Goal: Task Accomplishment & Management: Manage account settings

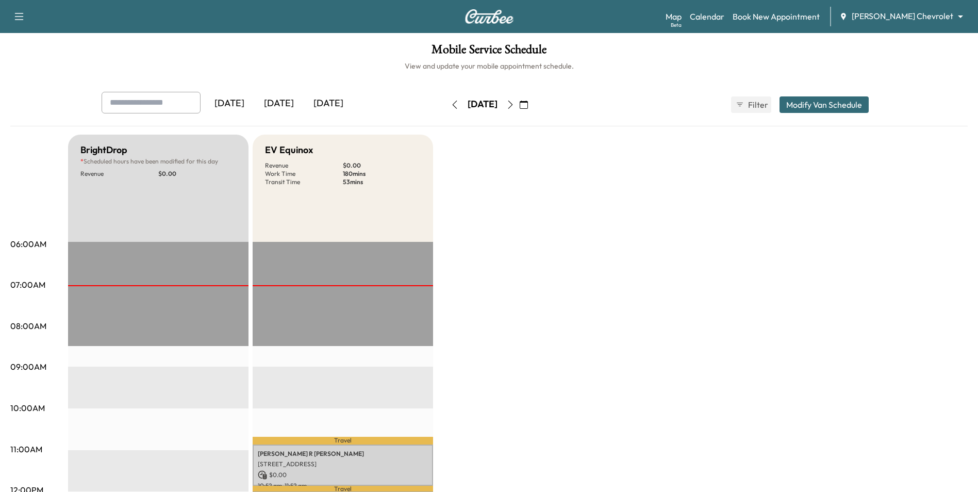
click at [528, 105] on icon "button" at bounding box center [524, 105] width 8 height 8
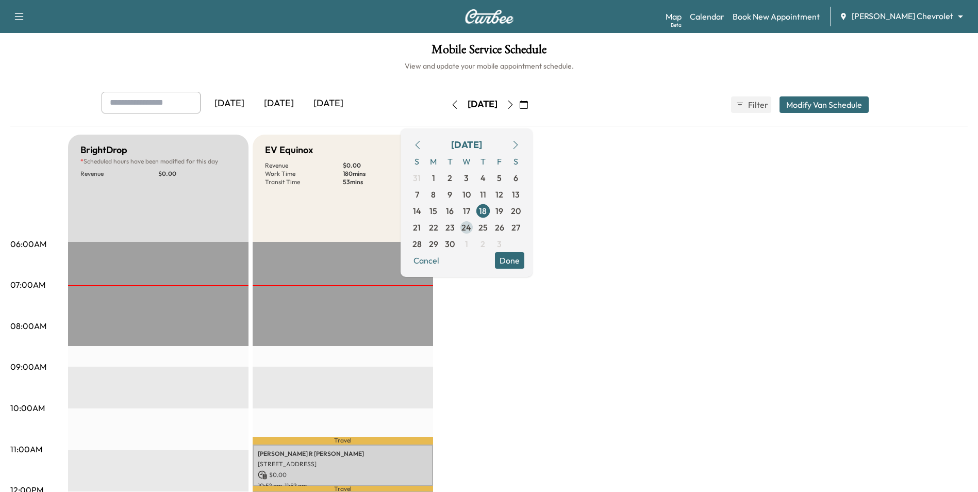
click at [471, 229] on span "24" at bounding box center [466, 227] width 10 height 12
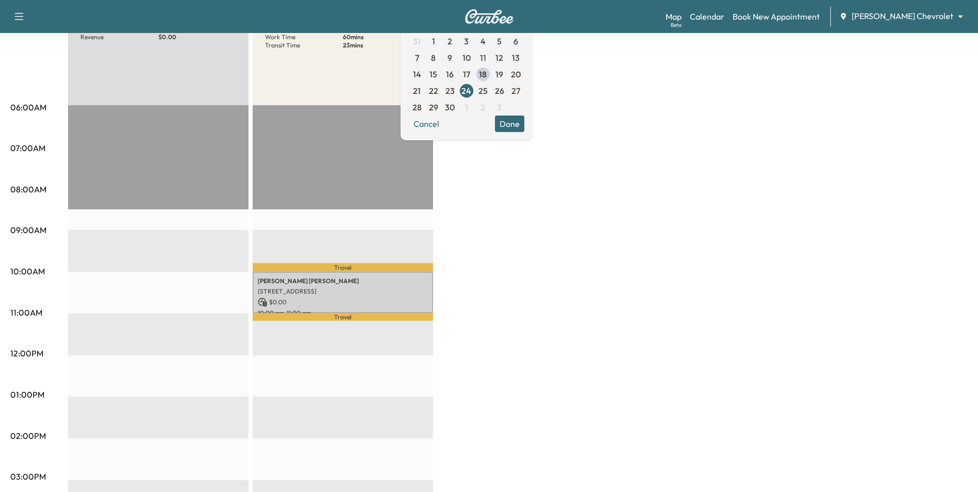
scroll to position [155, 0]
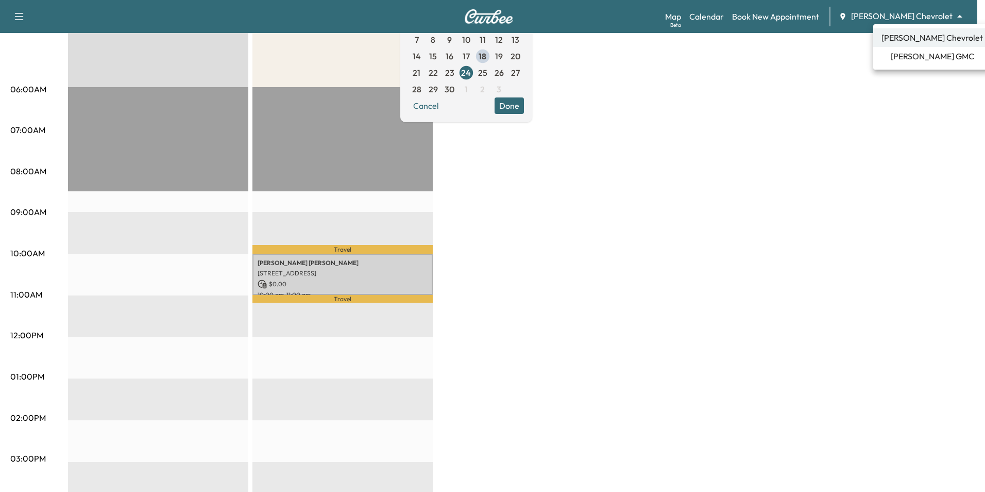
click at [899, 12] on body "Support Log Out Map Beta Calendar Book New Appointment [PERSON_NAME] Chevrolet …" at bounding box center [492, 91] width 985 height 492
click at [915, 52] on span "[PERSON_NAME] GMC" at bounding box center [932, 56] width 83 height 12
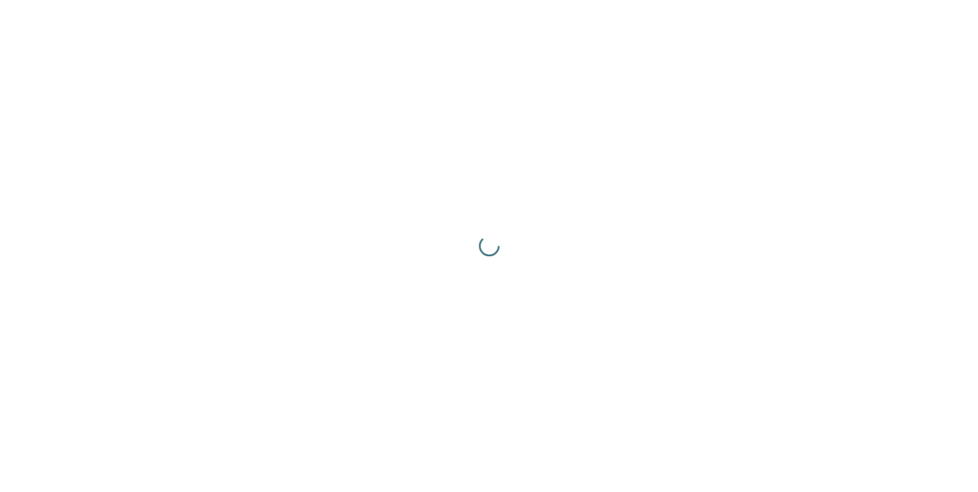
scroll to position [0, 0]
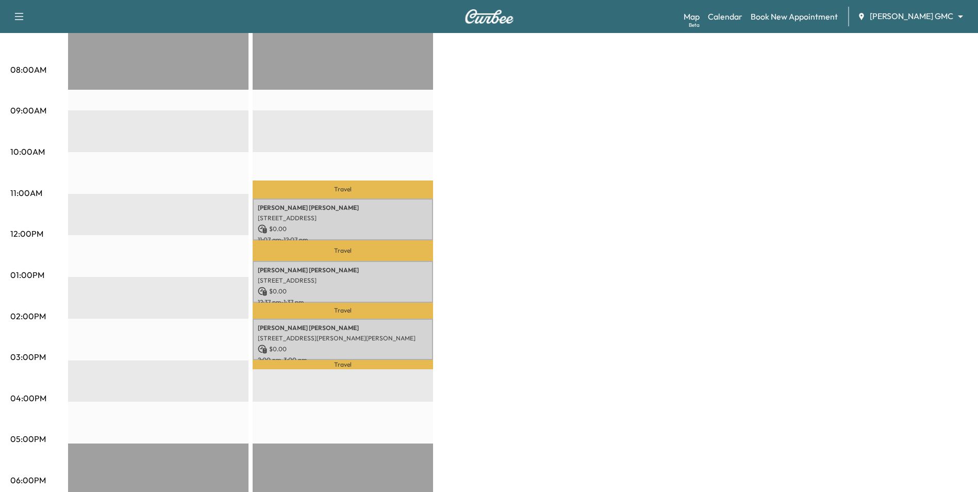
scroll to position [258, 0]
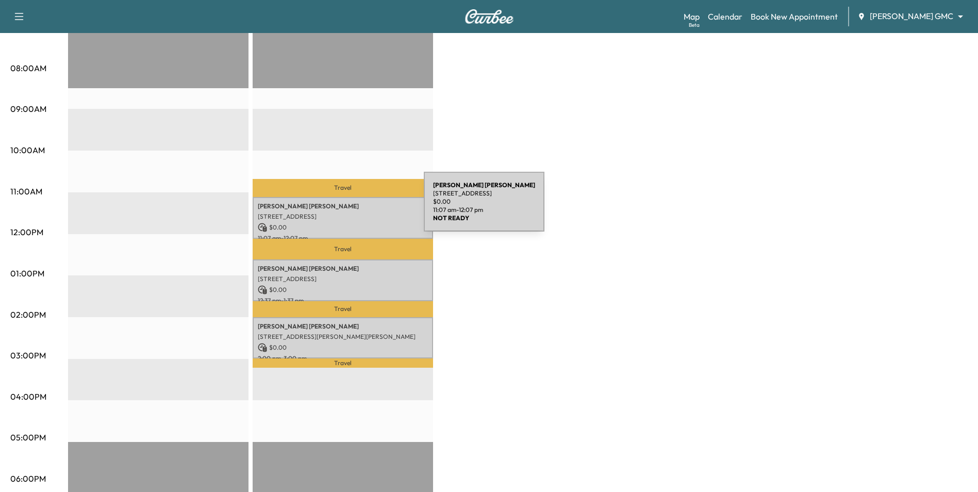
click at [346, 208] on div "[PERSON_NAME] [STREET_ADDRESS] $ 0.00 11:07 am - 12:07 pm" at bounding box center [343, 218] width 180 height 42
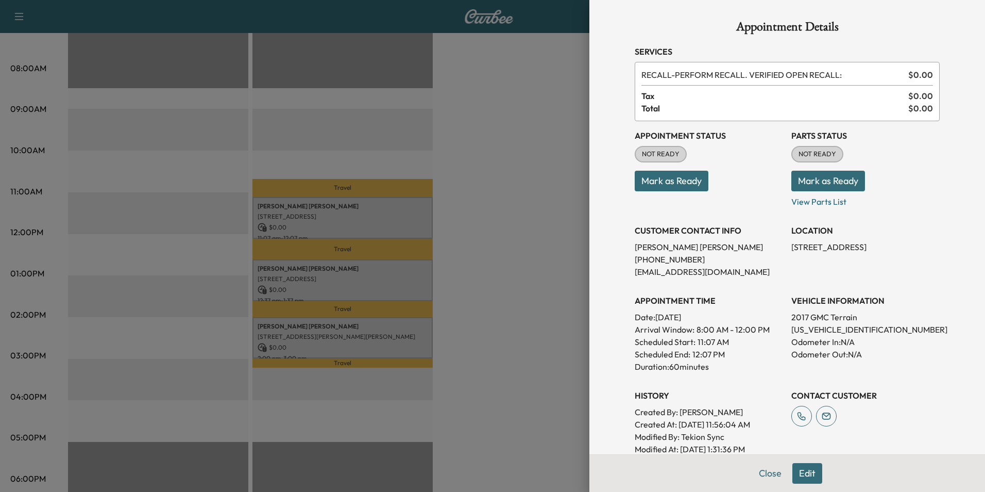
click at [471, 309] on div at bounding box center [492, 246] width 985 height 492
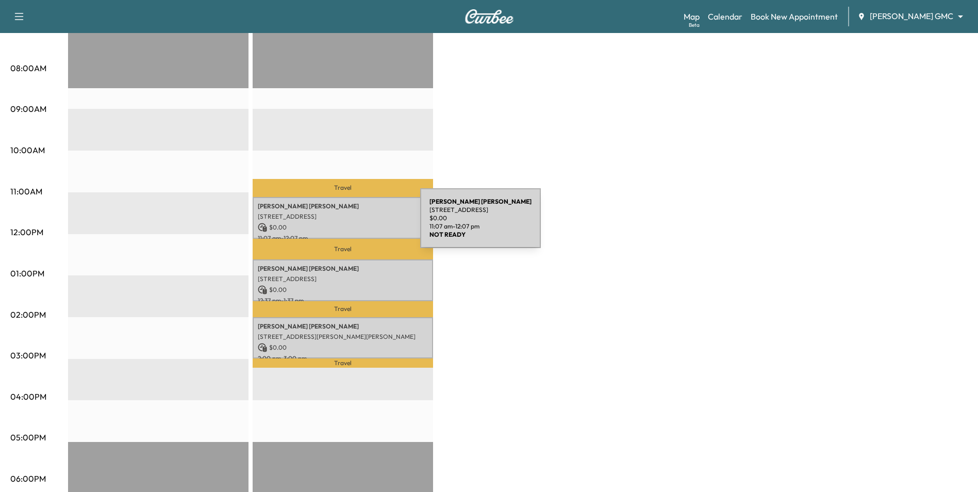
click at [343, 224] on p "$ 0.00" at bounding box center [343, 227] width 170 height 9
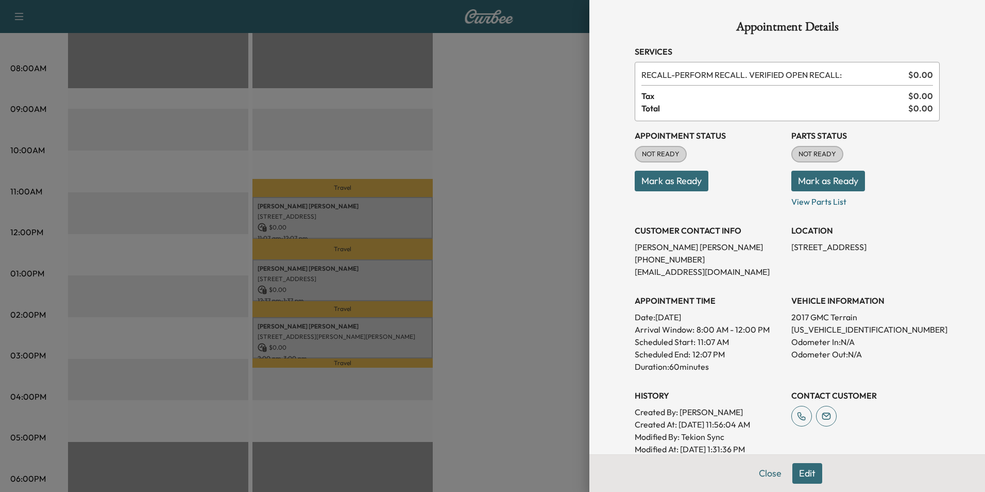
click at [793, 474] on button "Edit" at bounding box center [808, 473] width 30 height 21
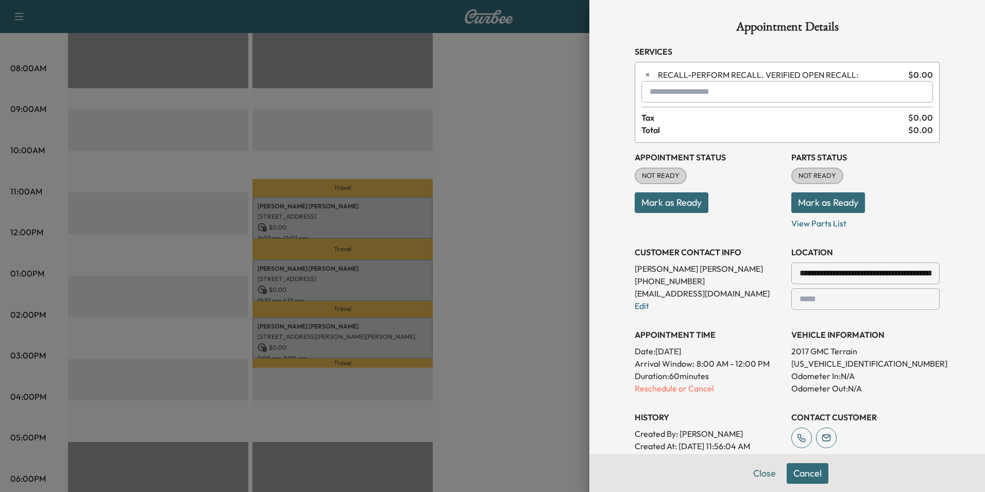
click at [807, 473] on button "Cancel" at bounding box center [808, 473] width 42 height 21
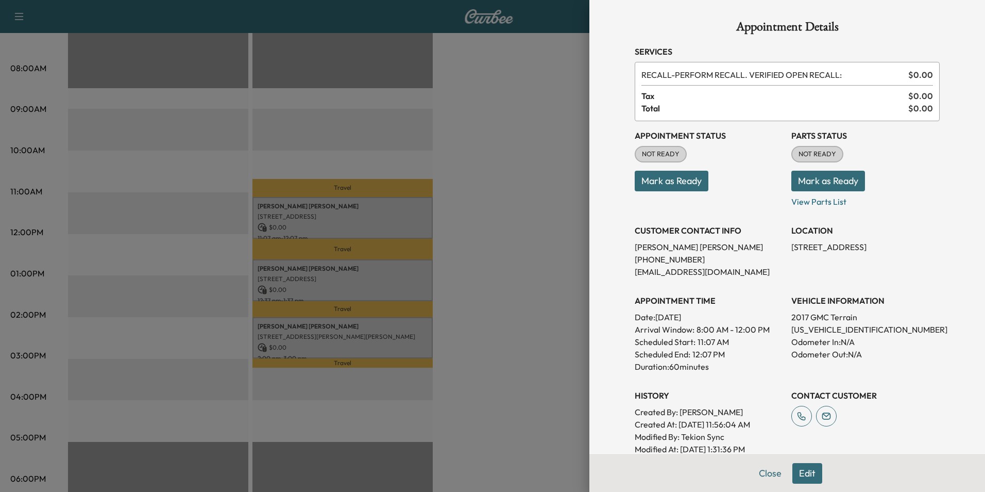
click at [486, 307] on div at bounding box center [492, 246] width 985 height 492
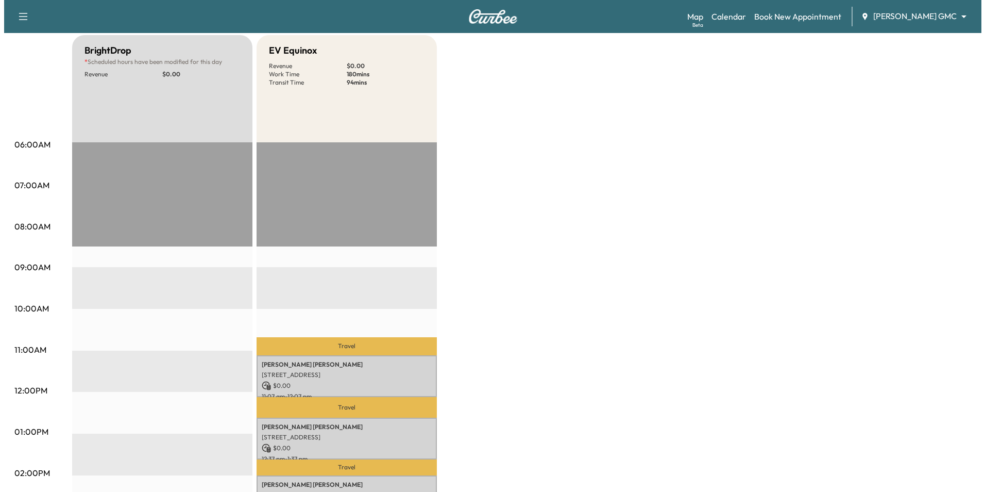
scroll to position [0, 0]
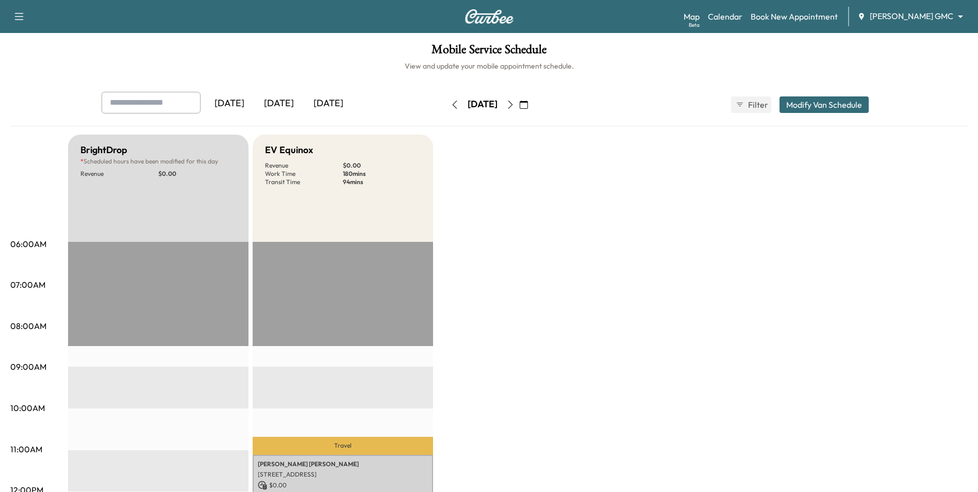
click at [834, 100] on button "Modify Van Schedule" at bounding box center [823, 104] width 89 height 16
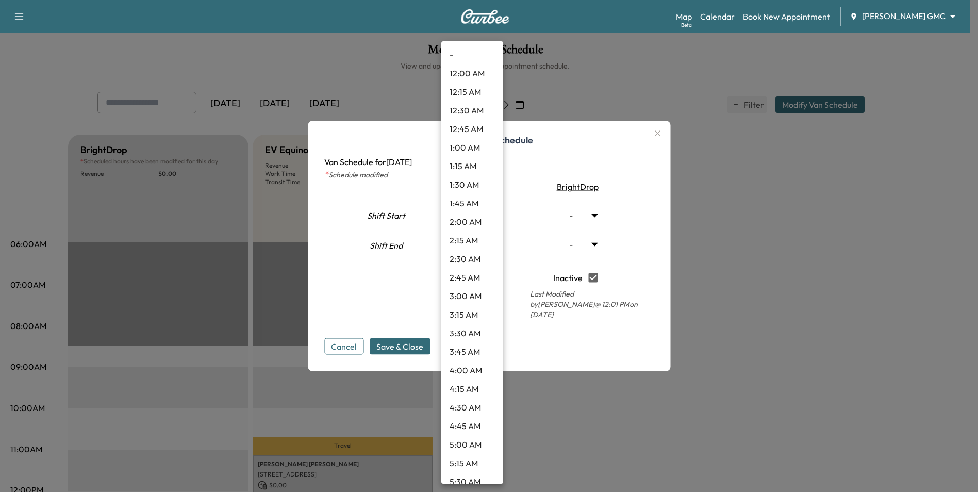
click at [487, 217] on body "Support Log Out Map Beta Calendar Book New Appointment [PERSON_NAME] GMC ******…" at bounding box center [489, 246] width 978 height 492
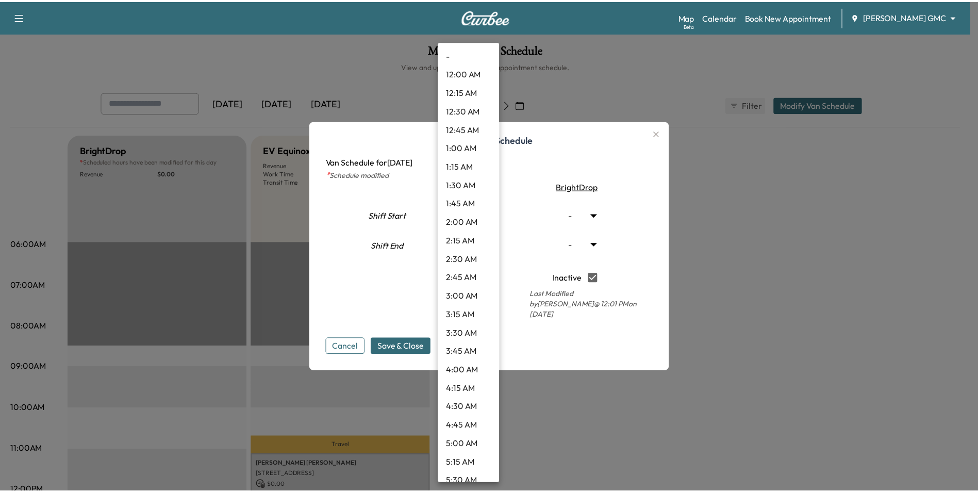
scroll to position [442, 0]
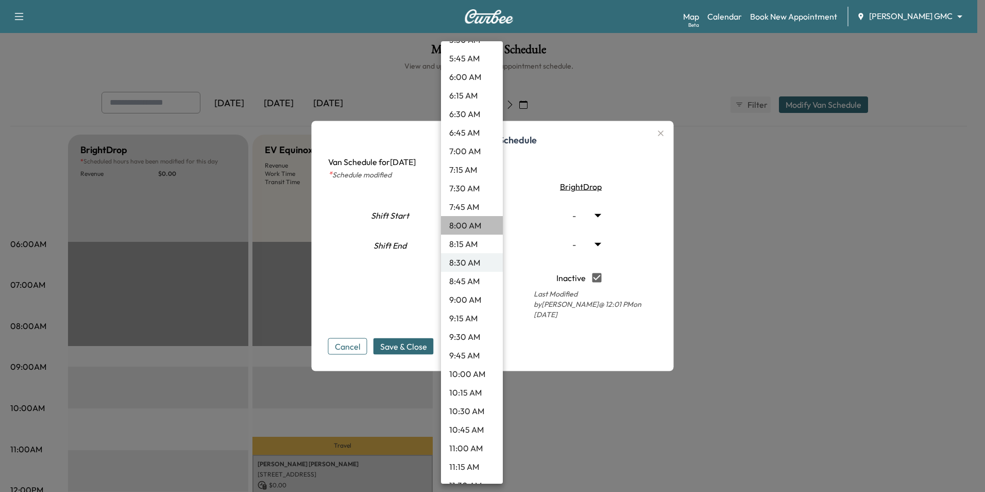
click at [477, 223] on li "8:00 AM" at bounding box center [472, 225] width 62 height 19
type input "*"
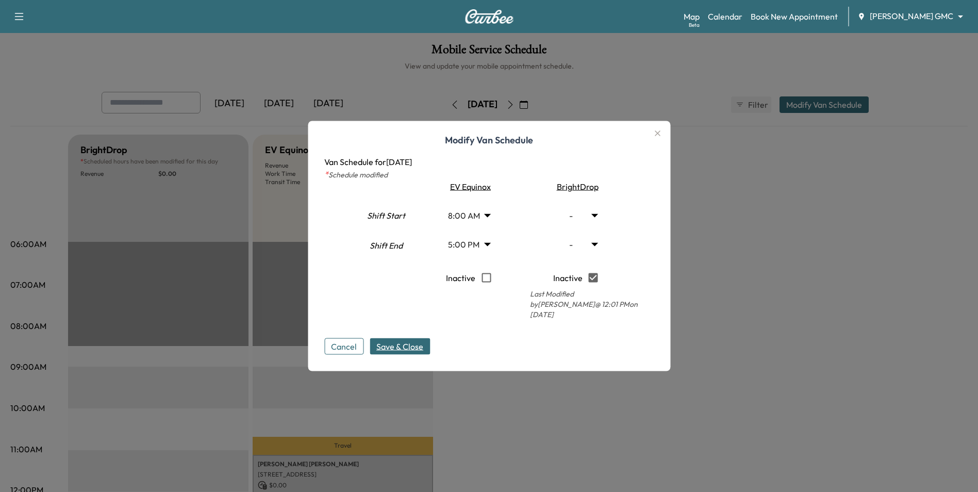
click at [423, 340] on span "Save & Close" at bounding box center [399, 346] width 47 height 12
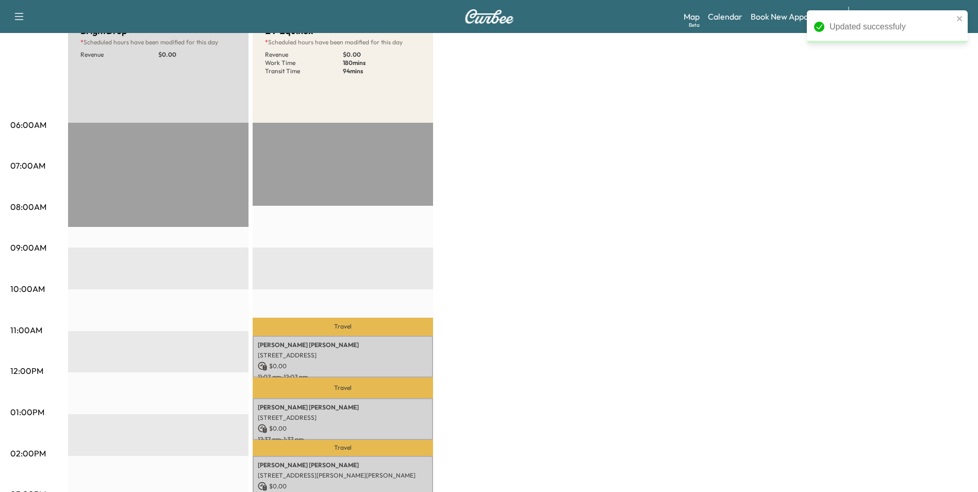
scroll to position [155, 0]
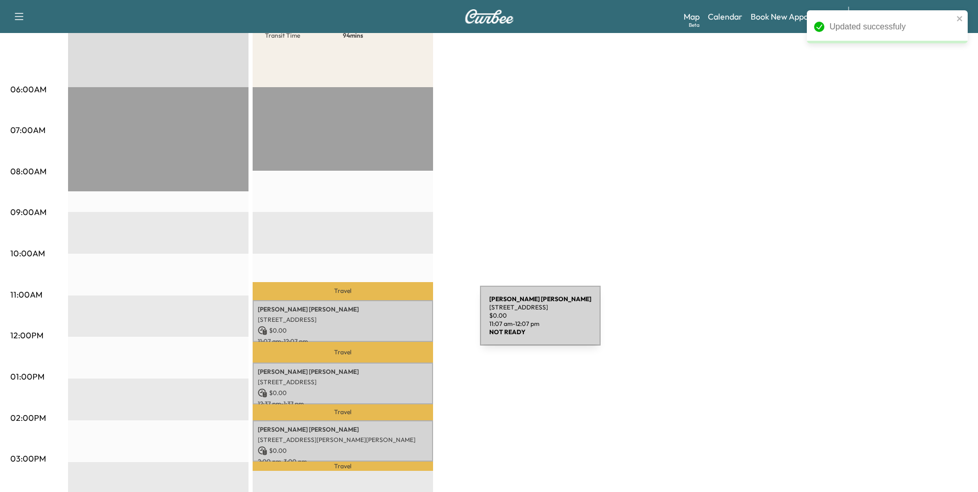
click at [399, 317] on p "[STREET_ADDRESS]" at bounding box center [343, 319] width 170 height 8
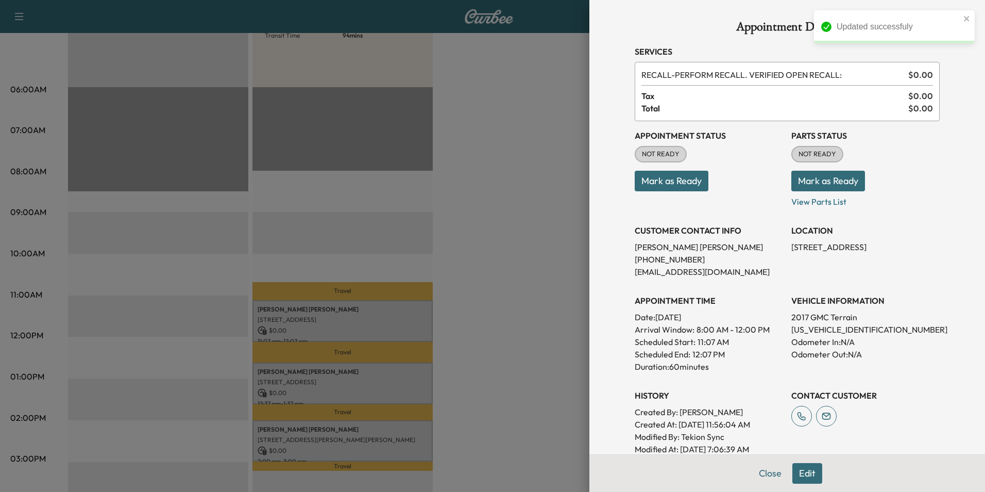
click at [809, 478] on button "Edit" at bounding box center [808, 473] width 30 height 21
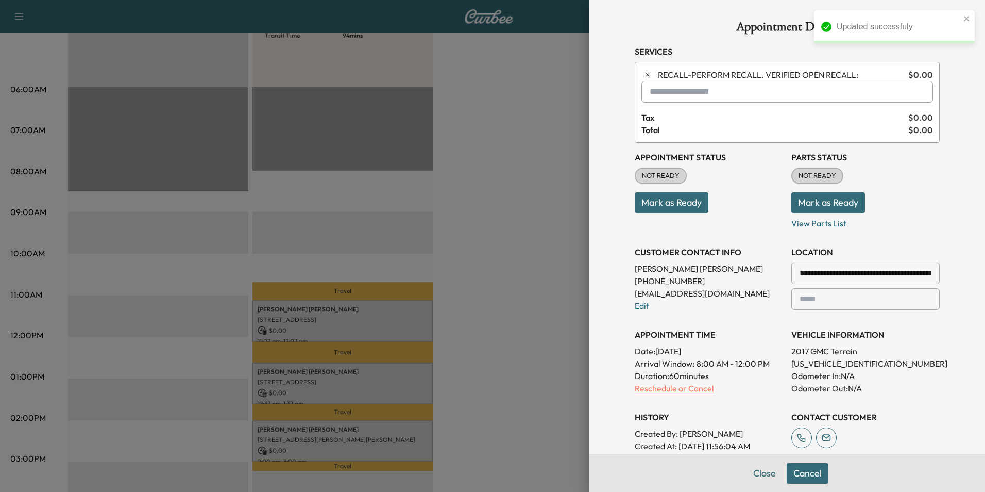
click at [700, 391] on p "Reschedule or Cancel" at bounding box center [709, 388] width 148 height 12
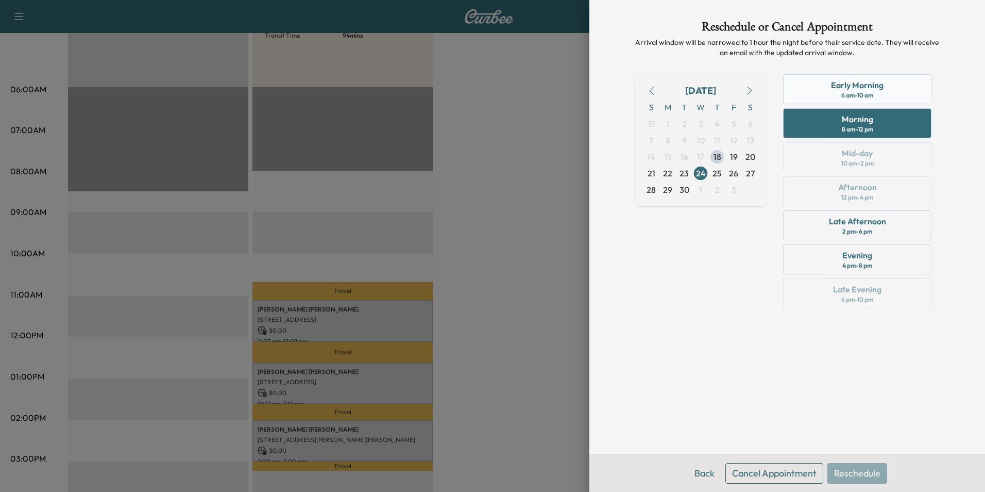
click at [799, 98] on div "Early Morning 6 am - 10 am" at bounding box center [857, 89] width 148 height 30
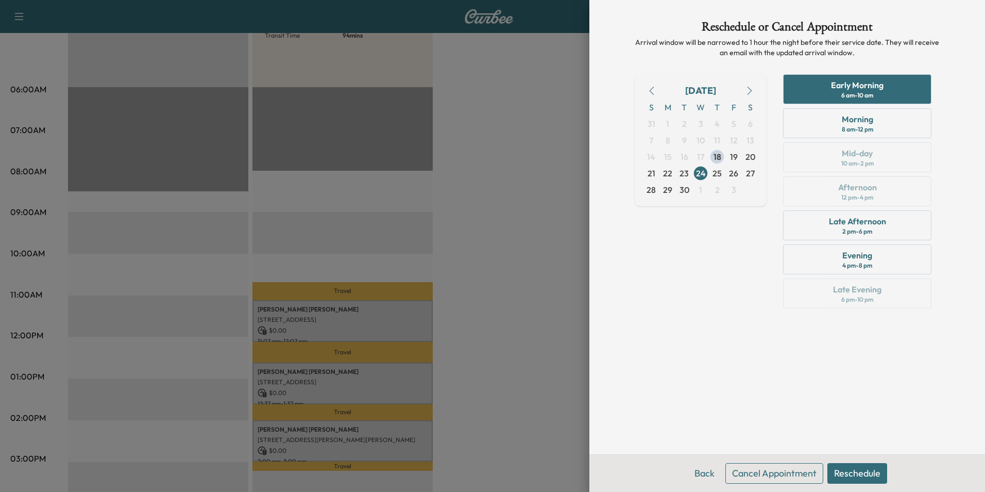
click at [871, 475] on button "Reschedule" at bounding box center [858, 473] width 60 height 21
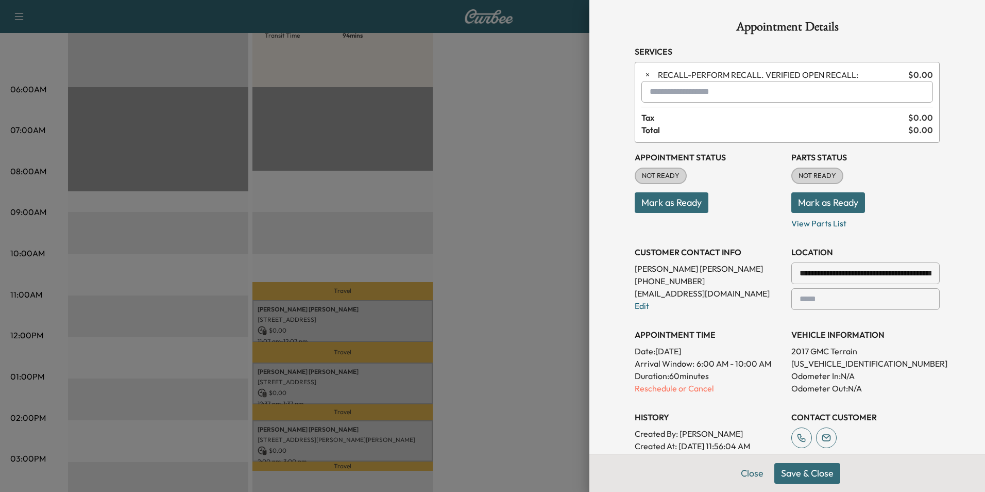
click at [800, 475] on button "Save & Close" at bounding box center [808, 473] width 66 height 21
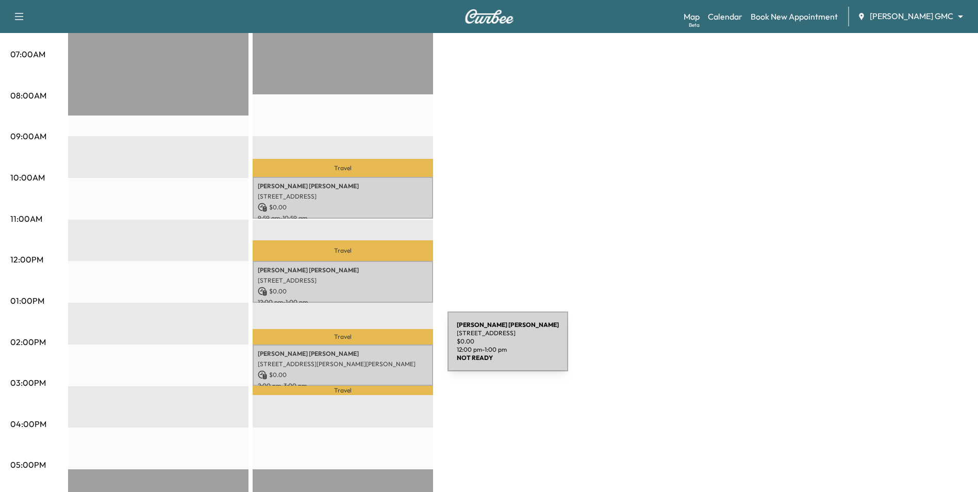
scroll to position [258, 0]
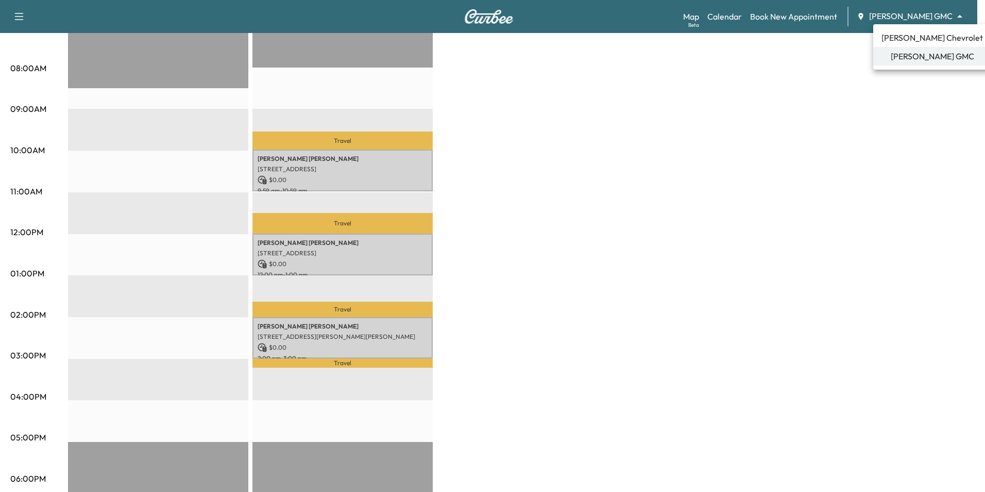
click at [921, 41] on span "[PERSON_NAME] Chevrolet" at bounding box center [933, 37] width 102 height 12
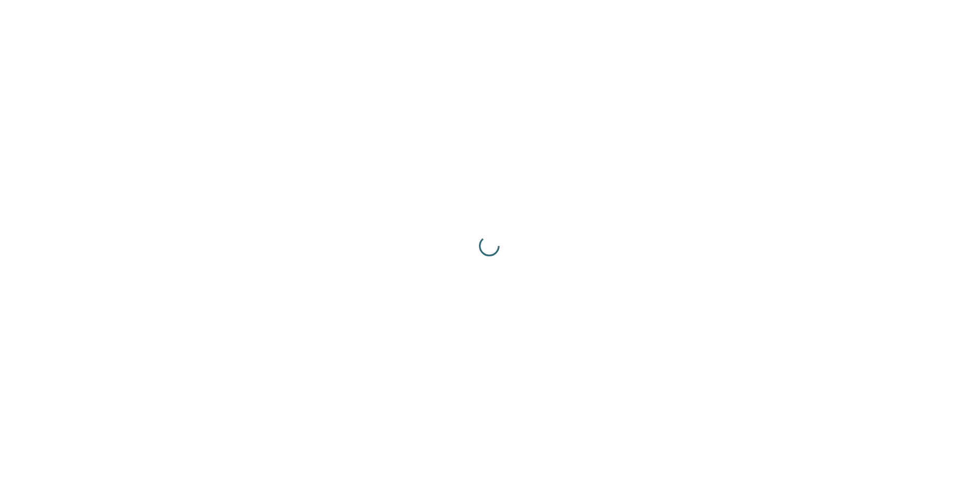
scroll to position [0, 0]
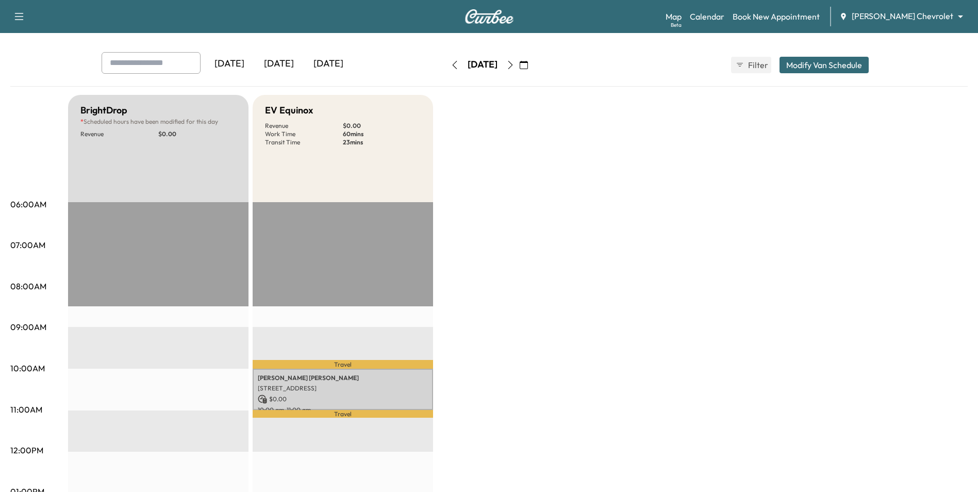
scroll to position [206, 0]
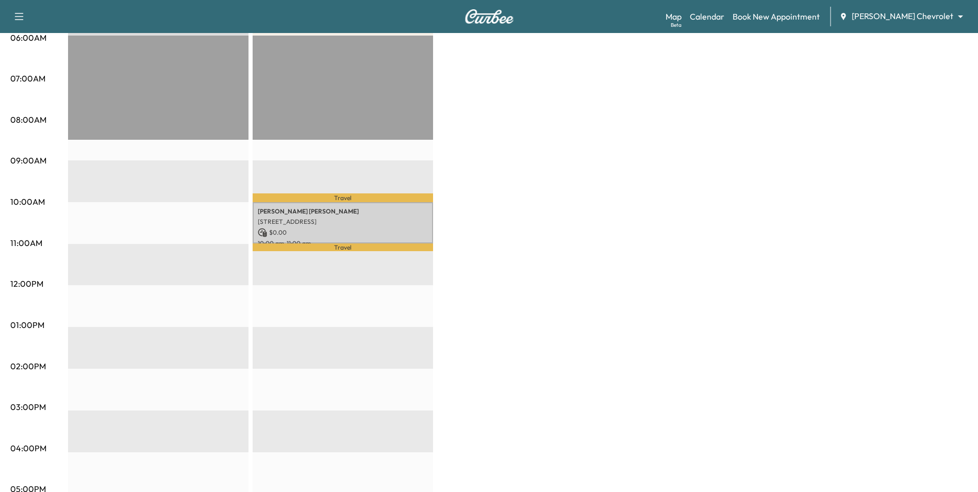
click at [922, 21] on body "Support Log Out Map Beta Calendar Book New Appointment [PERSON_NAME] Chevrolet …" at bounding box center [489, 40] width 978 height 492
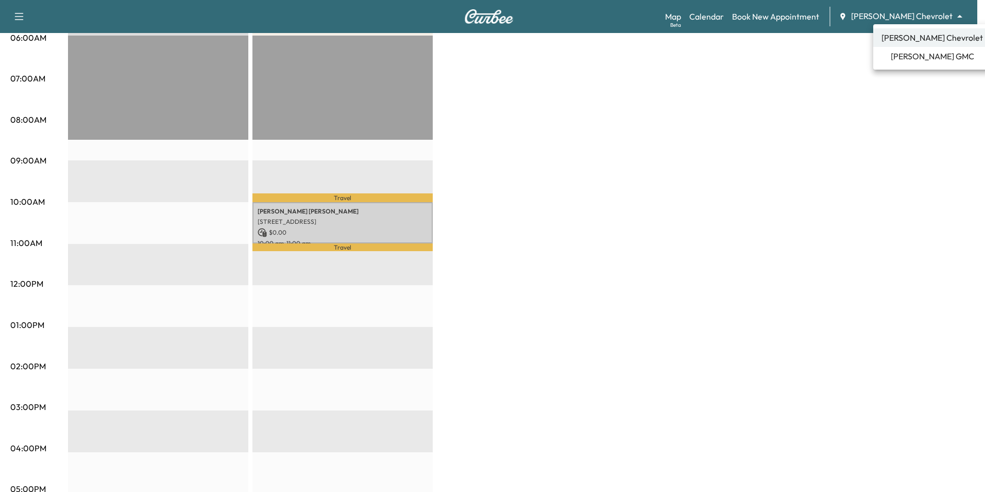
drag, startPoint x: 401, startPoint y: 217, endPoint x: 421, endPoint y: 218, distance: 19.6
click at [402, 218] on div at bounding box center [492, 246] width 985 height 492
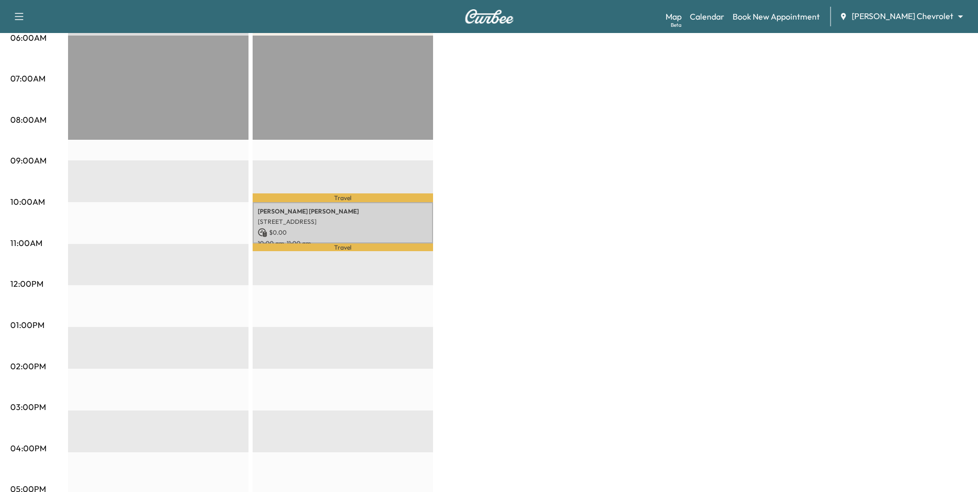
drag, startPoint x: 617, startPoint y: 218, endPoint x: 527, endPoint y: 229, distance: 90.9
click at [617, 219] on div "BrightDrop * Scheduled hours have been modified for this day Revenue $ 0.00 EST…" at bounding box center [517, 314] width 899 height 773
click at [889, 21] on body "Support Log Out Map Beta Calendar Book New Appointment [PERSON_NAME] Chevrolet …" at bounding box center [489, 40] width 978 height 492
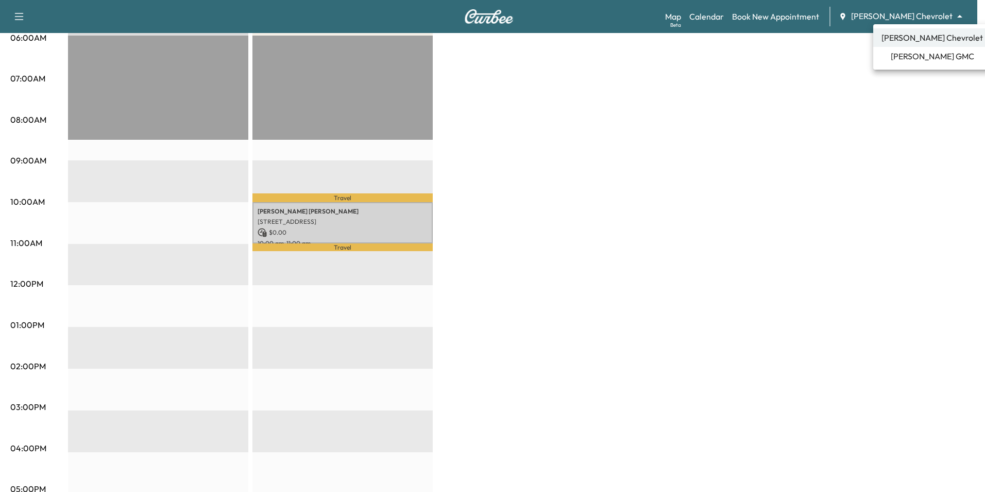
click at [918, 52] on span "[PERSON_NAME] GMC" at bounding box center [932, 56] width 83 height 12
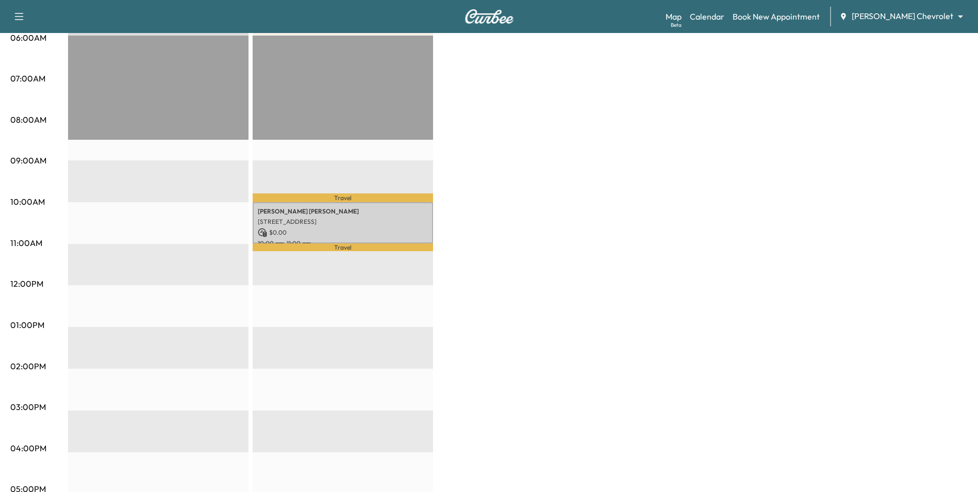
scroll to position [0, 0]
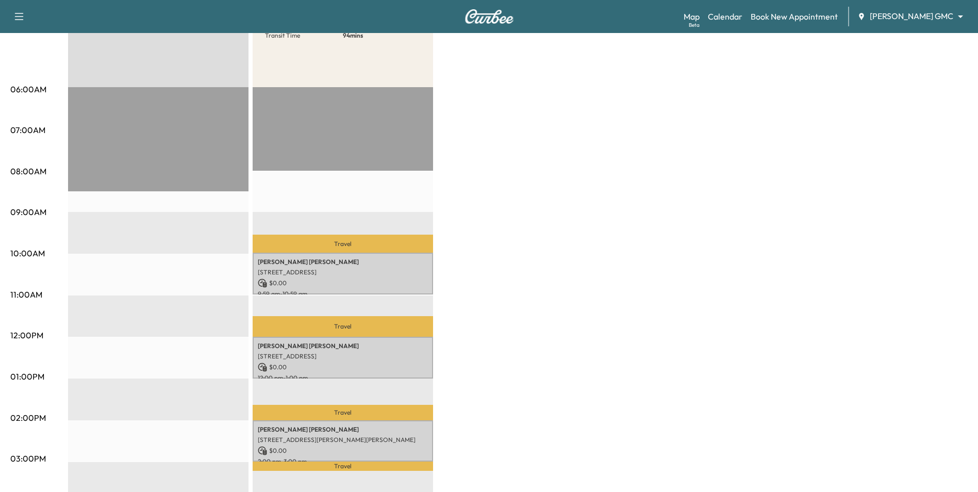
scroll to position [206, 0]
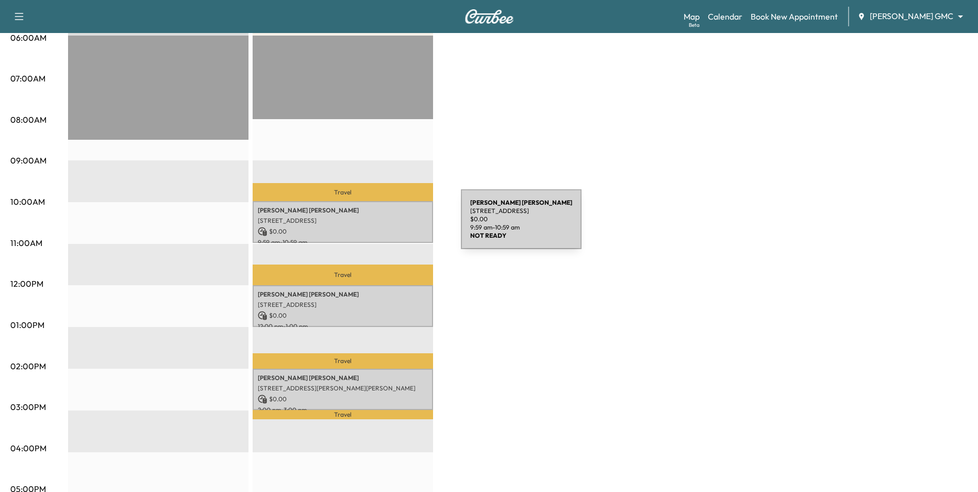
click at [383, 227] on p "$ 0.00" at bounding box center [343, 231] width 170 height 9
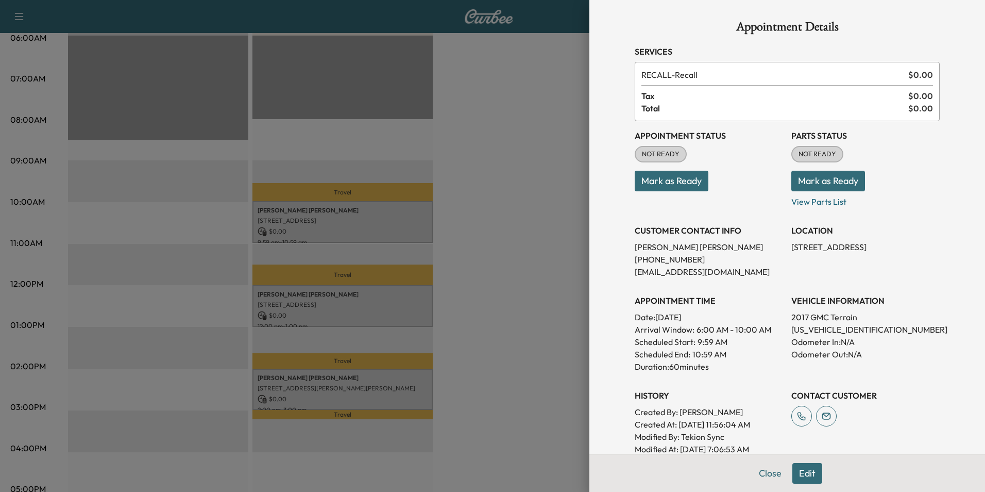
click at [600, 230] on div "Appointment Details Services RECALL - Recall $ 0.00 Tax $ 0.00 Total $ 0.00 App…" at bounding box center [788, 246] width 396 height 492
click at [465, 291] on div at bounding box center [492, 246] width 985 height 492
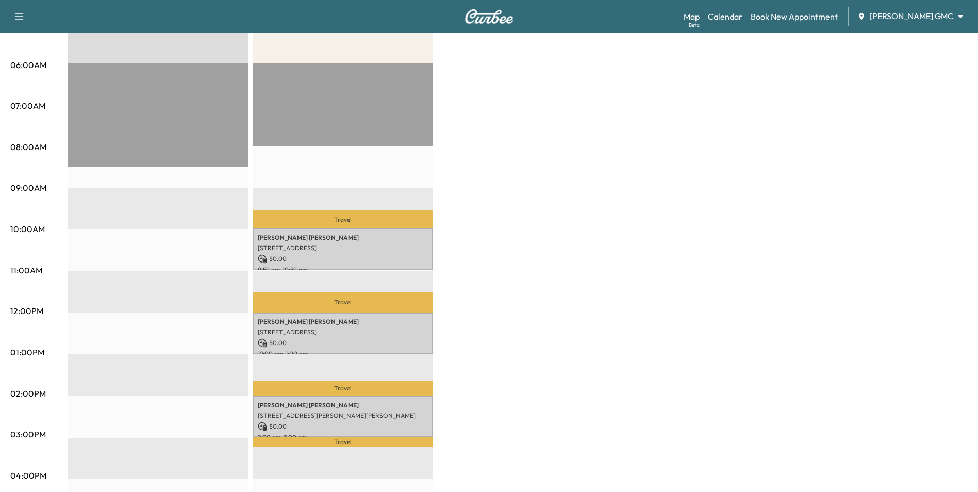
scroll to position [155, 0]
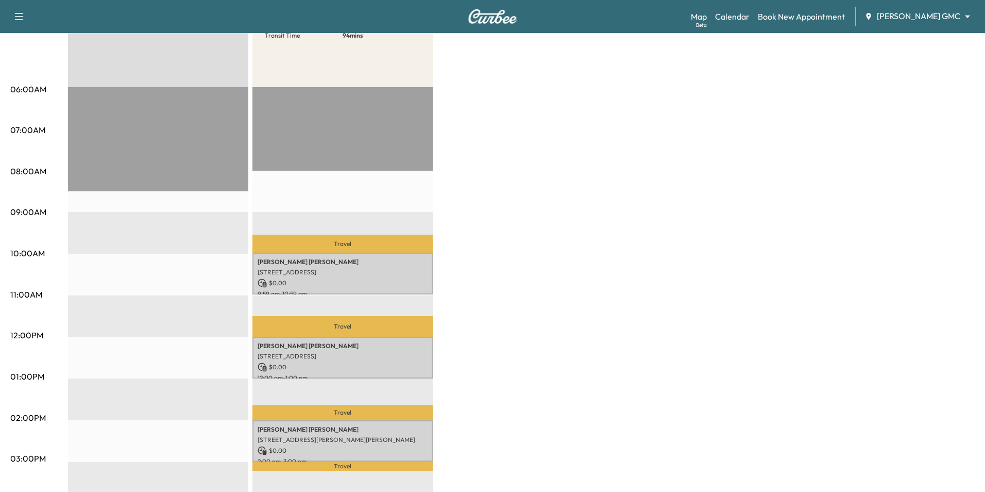
click at [918, 15] on body "Support Log Out Map Beta Calendar Book New Appointment [PERSON_NAME] GMC ******…" at bounding box center [492, 91] width 985 height 492
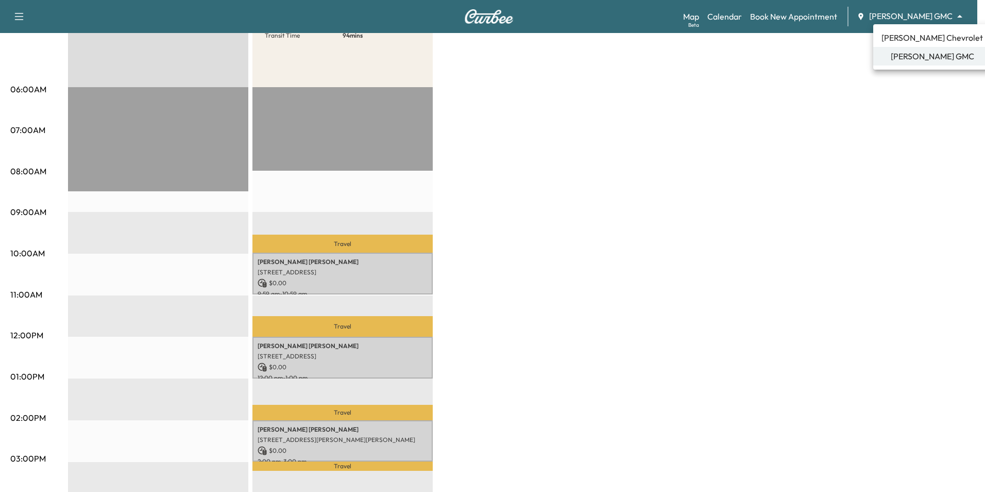
click at [917, 42] on span "[PERSON_NAME] Chevrolet" at bounding box center [933, 37] width 102 height 12
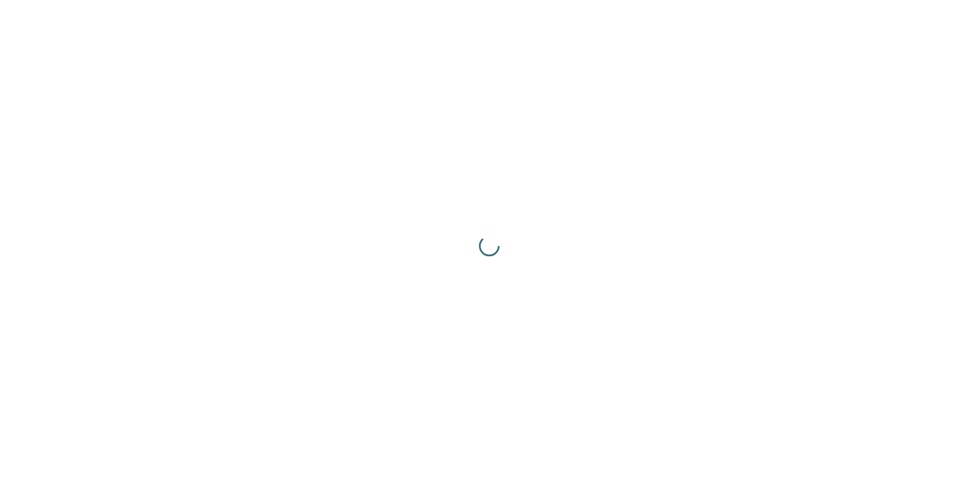
scroll to position [0, 0]
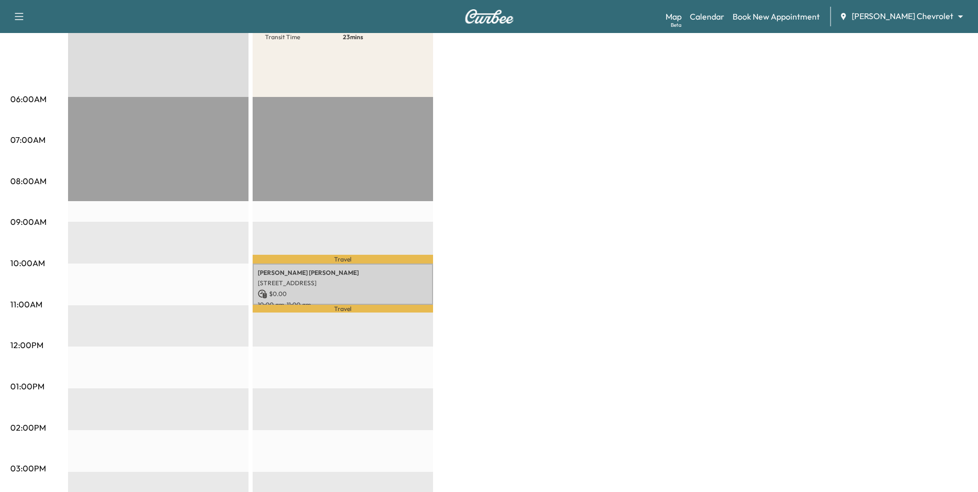
scroll to position [155, 0]
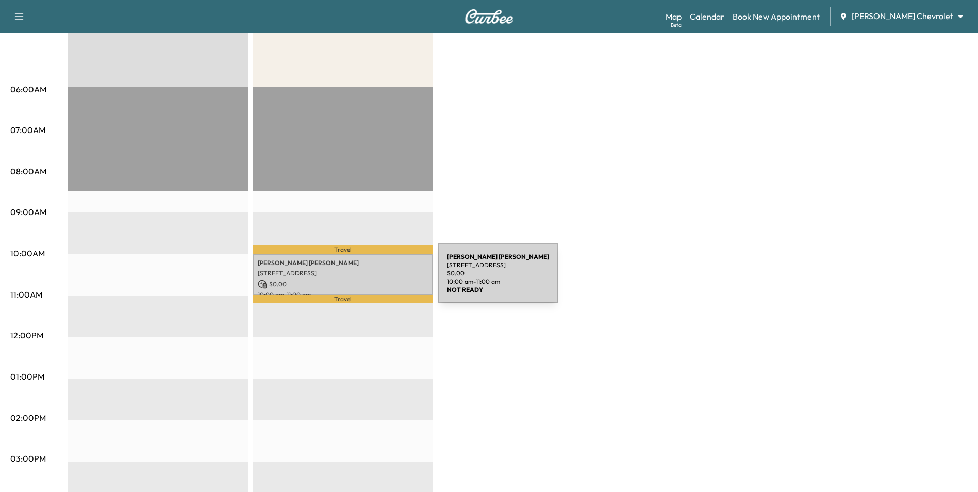
click at [360, 279] on p "$ 0.00" at bounding box center [343, 283] width 170 height 9
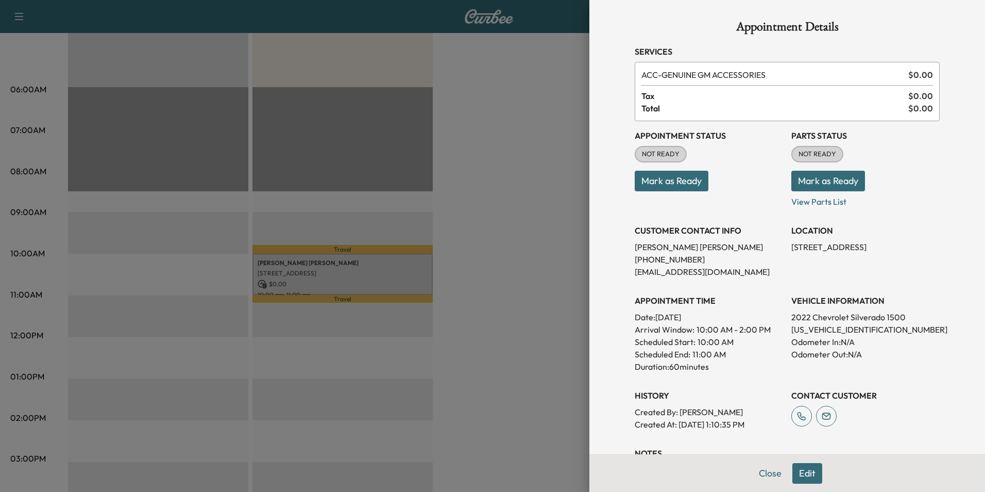
click at [536, 290] on div at bounding box center [492, 246] width 985 height 492
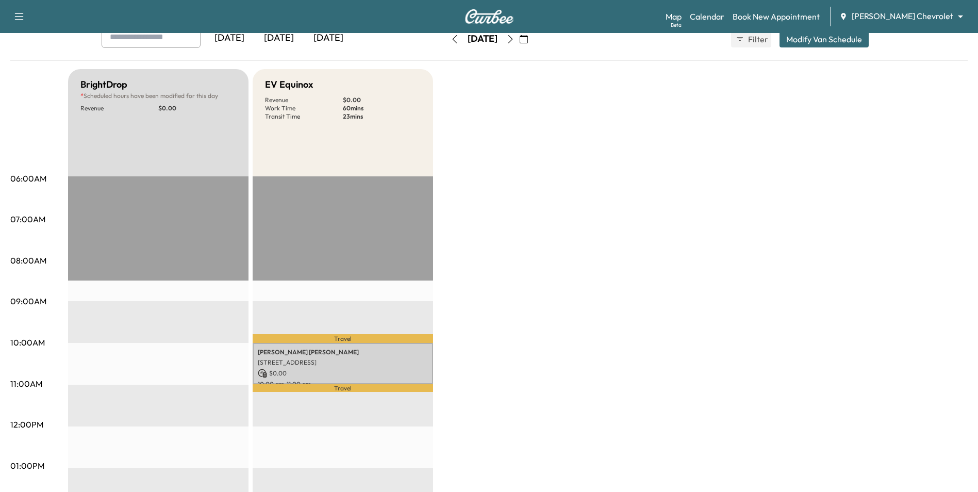
scroll to position [52, 0]
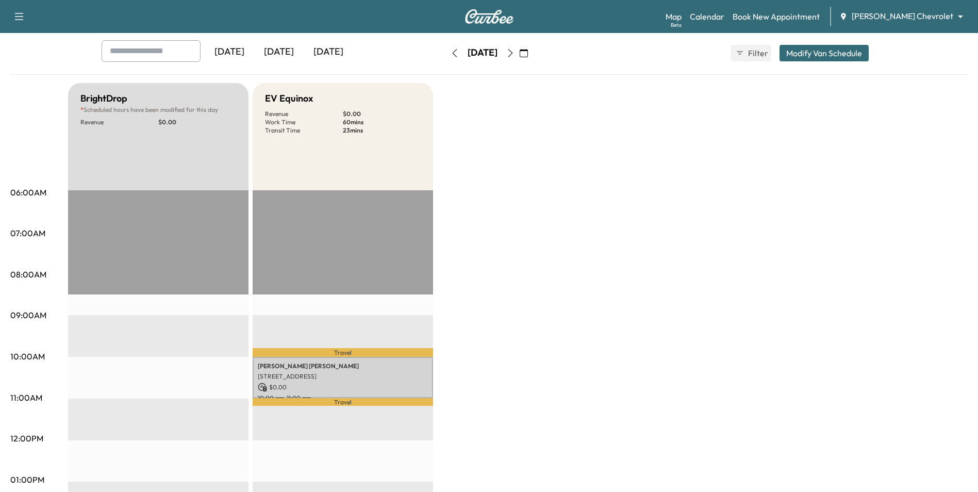
click at [528, 51] on icon "button" at bounding box center [524, 53] width 8 height 8
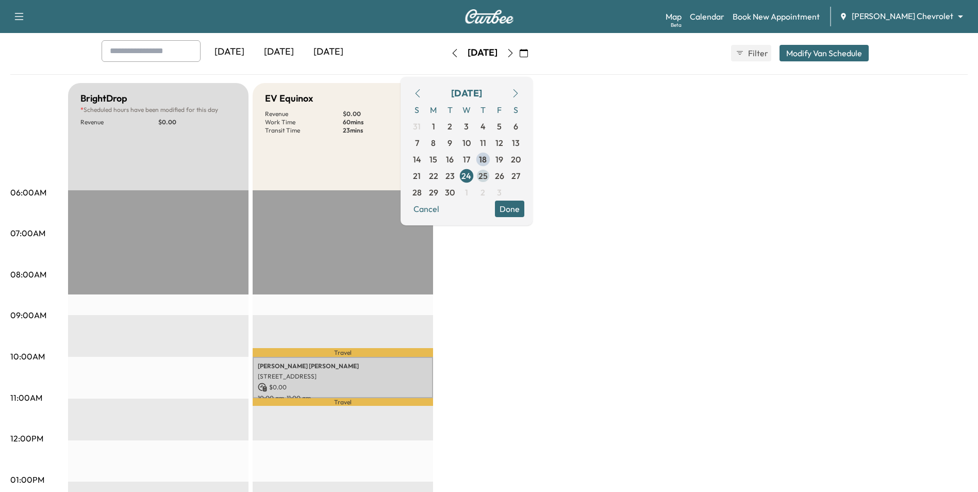
click at [488, 176] on span "25" at bounding box center [482, 176] width 9 height 12
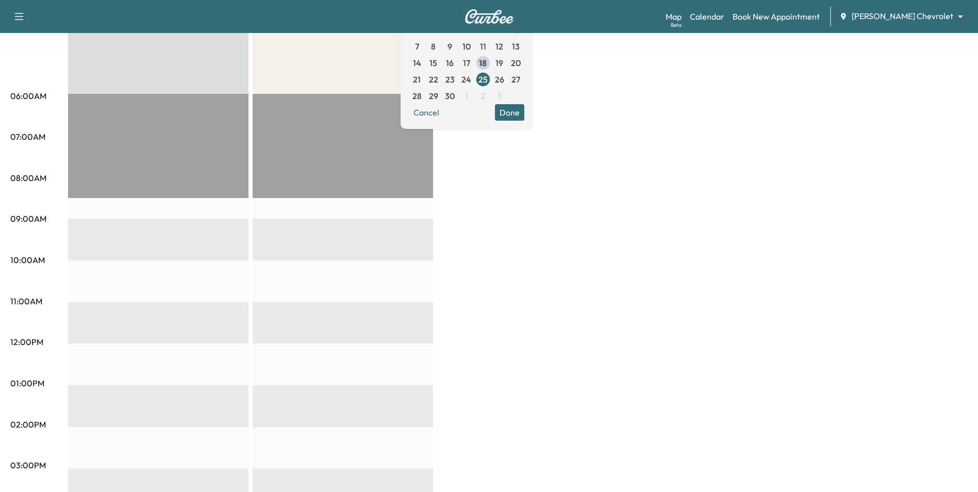
scroll to position [155, 0]
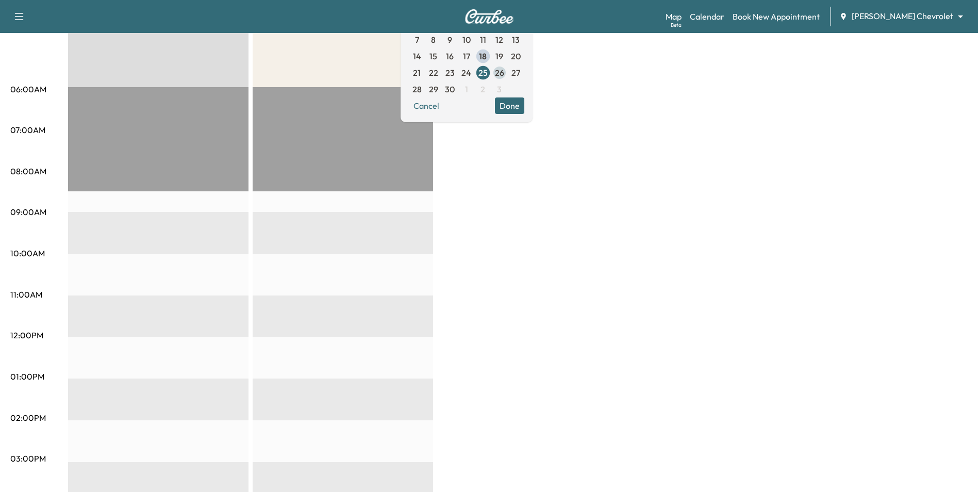
click at [508, 72] on span "26" at bounding box center [499, 72] width 16 height 16
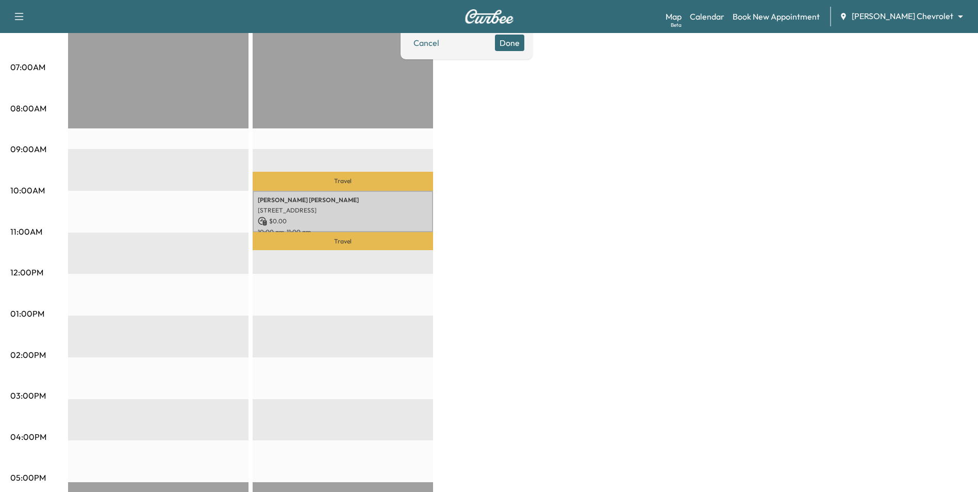
scroll to position [155, 0]
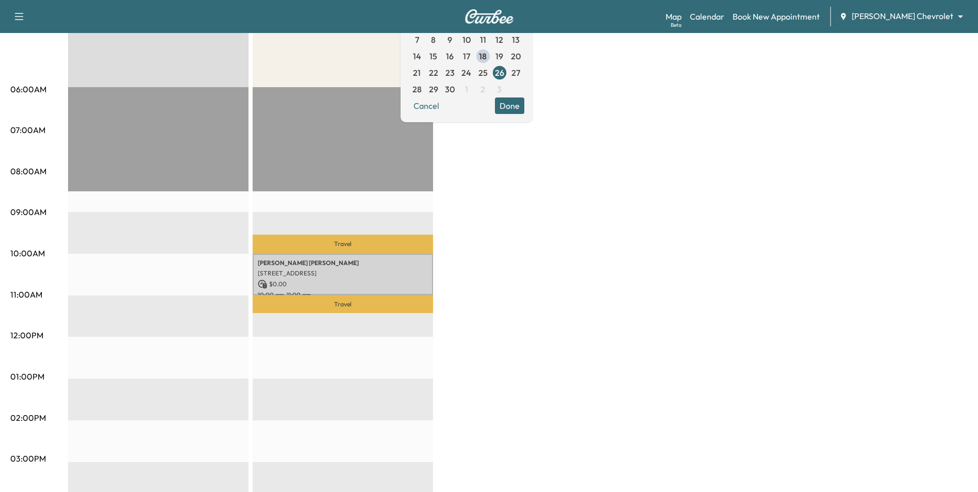
click at [910, 20] on body "Support Log Out Map Beta Calendar Book New Appointment [PERSON_NAME] Chevrolet …" at bounding box center [489, 91] width 978 height 492
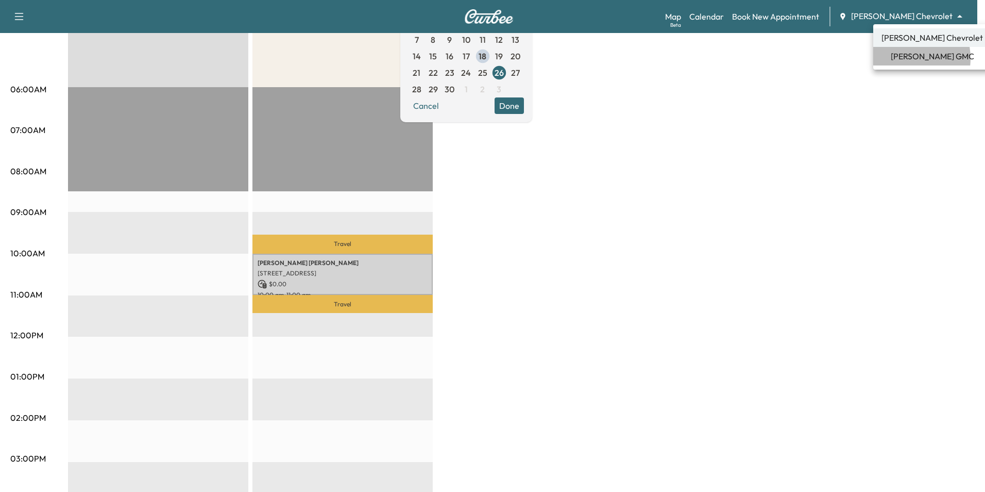
click at [903, 58] on span "[PERSON_NAME] GMC" at bounding box center [932, 56] width 83 height 12
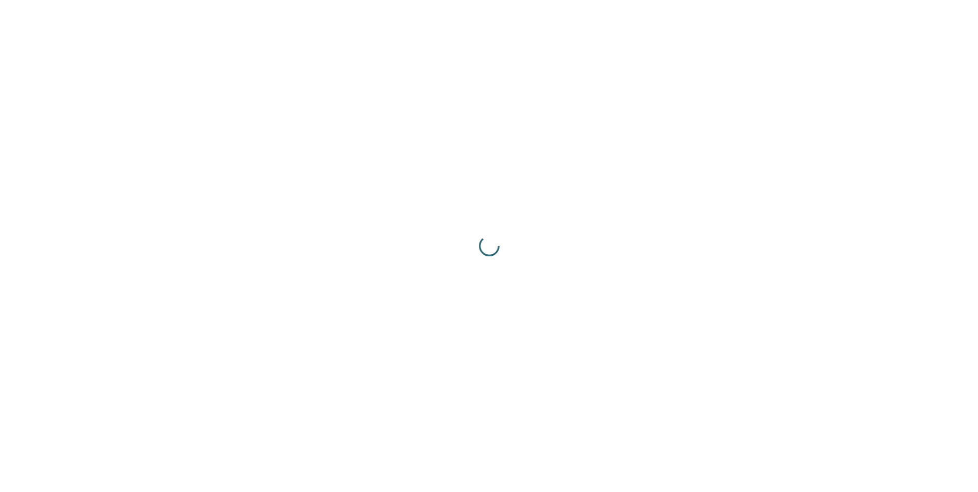
scroll to position [0, 0]
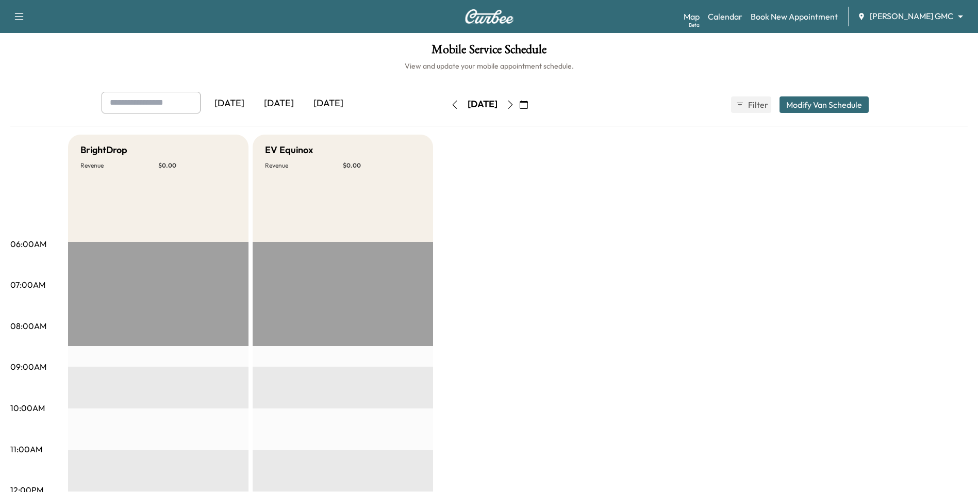
click at [177, 105] on input "text" at bounding box center [151, 103] width 99 height 22
type input "*******"
click at [532, 104] on button "button" at bounding box center [524, 104] width 18 height 16
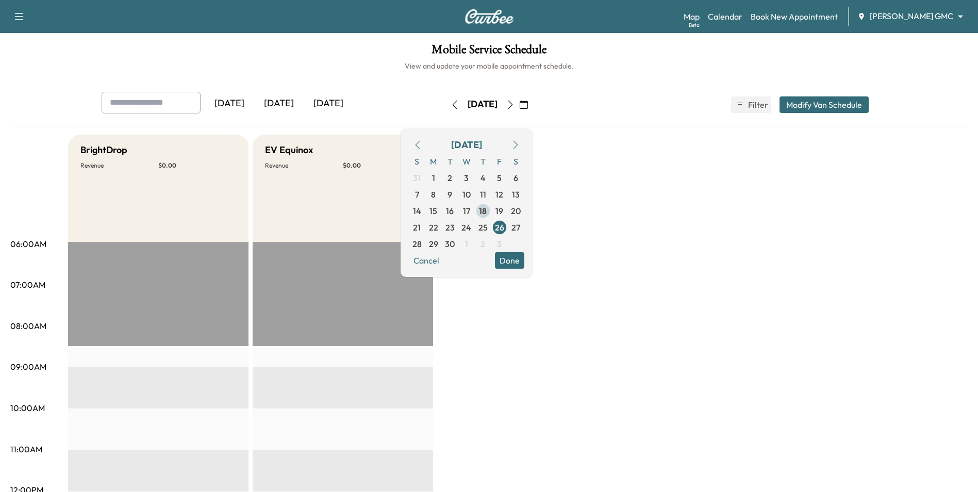
click at [487, 209] on span "18" at bounding box center [483, 211] width 8 height 12
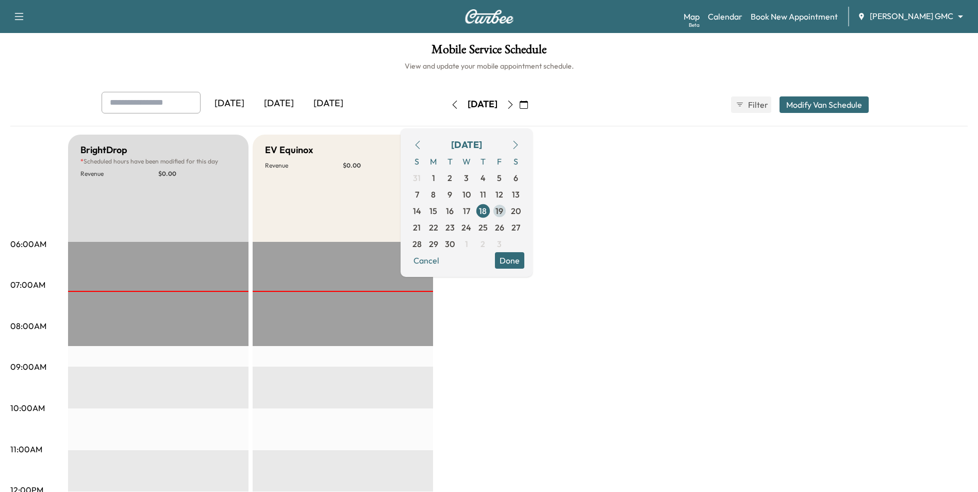
click at [503, 205] on span "19" at bounding box center [499, 211] width 8 height 12
click at [421, 226] on span "21" at bounding box center [417, 227] width 8 height 12
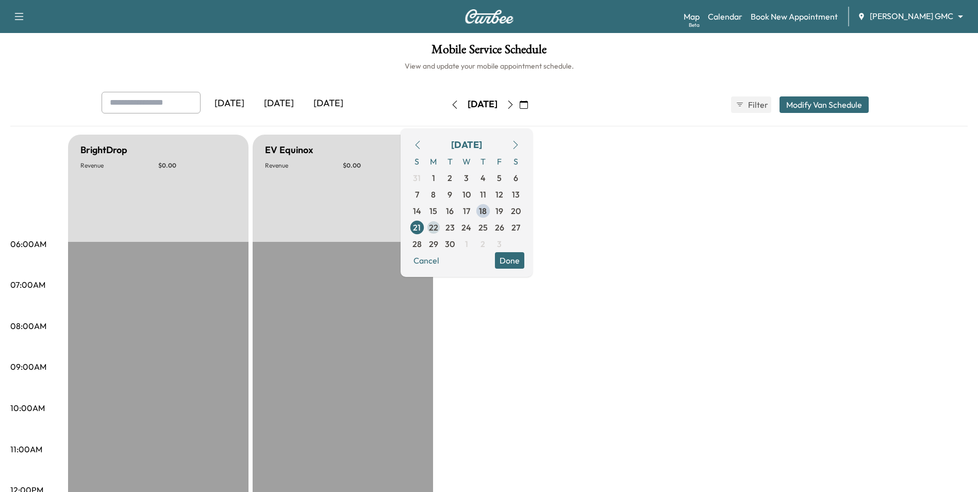
click at [442, 230] on span "22" at bounding box center [433, 227] width 16 height 16
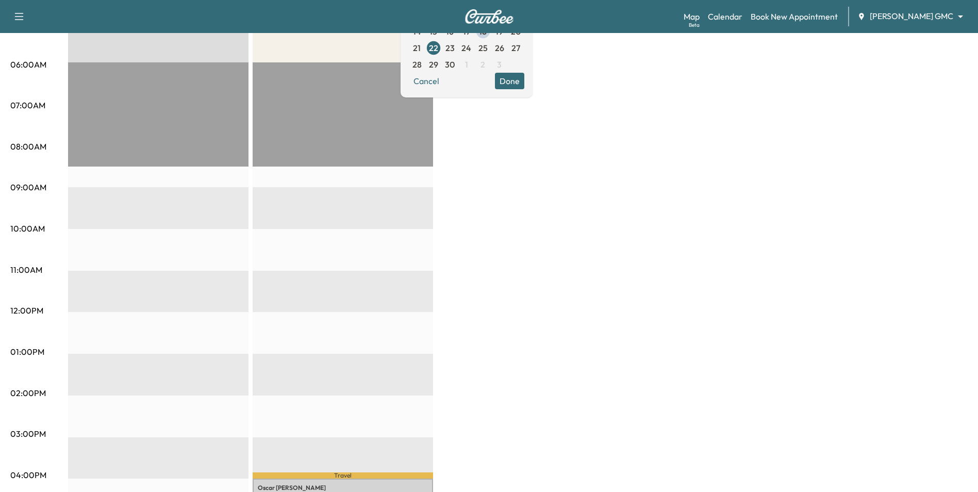
scroll to position [169, 0]
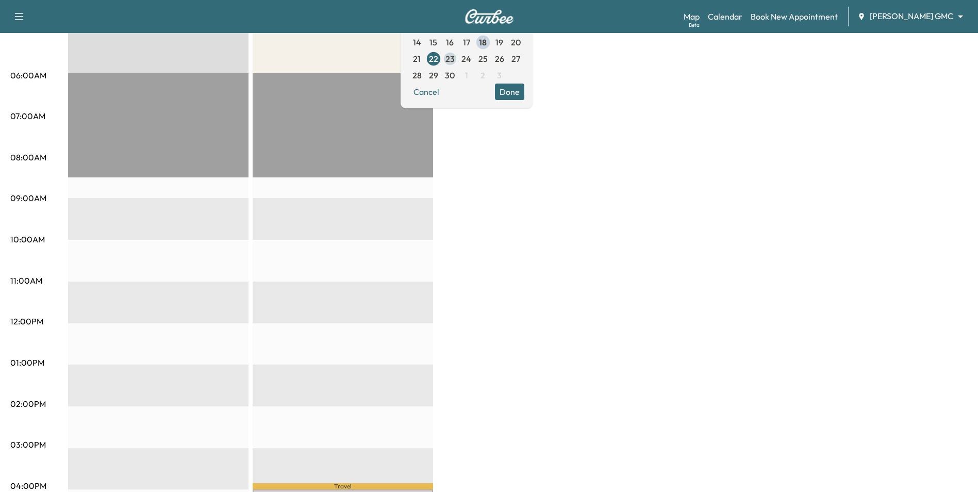
click at [455, 61] on span "23" at bounding box center [449, 59] width 9 height 12
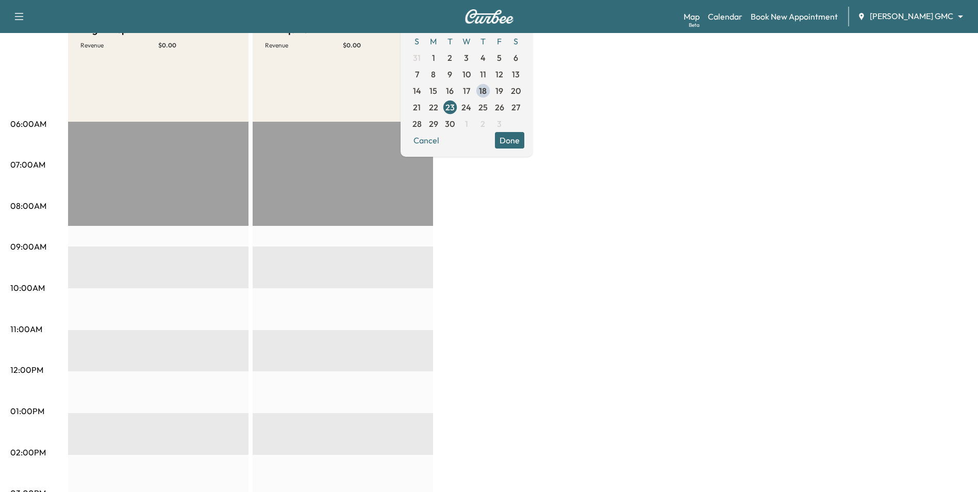
scroll to position [117, 0]
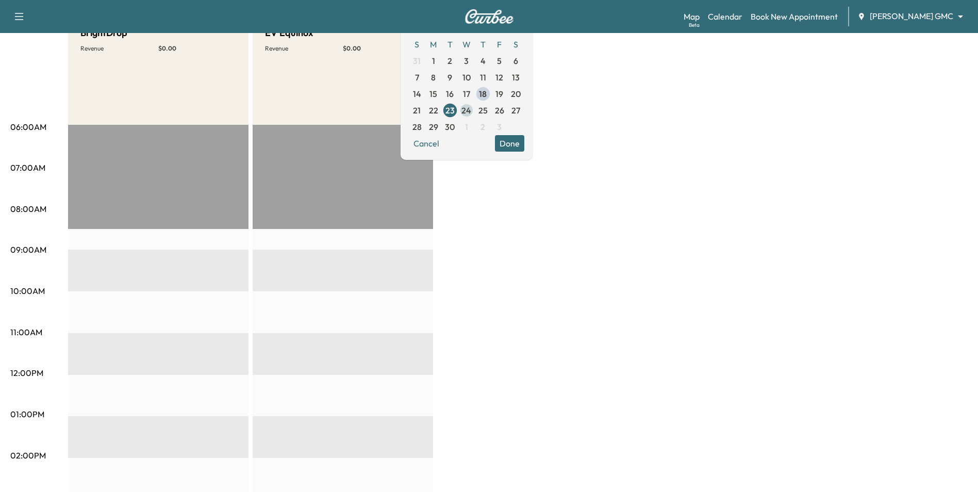
click at [471, 111] on span "24" at bounding box center [466, 110] width 10 height 12
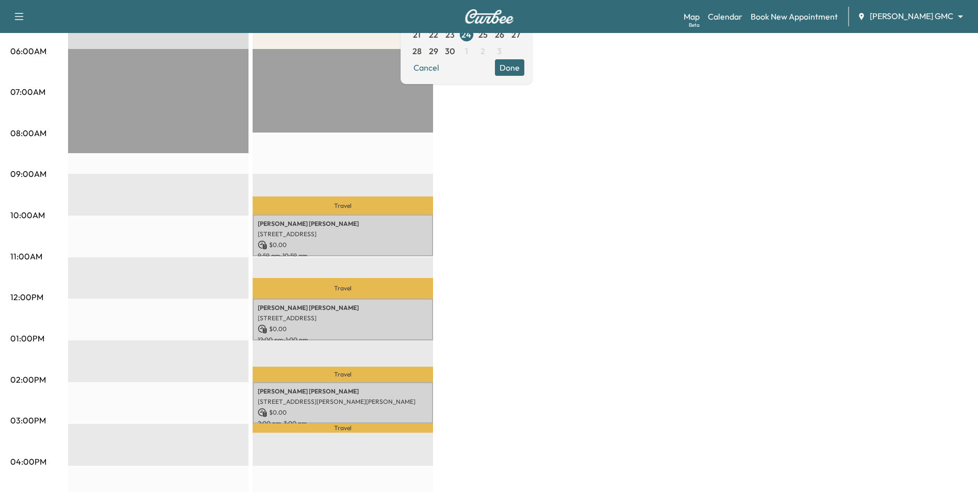
scroll to position [52, 0]
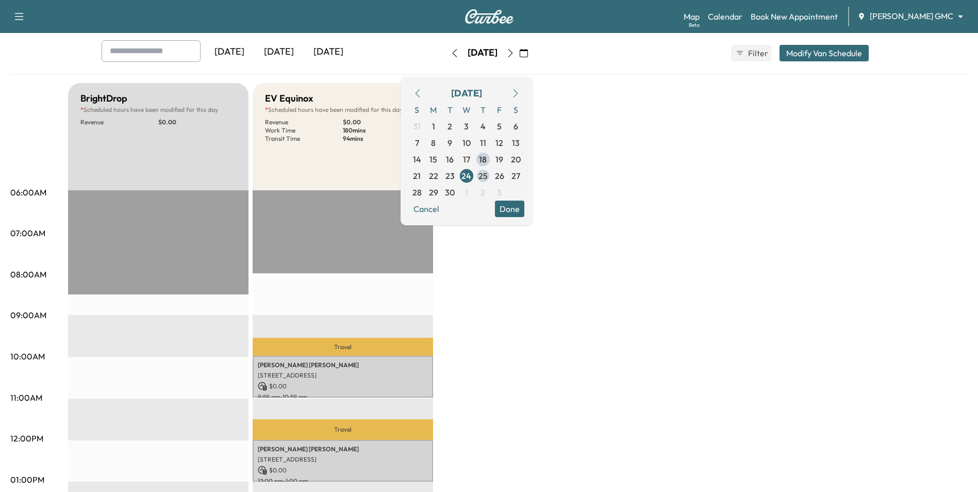
click at [488, 170] on span "25" at bounding box center [482, 176] width 9 height 12
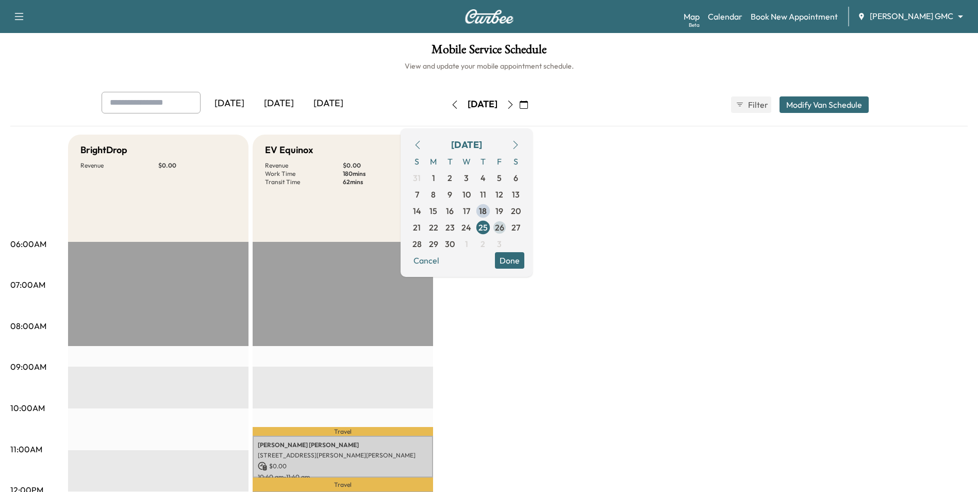
click at [504, 230] on span "26" at bounding box center [499, 227] width 9 height 12
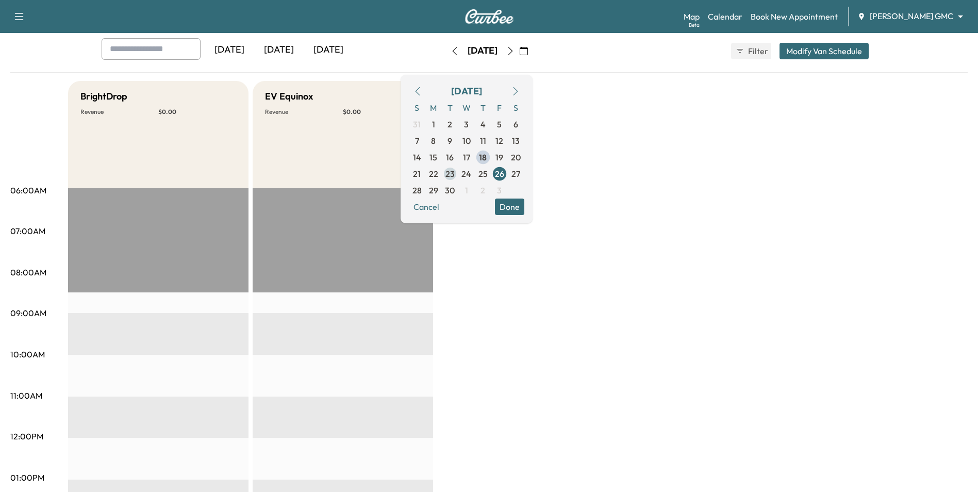
scroll to position [52, 0]
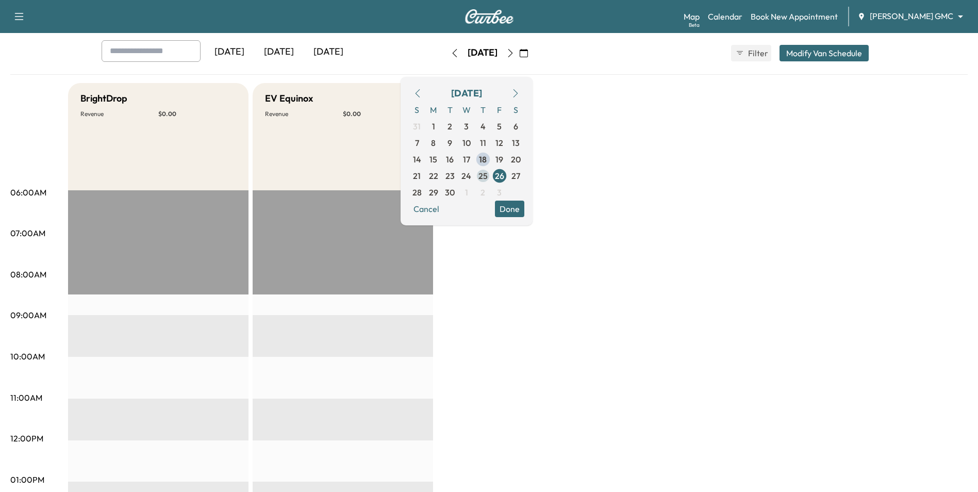
click at [488, 172] on span "25" at bounding box center [482, 176] width 9 height 12
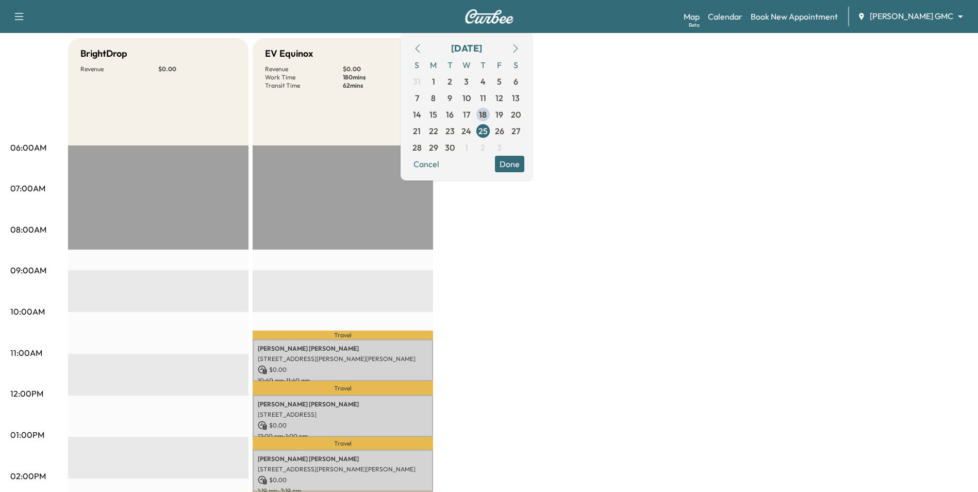
scroll to position [52, 0]
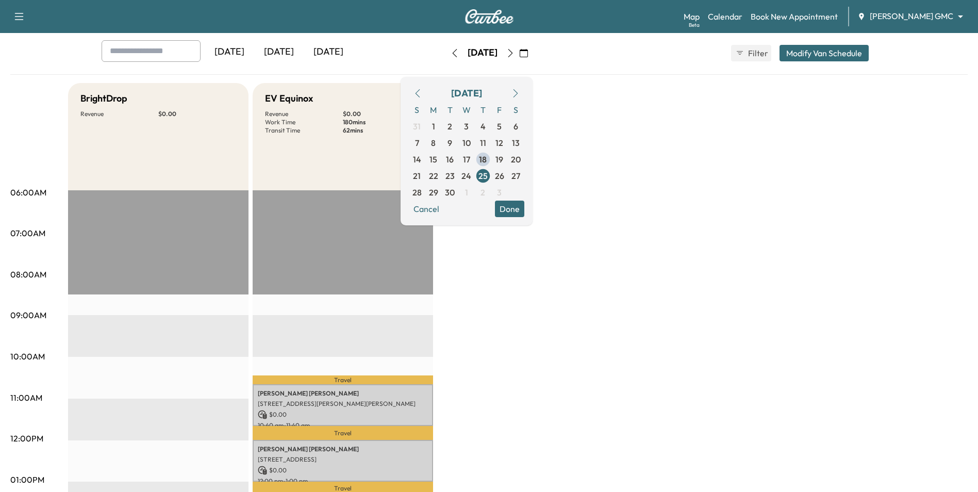
click at [896, 13] on body "Support Log Out Map Beta Calendar Book New Appointment [PERSON_NAME] GMC ******…" at bounding box center [489, 194] width 978 height 492
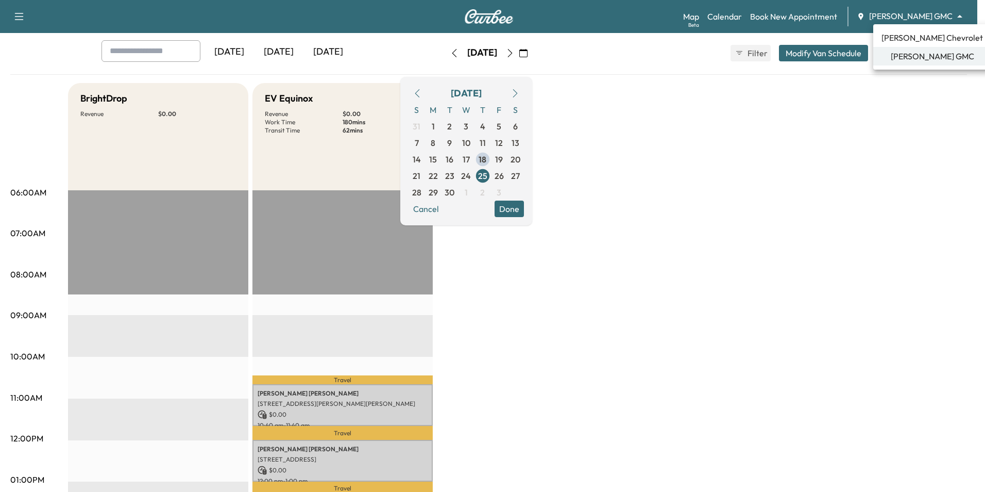
click at [896, 39] on span "[PERSON_NAME] Chevrolet" at bounding box center [933, 37] width 102 height 12
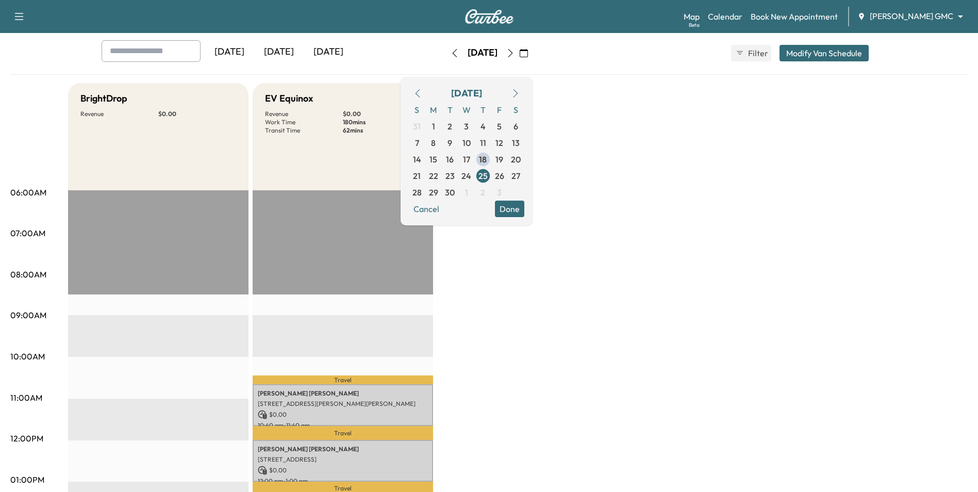
scroll to position [0, 0]
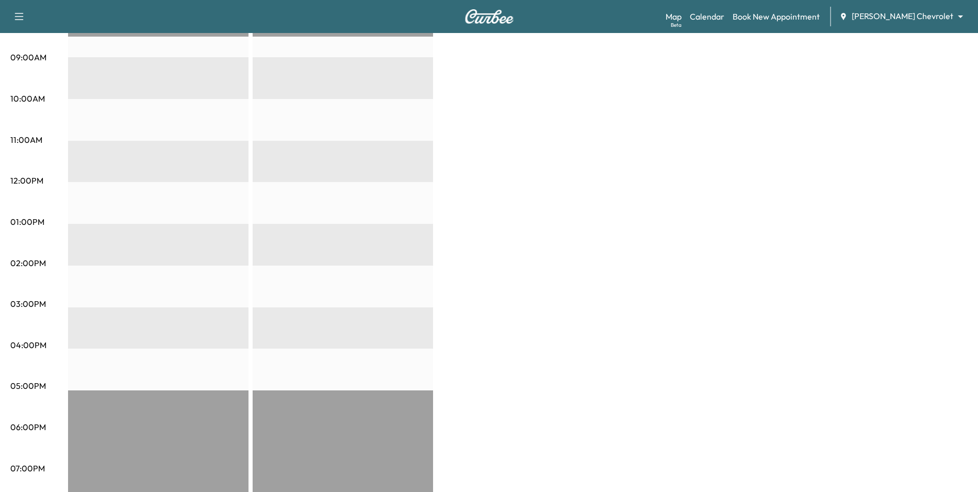
scroll to position [258, 0]
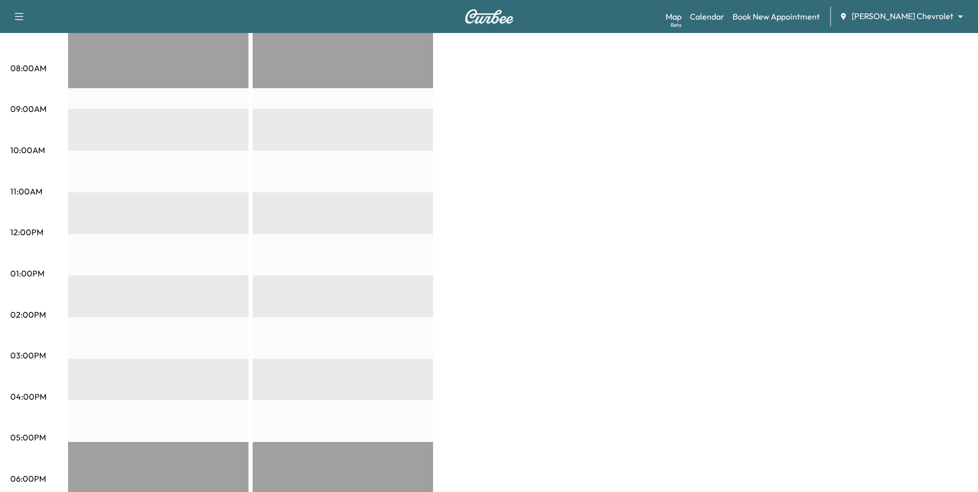
click at [911, 22] on div "[PERSON_NAME] Chevrolet ******** ​" at bounding box center [904, 16] width 130 height 12
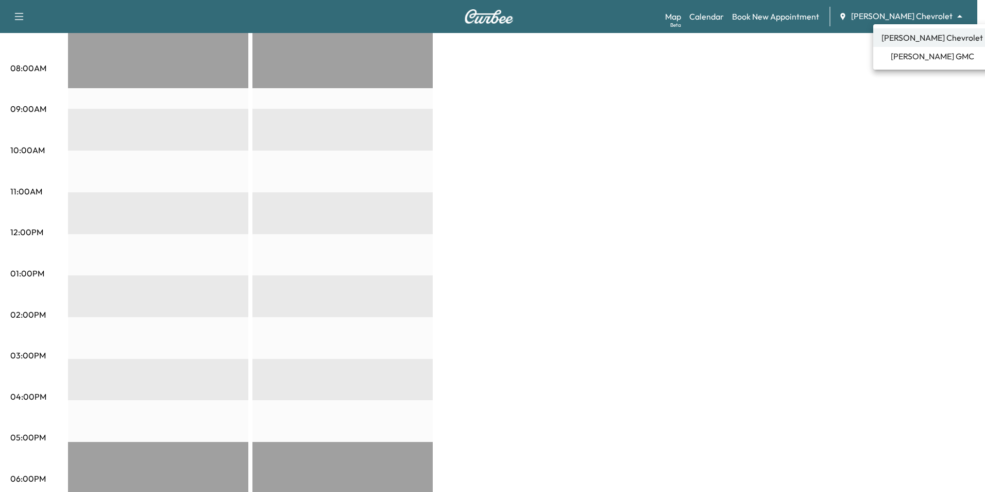
click at [912, 57] on span "[PERSON_NAME] GMC" at bounding box center [932, 56] width 83 height 12
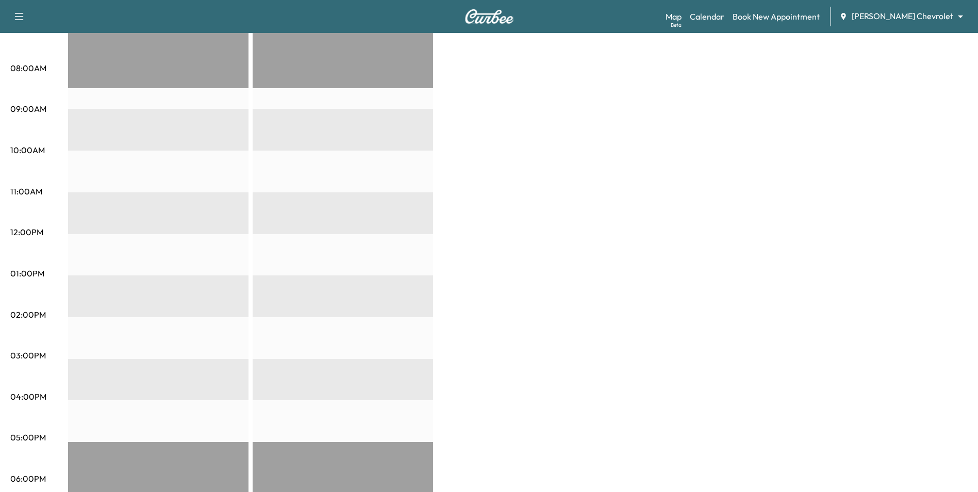
scroll to position [0, 0]
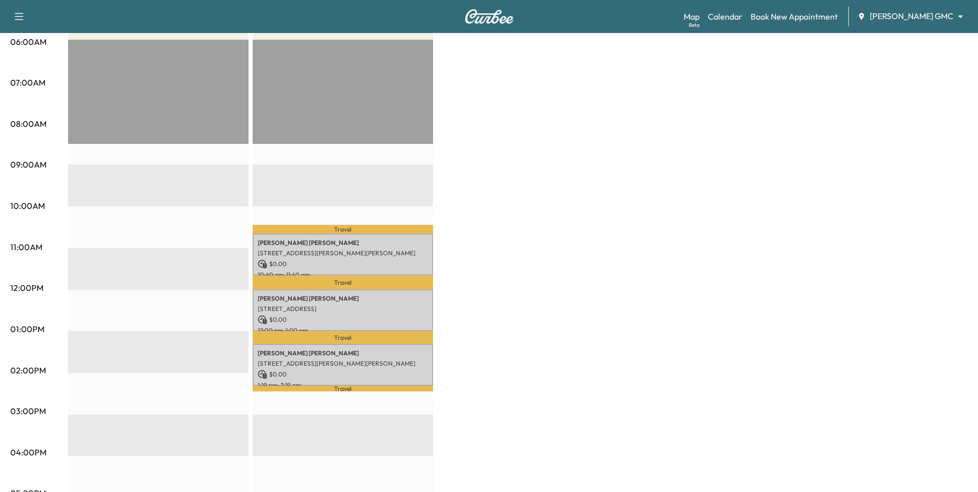
scroll to position [206, 0]
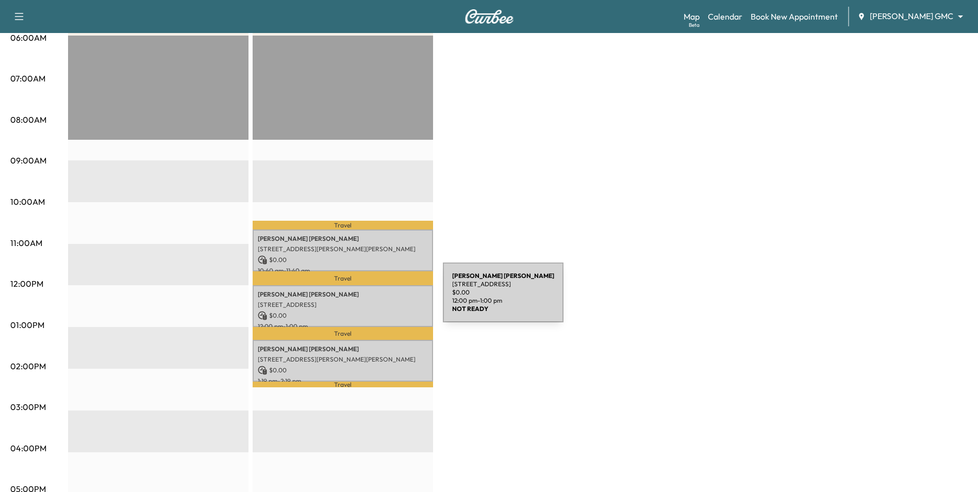
click at [365, 300] on p "[STREET_ADDRESS]" at bounding box center [343, 304] width 170 height 8
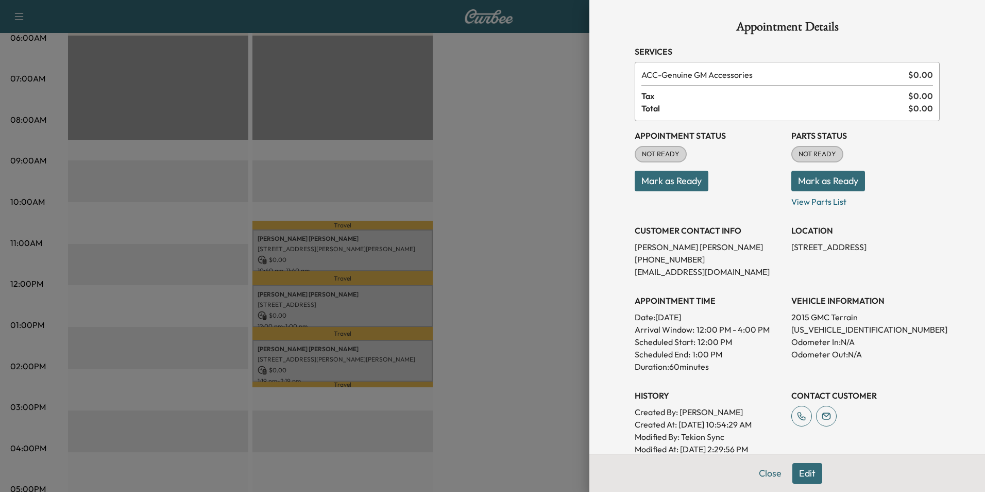
click at [360, 242] on div at bounding box center [492, 246] width 985 height 492
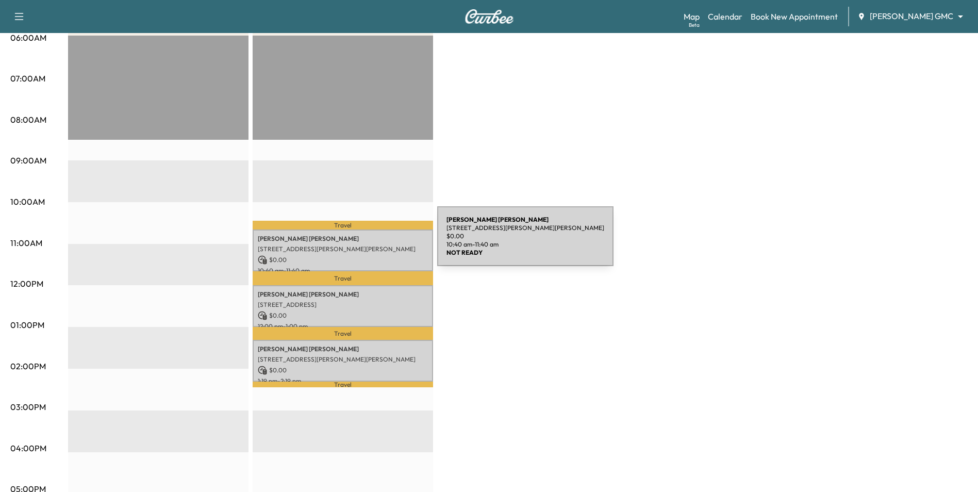
click at [360, 242] on div "[PERSON_NAME] [STREET_ADDRESS][PERSON_NAME][PERSON_NAME] $ 0.00 10:40 am - 11:4…" at bounding box center [343, 250] width 180 height 42
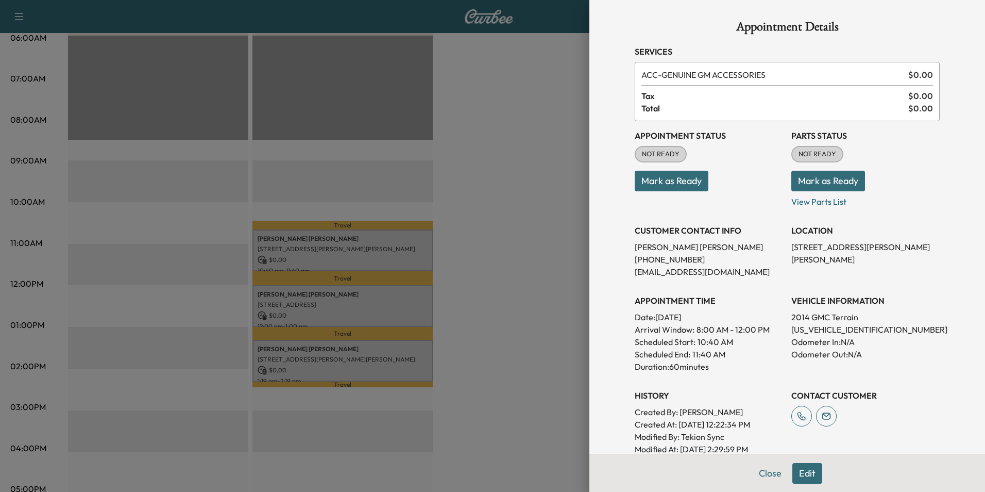
click at [362, 361] on div at bounding box center [492, 246] width 985 height 492
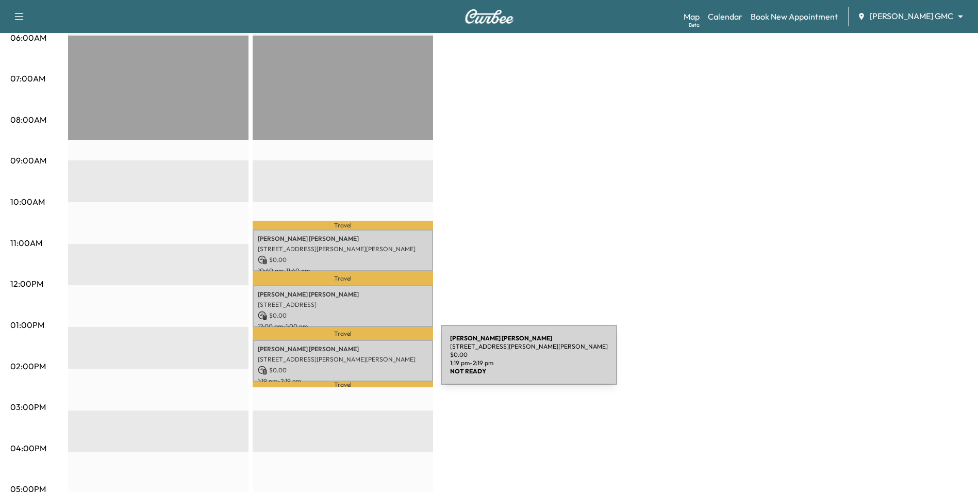
click at [363, 360] on p "[STREET_ADDRESS][PERSON_NAME][PERSON_NAME]" at bounding box center [343, 359] width 170 height 8
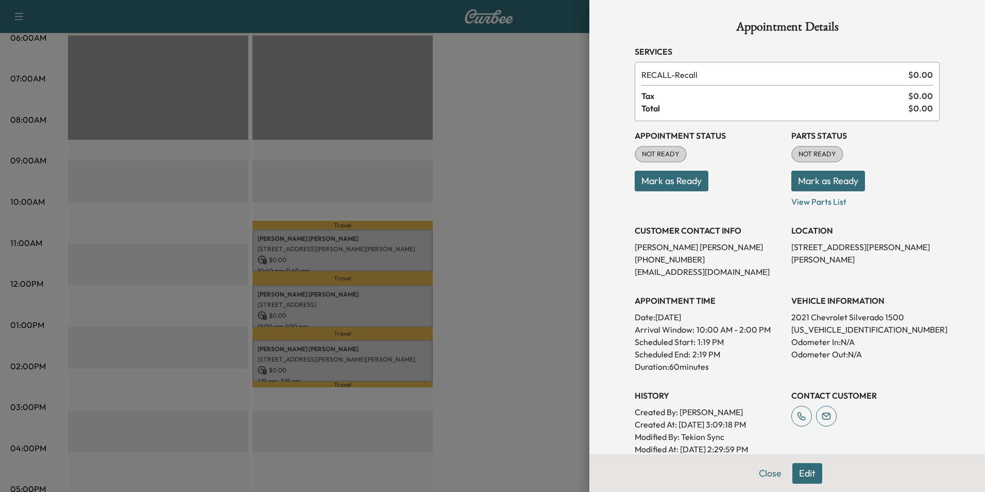
click at [367, 262] on div at bounding box center [492, 246] width 985 height 492
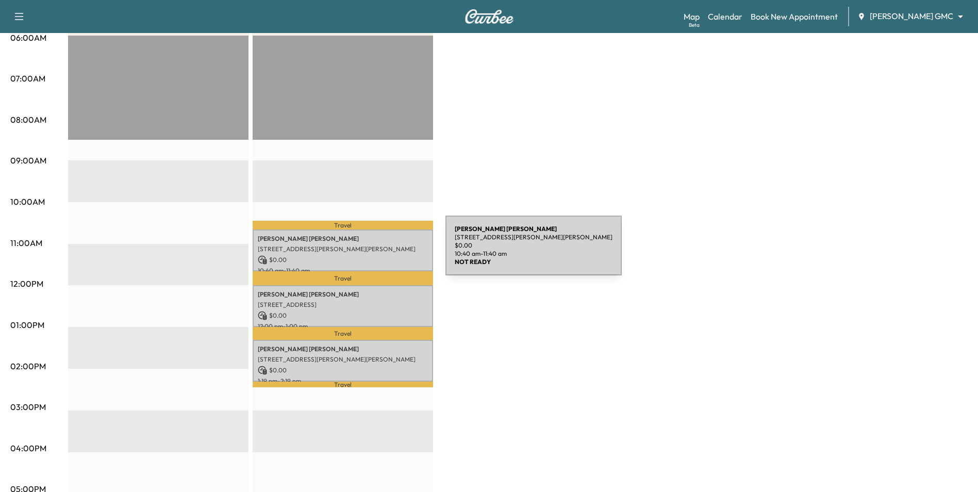
click at [368, 252] on div "[PERSON_NAME] [STREET_ADDRESS][PERSON_NAME][PERSON_NAME] $ 0.00 10:40 am - 11:4…" at bounding box center [343, 250] width 180 height 42
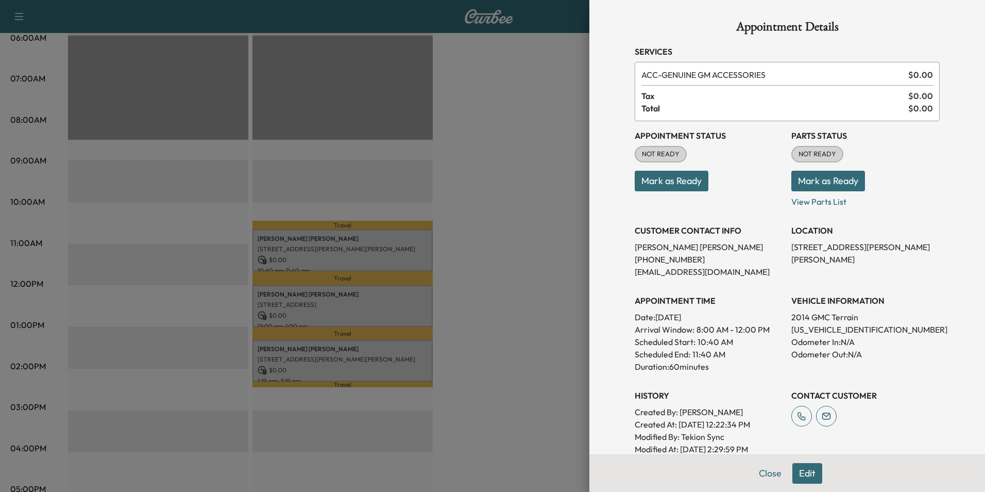
click at [368, 252] on div at bounding box center [492, 246] width 985 height 492
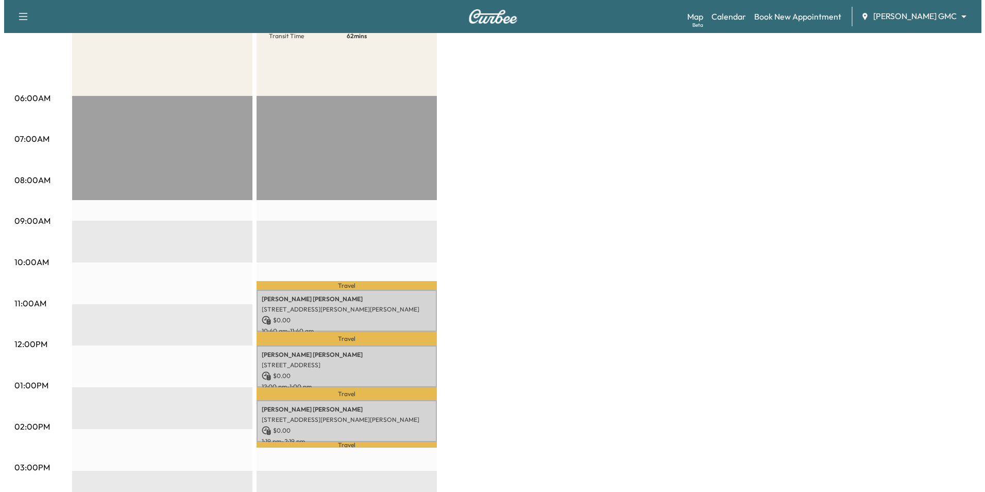
scroll to position [0, 0]
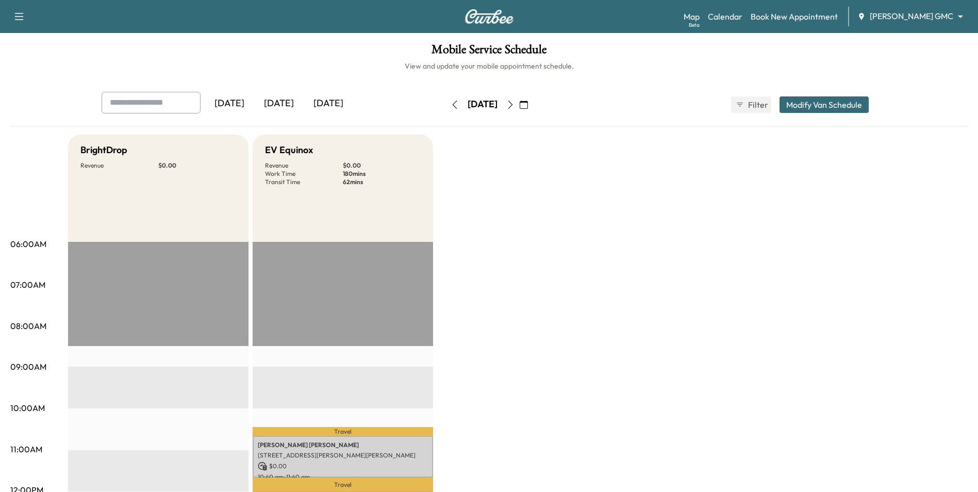
click at [532, 103] on button "button" at bounding box center [524, 104] width 18 height 16
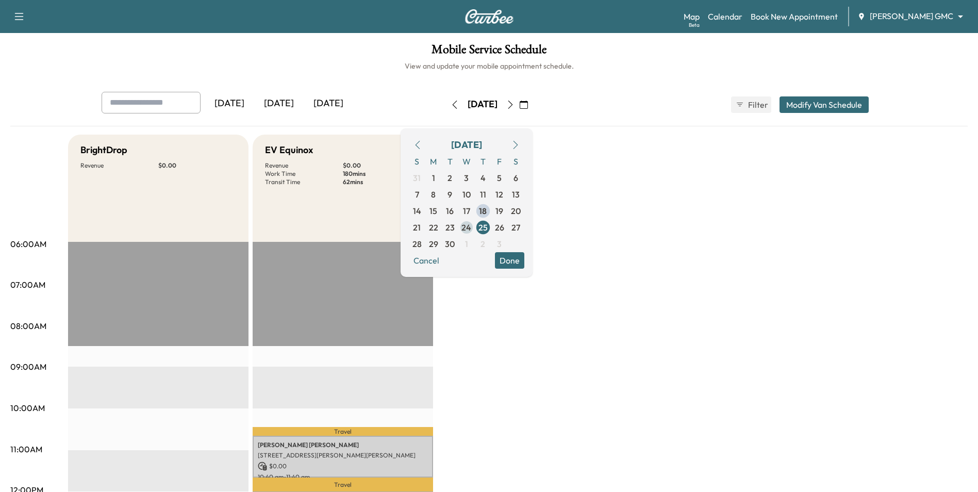
click at [471, 226] on span "24" at bounding box center [466, 227] width 10 height 12
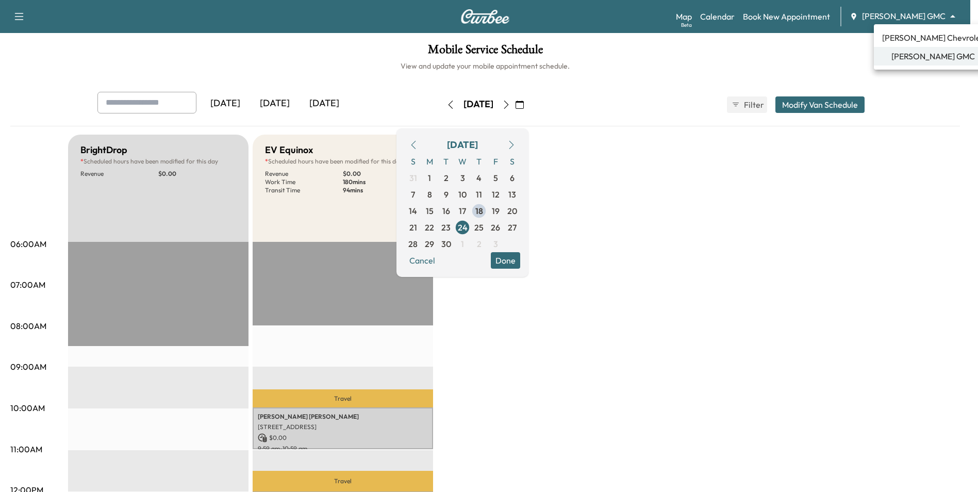
click at [898, 14] on body "Support Log Out Map Beta Calendar Book New Appointment [PERSON_NAME] GMC ******…" at bounding box center [489, 246] width 978 height 492
click at [928, 41] on span "[PERSON_NAME] Chevrolet" at bounding box center [933, 37] width 102 height 12
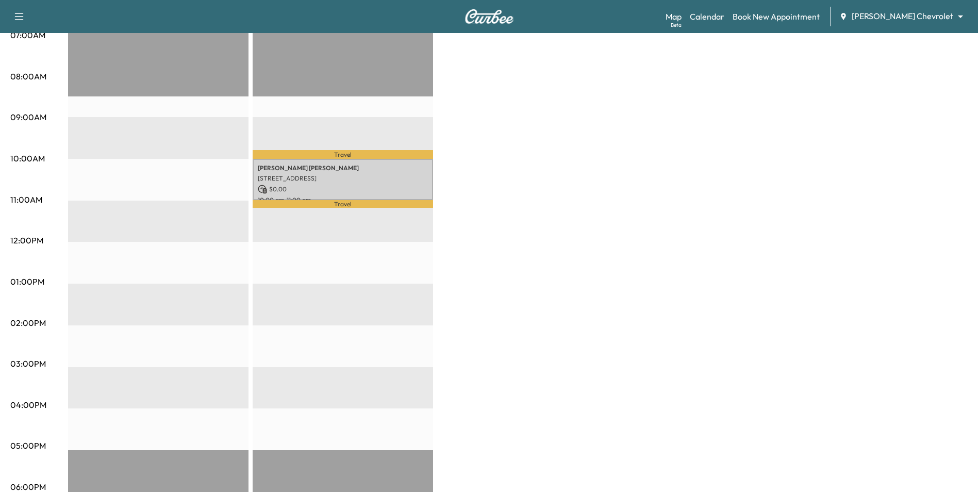
scroll to position [309, 0]
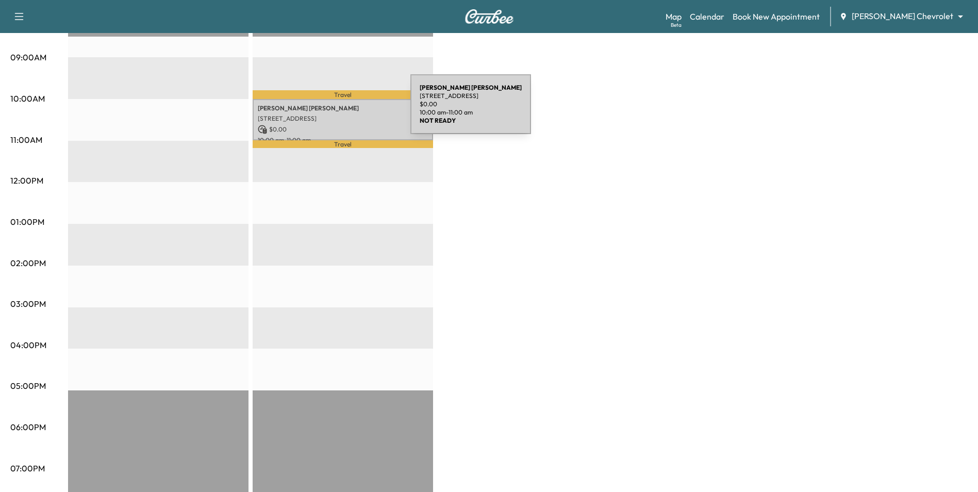
click at [333, 110] on div "[PERSON_NAME] [STREET_ADDRESS] $ 0.00 10:00 am - 11:00 am" at bounding box center [343, 120] width 180 height 42
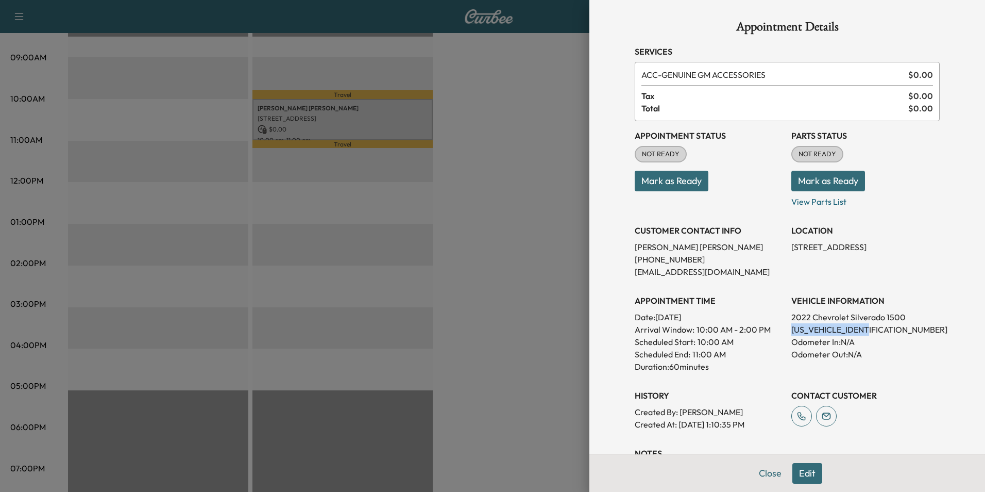
drag, startPoint x: 883, startPoint y: 332, endPoint x: 781, endPoint y: 326, distance: 102.7
click at [781, 326] on div "Appointment Status NOT READY Mark as Ready Parts Status NOT READY Mark as Ready…" at bounding box center [787, 275] width 305 height 309
drag, startPoint x: 781, startPoint y: 326, endPoint x: 789, endPoint y: 325, distance: 7.9
copy p "[US_VEHICLE_IDENTIFICATION_NUMBER]"
drag, startPoint x: 516, startPoint y: 116, endPoint x: 326, endPoint y: 0, distance: 222.7
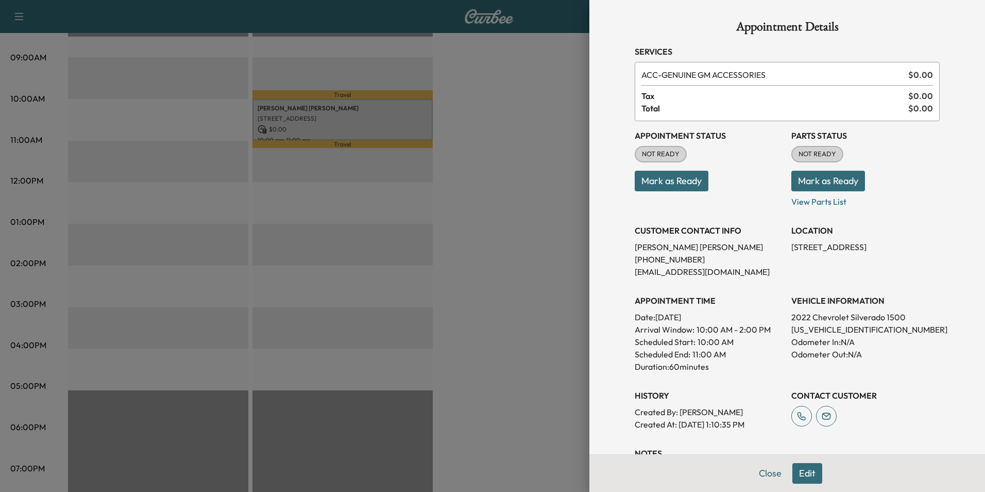
click at [509, 110] on div at bounding box center [492, 246] width 985 height 492
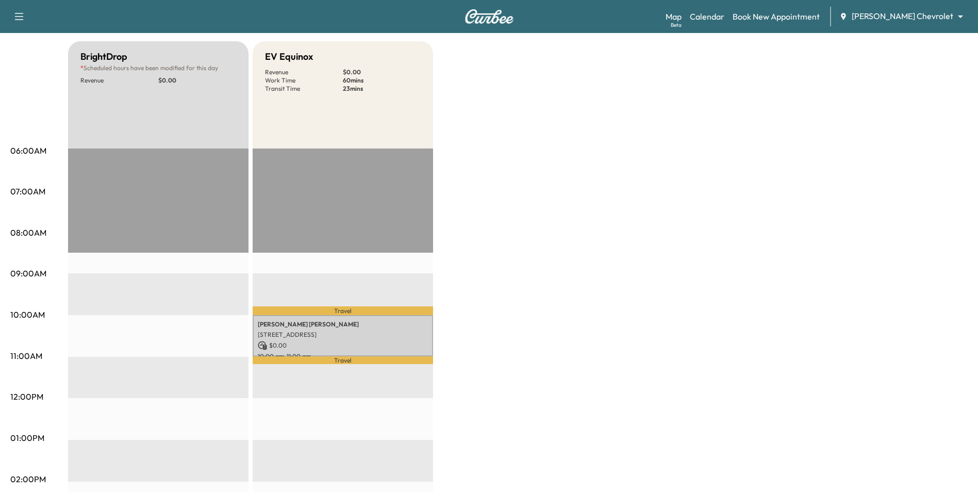
scroll to position [52, 0]
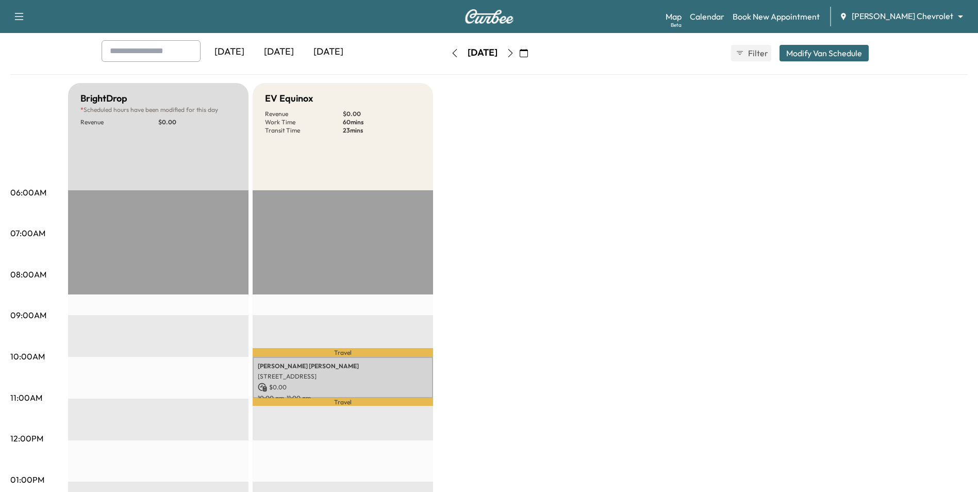
click at [528, 53] on icon "button" at bounding box center [524, 53] width 8 height 8
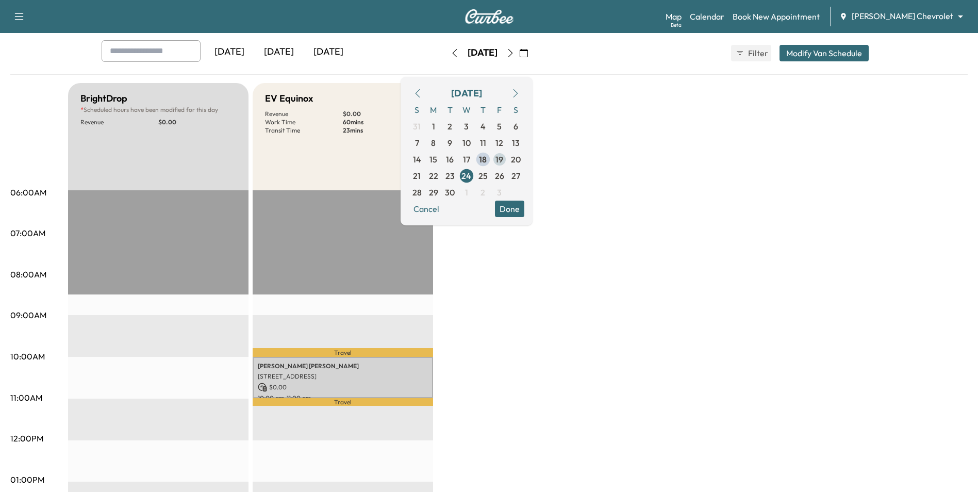
click at [508, 158] on span "19" at bounding box center [499, 159] width 16 height 16
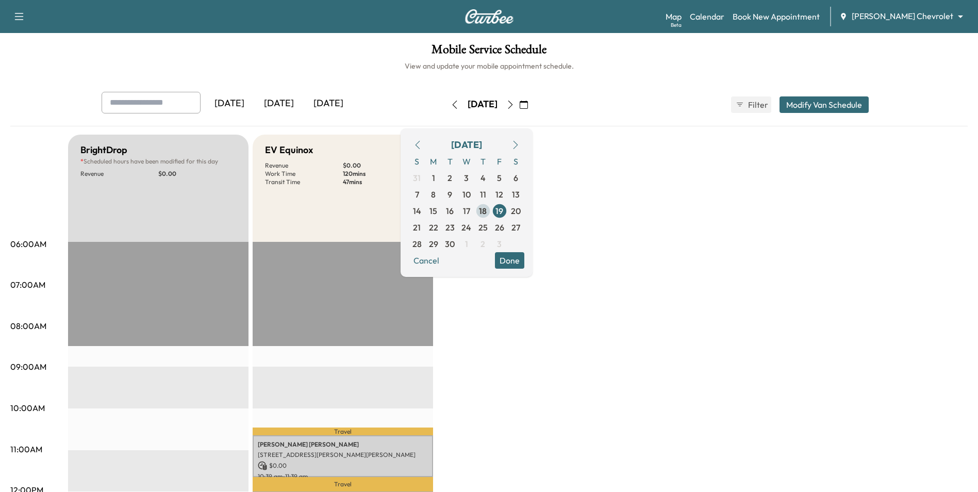
click at [487, 212] on span "18" at bounding box center [483, 211] width 8 height 12
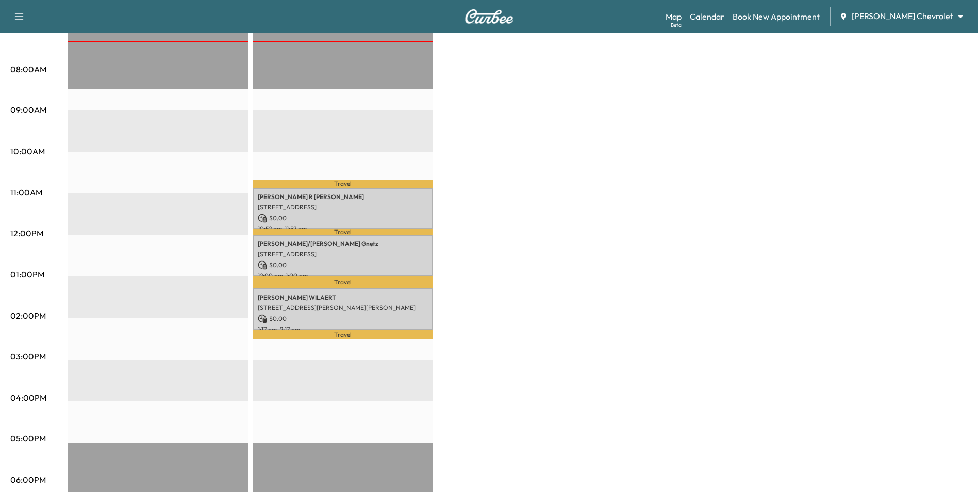
scroll to position [258, 0]
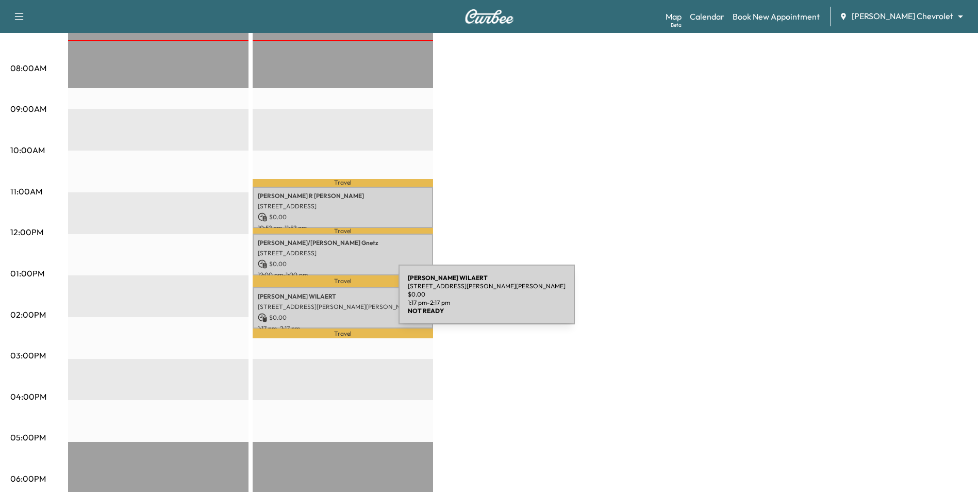
click at [321, 303] on p "[STREET_ADDRESS][PERSON_NAME][PERSON_NAME]" at bounding box center [343, 307] width 170 height 8
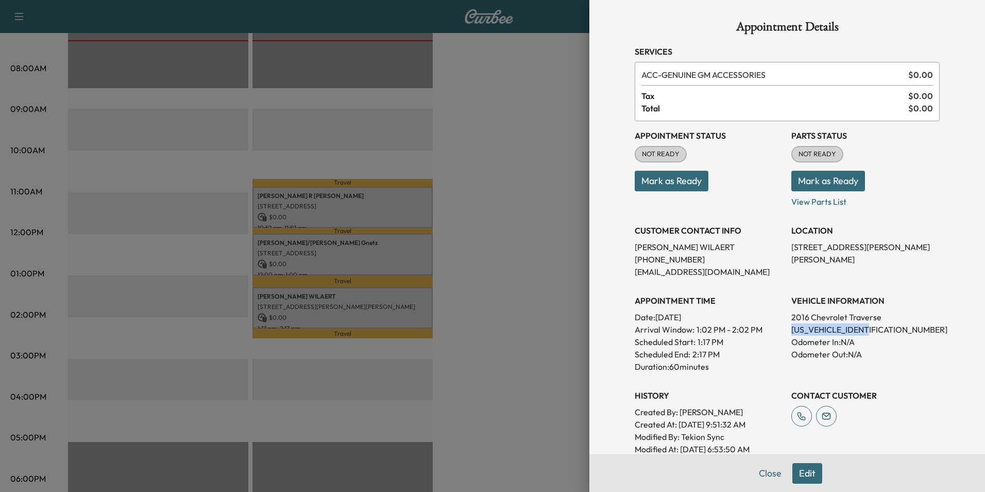
drag, startPoint x: 875, startPoint y: 327, endPoint x: 780, endPoint y: 330, distance: 95.4
click at [780, 330] on div "Appointment Status NOT READY Mark as Ready Parts Status NOT READY Mark as Ready…" at bounding box center [787, 288] width 305 height 334
drag, startPoint x: 780, startPoint y: 330, endPoint x: 800, endPoint y: 330, distance: 20.6
copy p "[US_VEHICLE_IDENTIFICATION_NUMBER]"
click at [560, 173] on div at bounding box center [492, 246] width 985 height 492
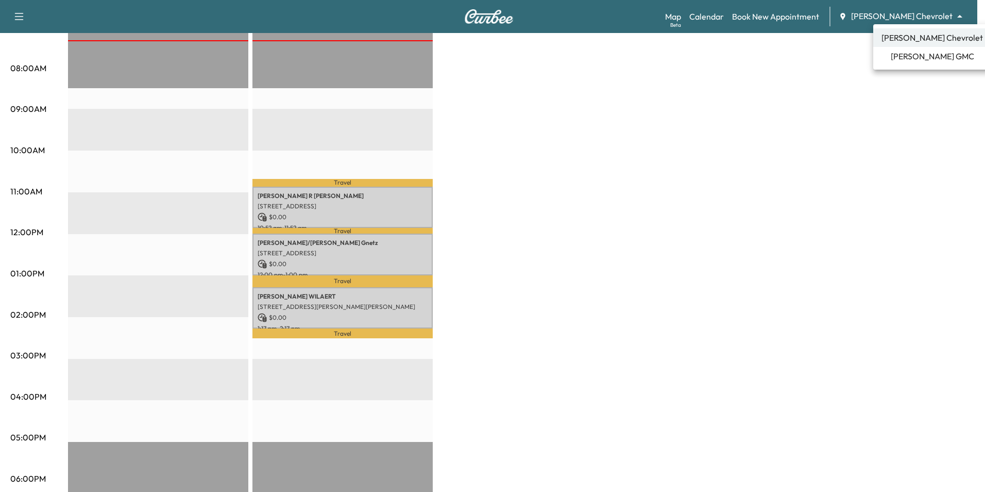
click at [913, 50] on span "[PERSON_NAME] GMC" at bounding box center [932, 56] width 83 height 12
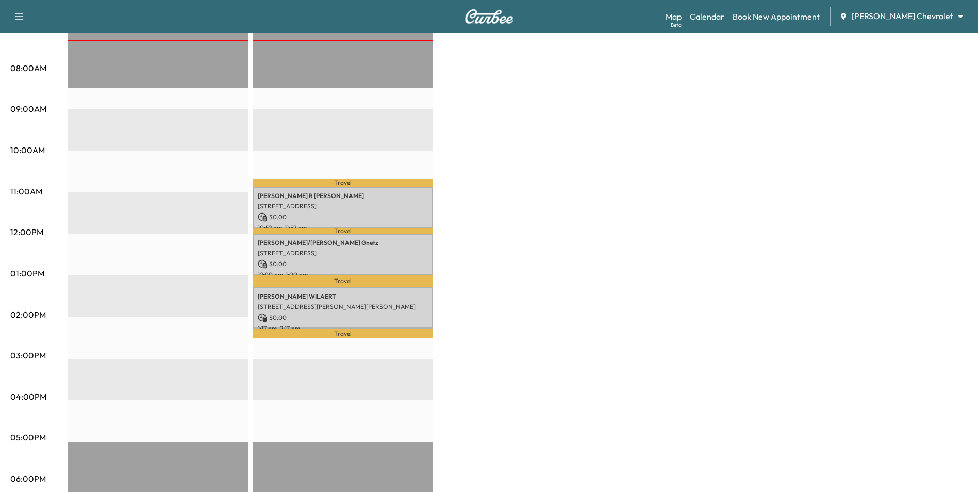
scroll to position [0, 0]
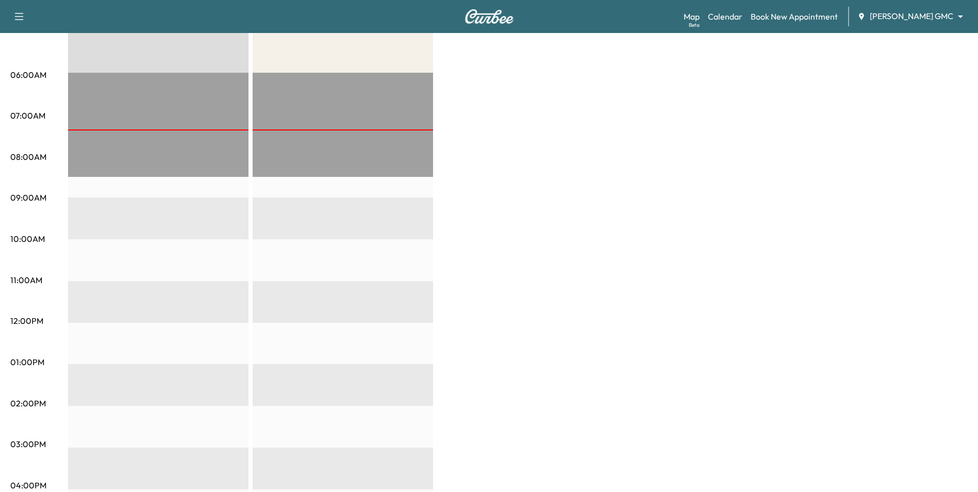
scroll to position [52, 0]
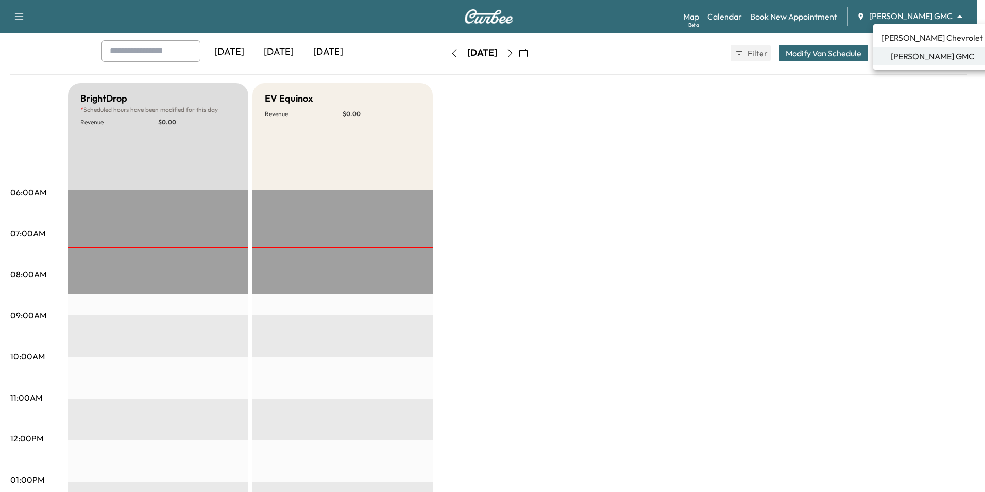
click at [930, 20] on body "Support Log Out Map Beta Calendar Book New Appointment [PERSON_NAME] GMC ******…" at bounding box center [492, 194] width 985 height 492
click at [933, 32] on span "[PERSON_NAME] Chevrolet" at bounding box center [933, 37] width 102 height 12
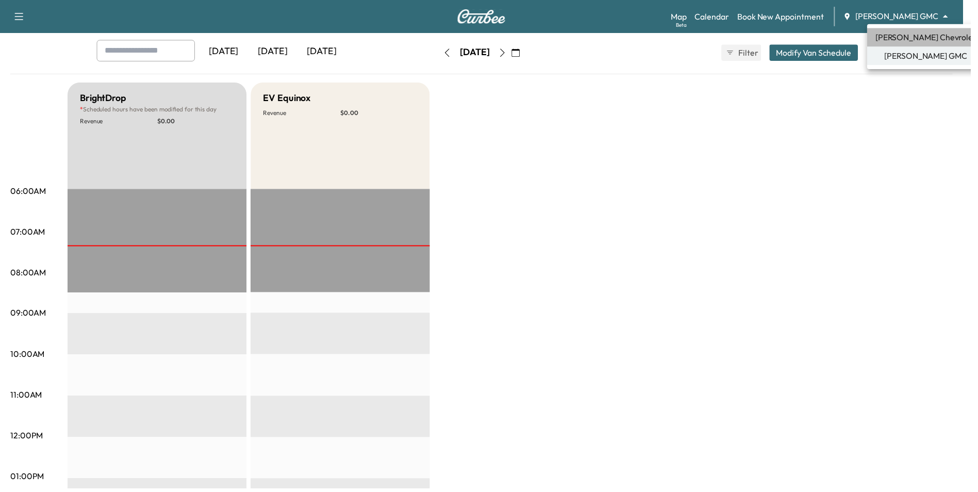
scroll to position [0, 0]
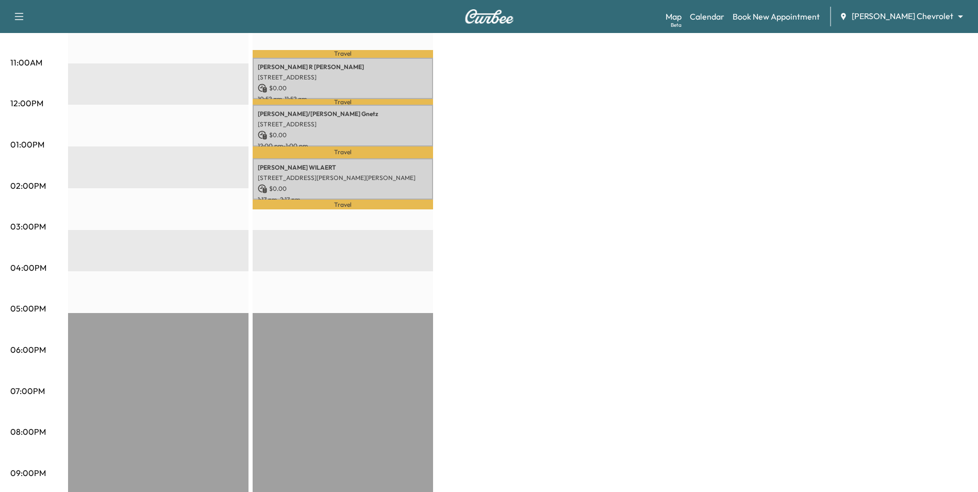
scroll to position [412, 0]
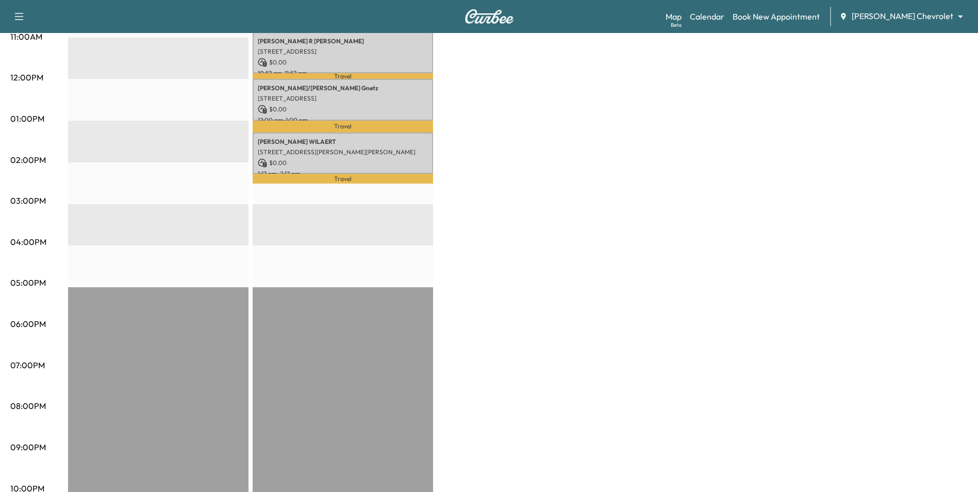
click at [492, 219] on div "BrightDrop * Scheduled hours have been modified for this day Revenue $ 0.00 EST…" at bounding box center [517, 108] width 899 height 773
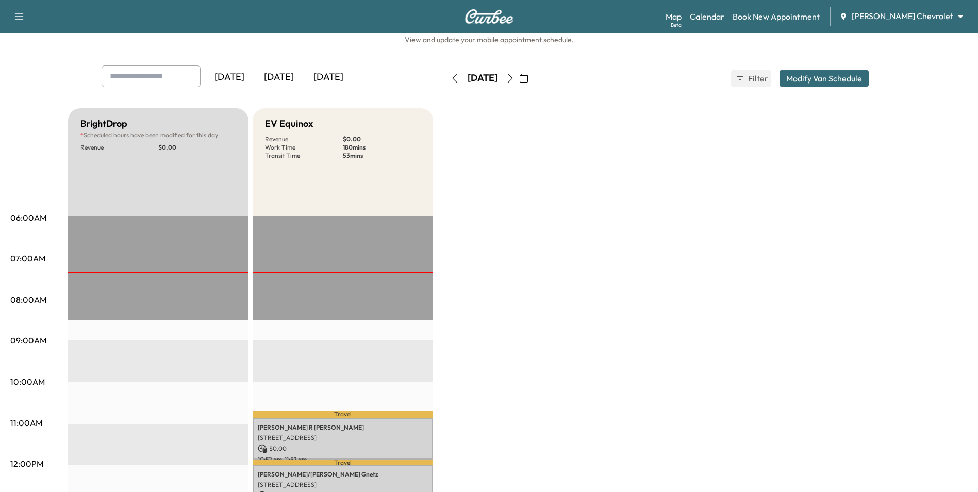
scroll to position [52, 0]
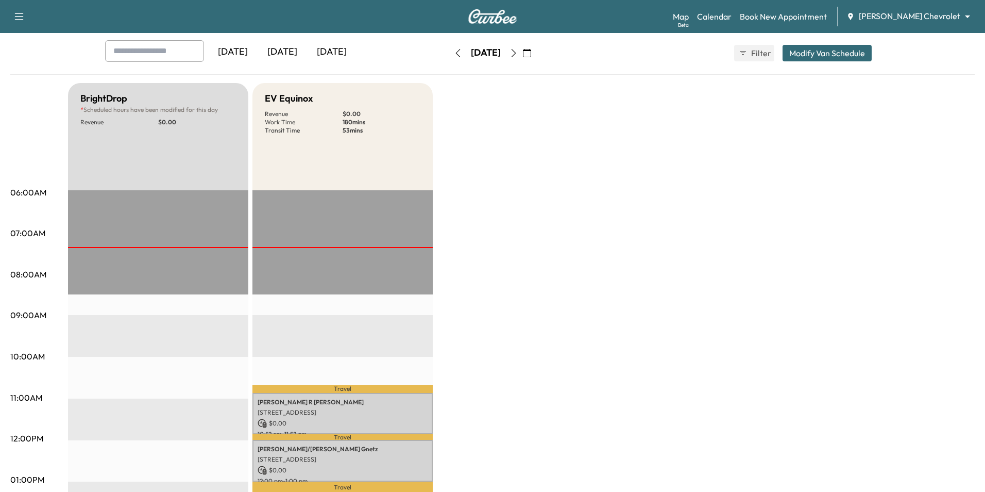
click at [898, 16] on body "Support Log Out Map Beta Calendar Book New Appointment [PERSON_NAME] Chevrolet …" at bounding box center [492, 194] width 985 height 492
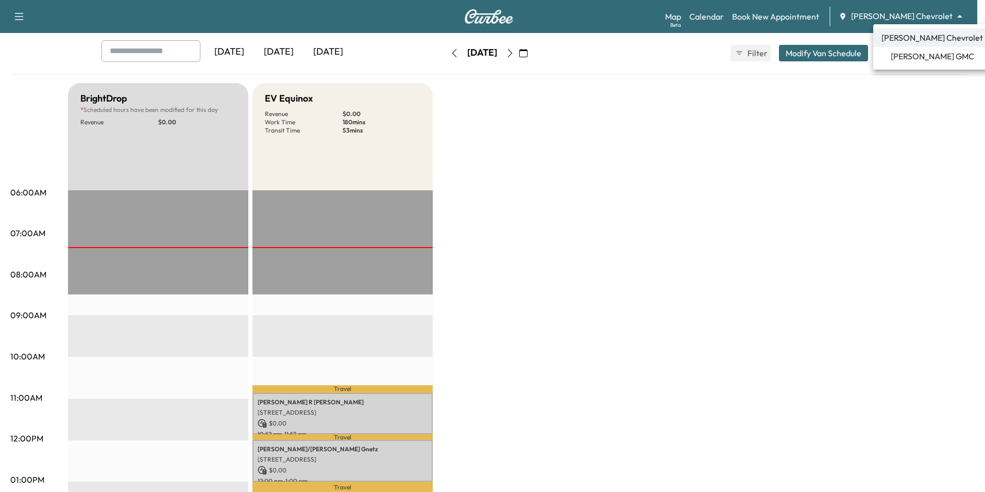
click at [573, 266] on div at bounding box center [492, 246] width 985 height 492
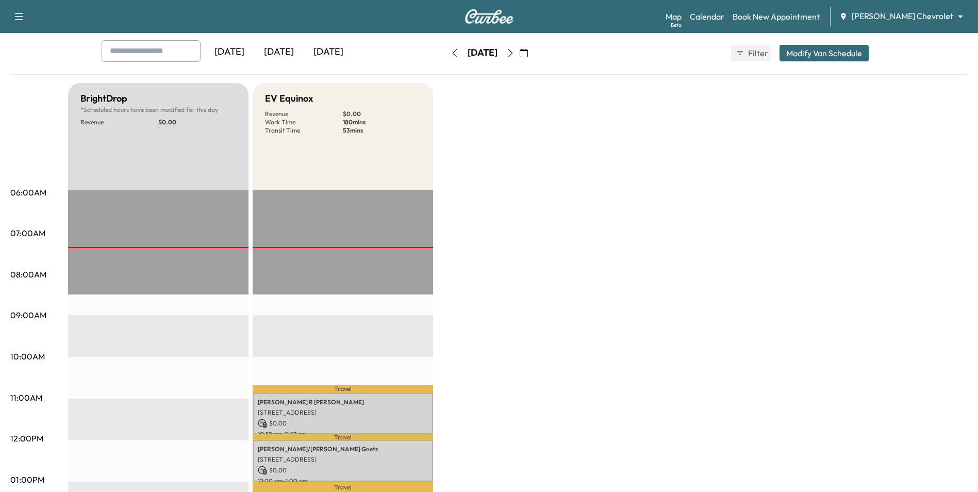
scroll to position [0, 0]
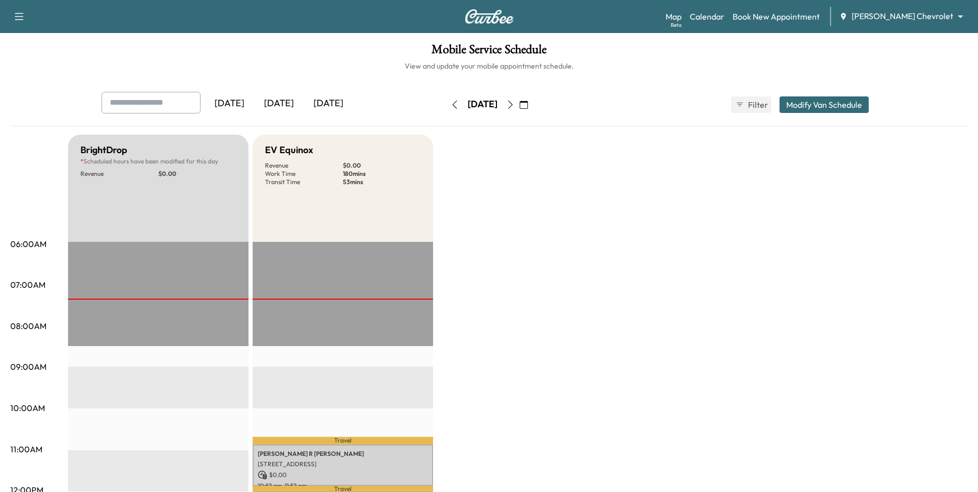
click at [532, 110] on button "button" at bounding box center [524, 104] width 18 height 16
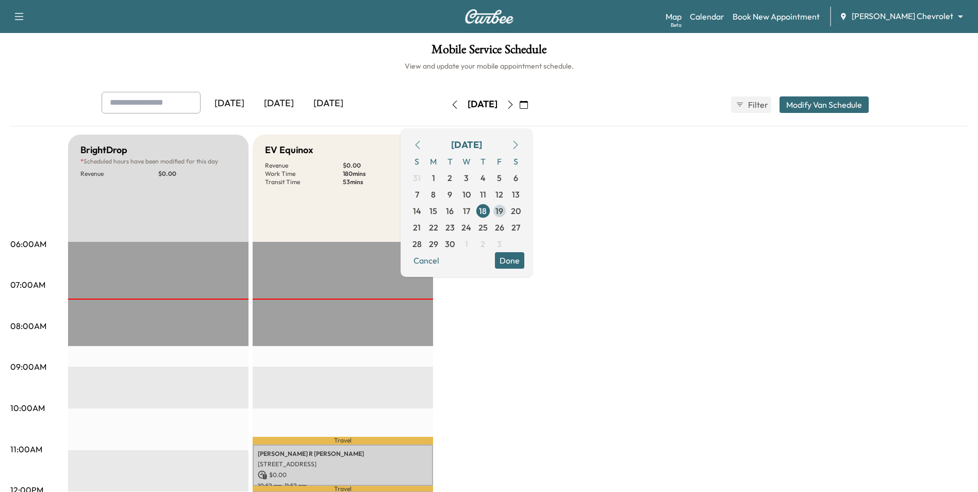
click at [503, 215] on span "19" at bounding box center [499, 211] width 8 height 12
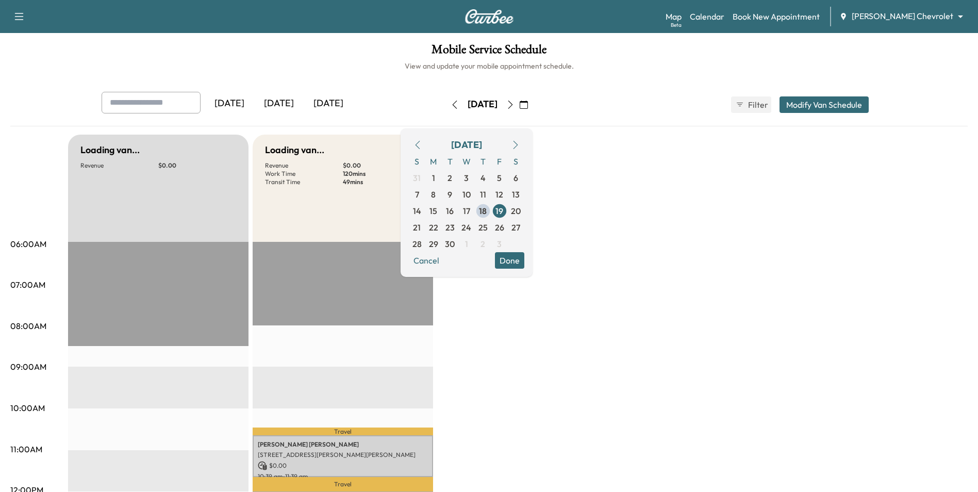
click at [524, 264] on button "Done" at bounding box center [509, 260] width 29 height 16
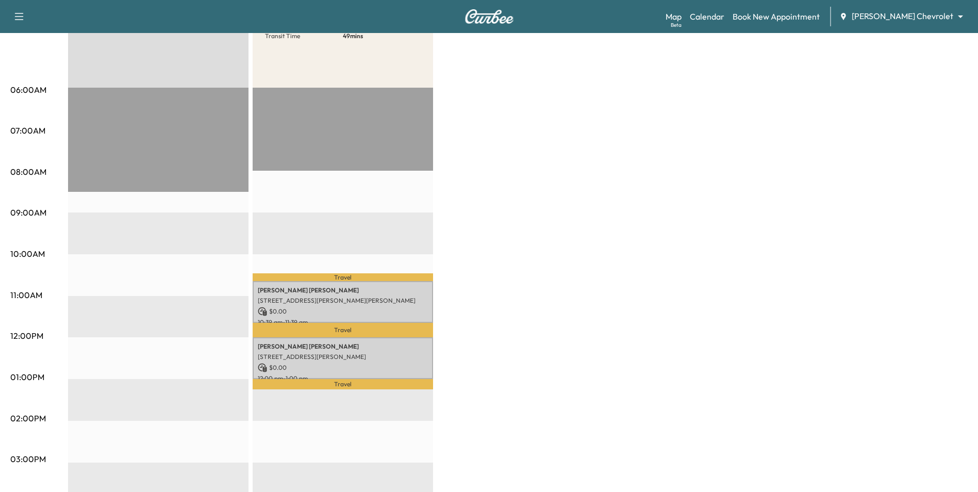
scroll to position [155, 0]
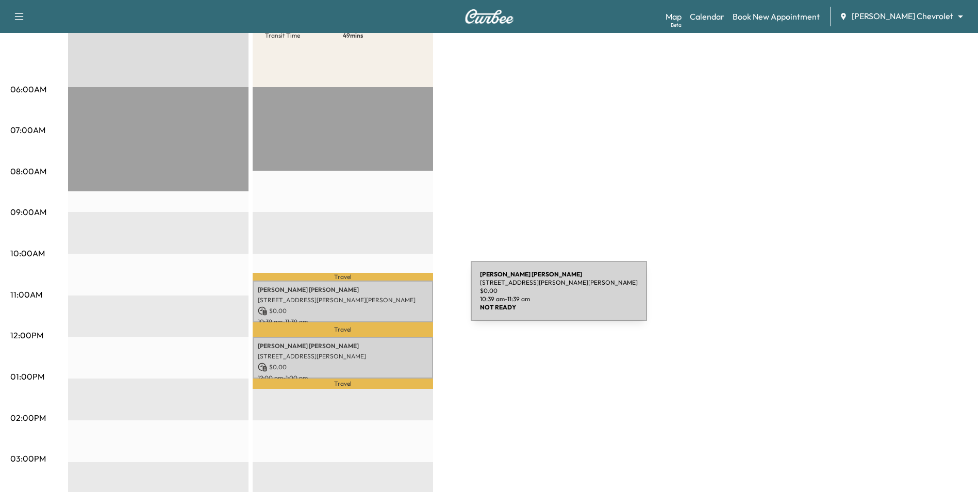
click at [393, 297] on p "[STREET_ADDRESS][PERSON_NAME][PERSON_NAME]" at bounding box center [343, 300] width 170 height 8
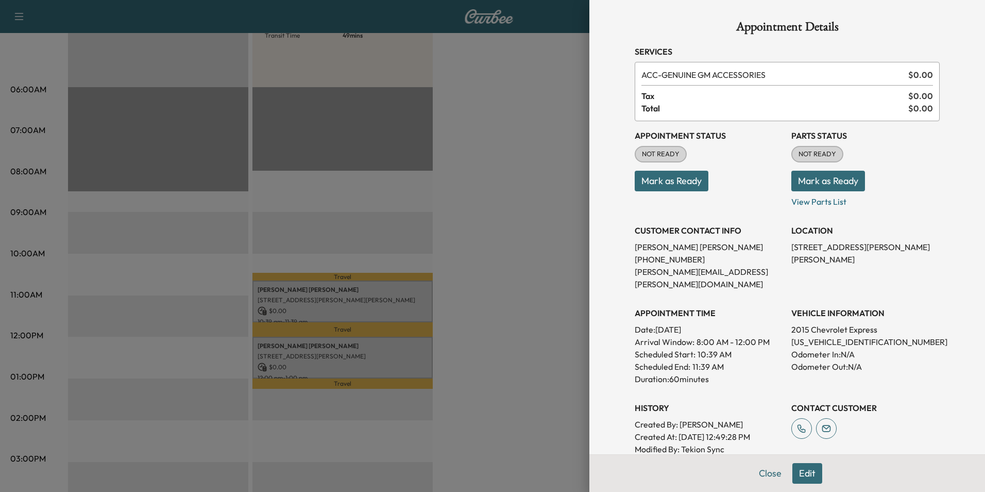
click at [541, 304] on div at bounding box center [492, 246] width 985 height 492
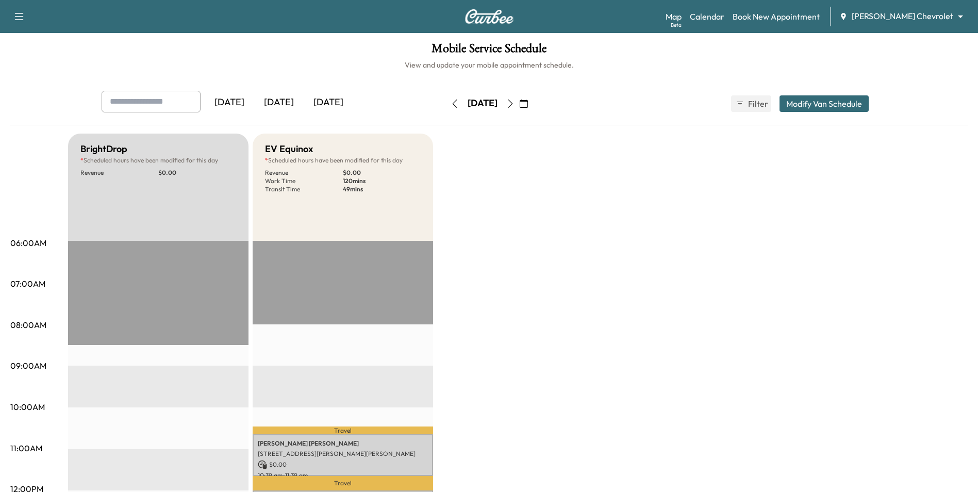
scroll to position [0, 0]
click at [528, 103] on icon "button" at bounding box center [524, 105] width 8 height 8
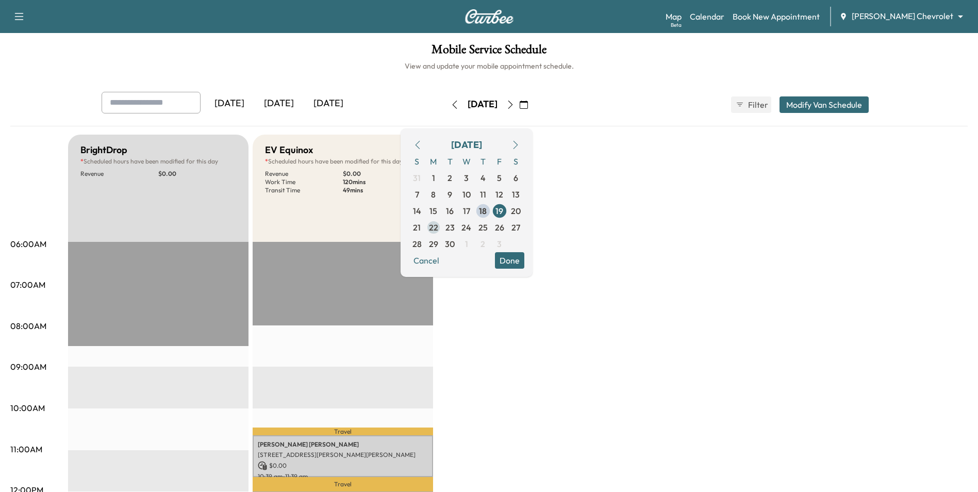
click at [438, 230] on span "22" at bounding box center [433, 227] width 9 height 12
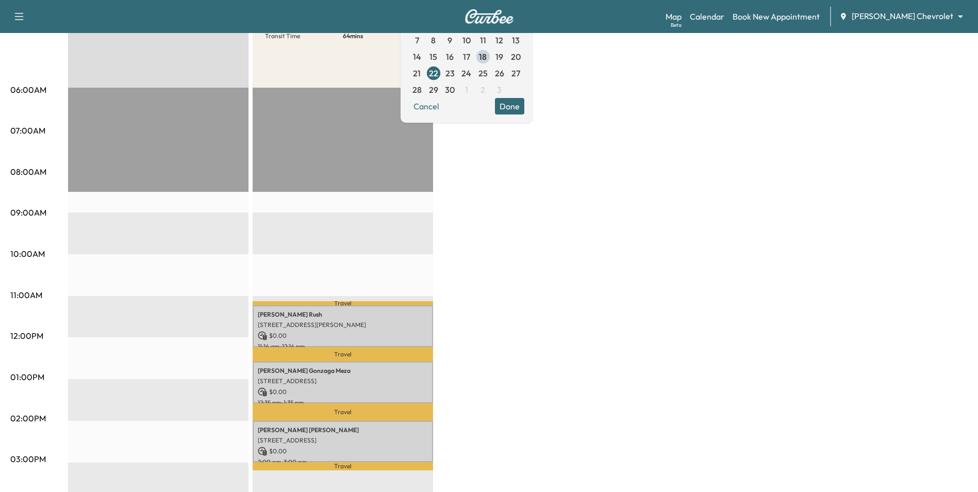
scroll to position [155, 0]
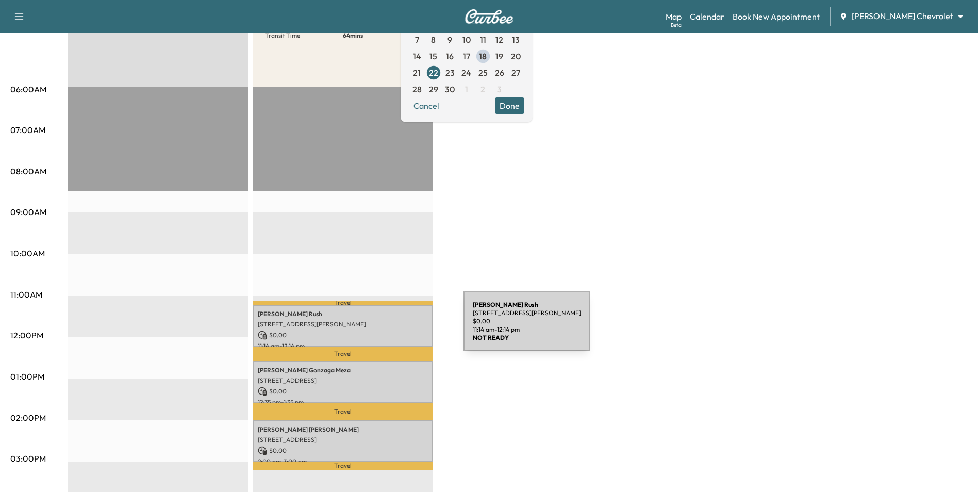
click at [386, 327] on div "[PERSON_NAME] [STREET_ADDRESS][PERSON_NAME] $ 0.00 11:14 am - 12:14 pm" at bounding box center [343, 326] width 180 height 42
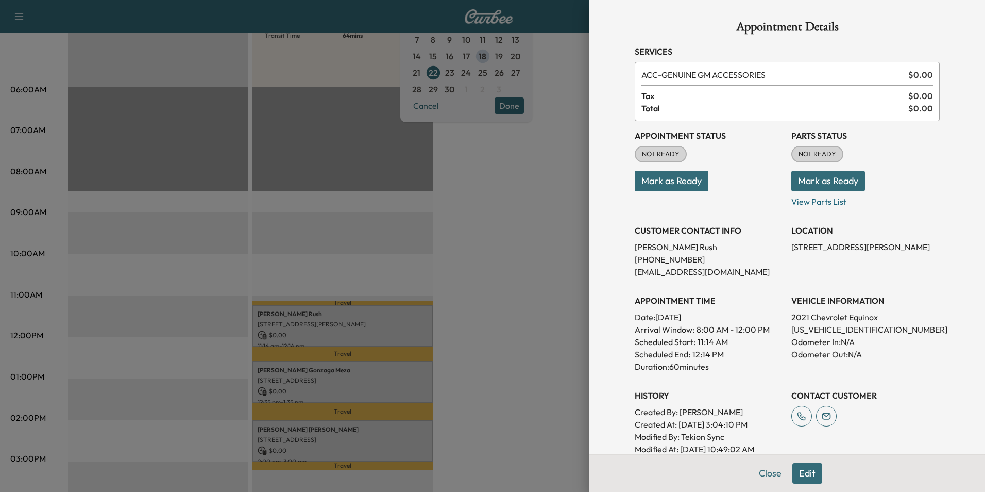
drag, startPoint x: 586, startPoint y: 339, endPoint x: 545, endPoint y: 356, distance: 44.6
click at [590, 342] on div "Appointment Details Services ACC - GENUINE GM ACCESSORIES $ 0.00 Tax $ 0.00 Tot…" at bounding box center [788, 246] width 396 height 492
drag, startPoint x: 389, startPoint y: 370, endPoint x: 429, endPoint y: 392, distance: 46.6
click at [391, 371] on div at bounding box center [492, 246] width 985 height 492
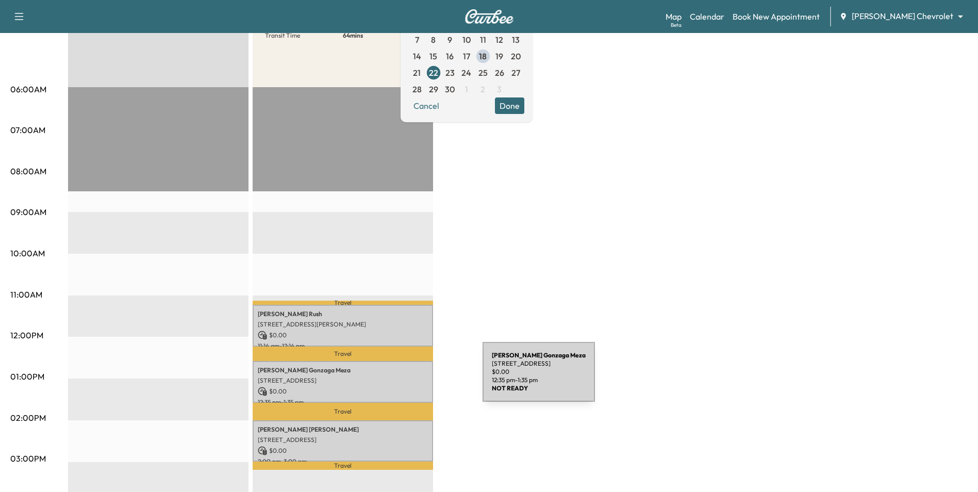
click at [405, 378] on p "[STREET_ADDRESS]" at bounding box center [343, 380] width 170 height 8
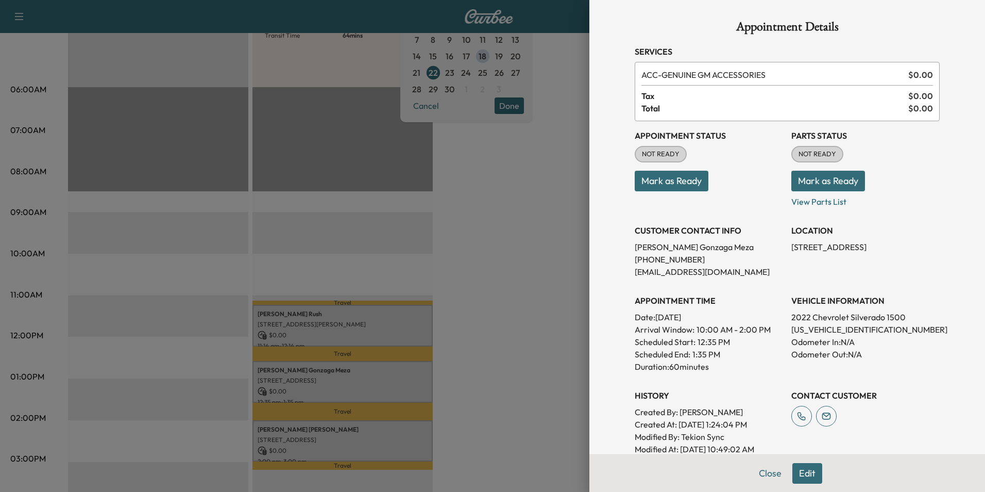
click at [497, 369] on div at bounding box center [492, 246] width 985 height 492
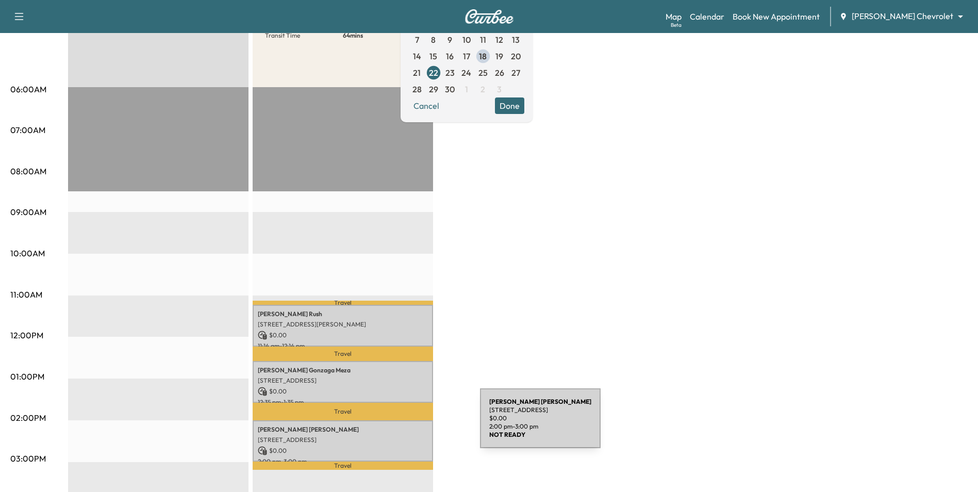
click at [391, 427] on p "[PERSON_NAME]" at bounding box center [343, 429] width 170 height 8
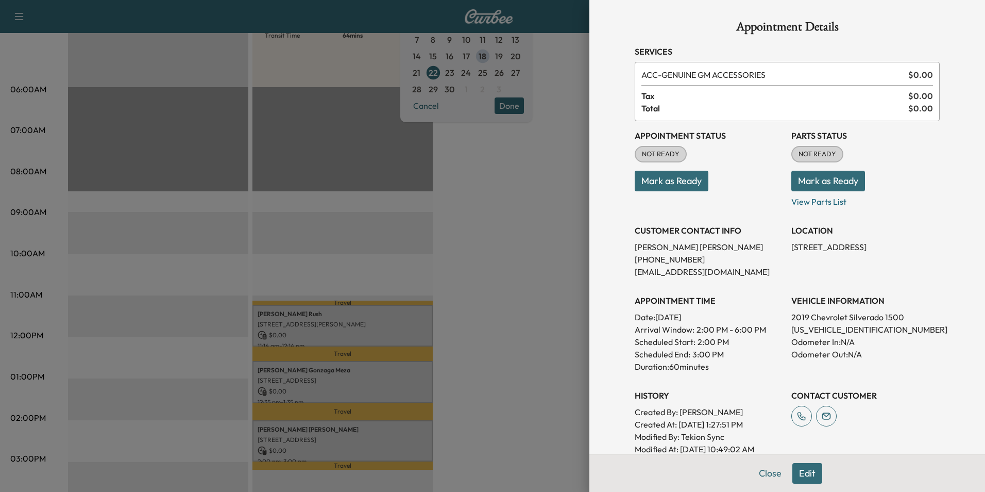
click at [491, 244] on div at bounding box center [492, 246] width 985 height 492
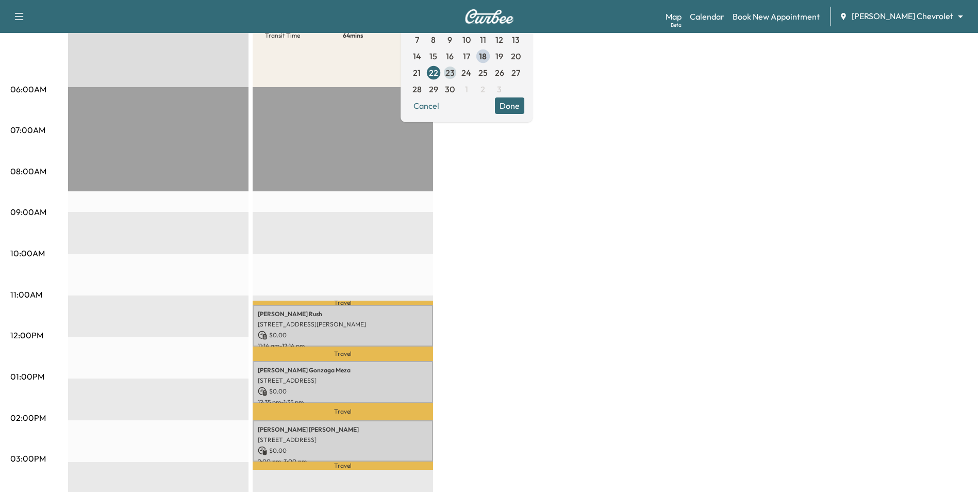
click at [455, 74] on span "23" at bounding box center [449, 72] width 9 height 12
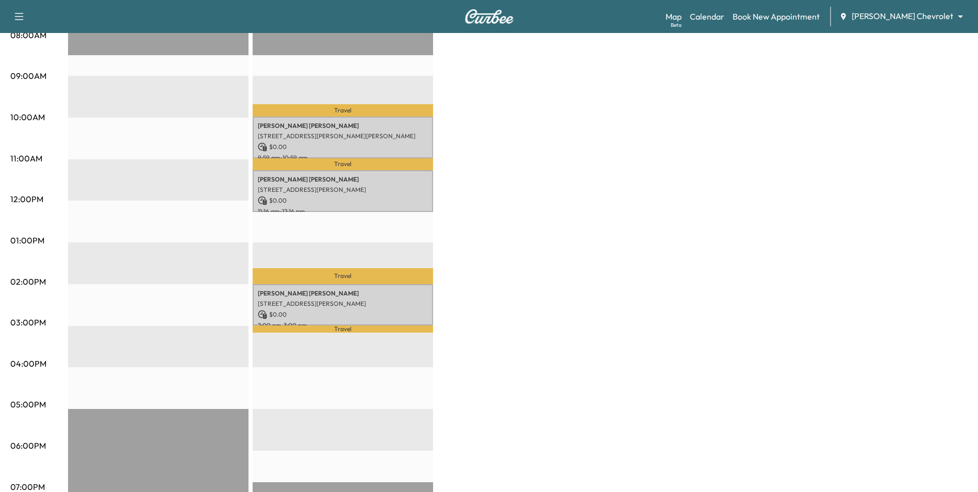
scroll to position [309, 0]
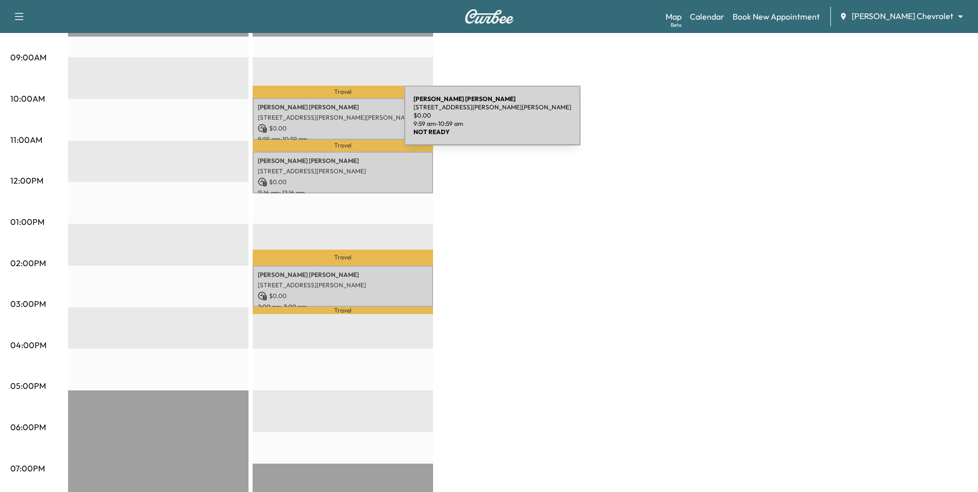
click at [327, 124] on p "$ 0.00" at bounding box center [343, 128] width 170 height 9
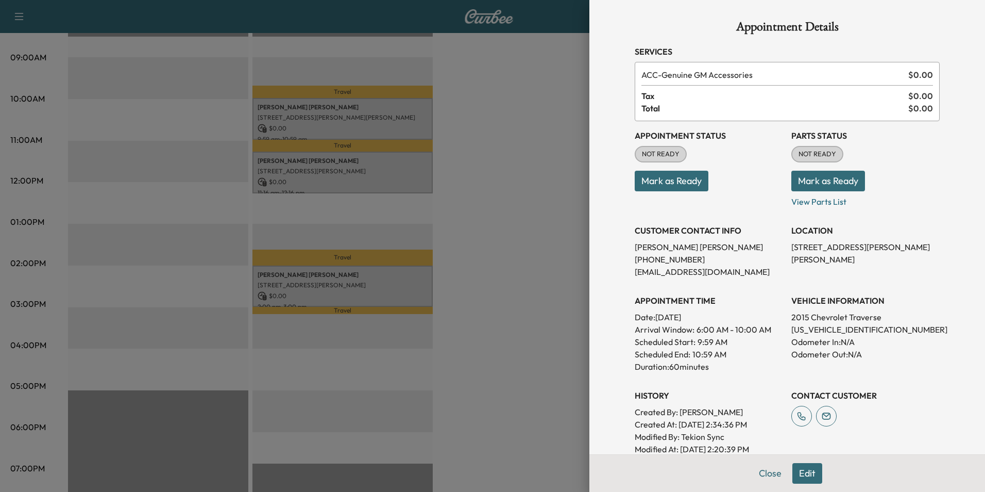
click at [562, 319] on div at bounding box center [492, 246] width 985 height 492
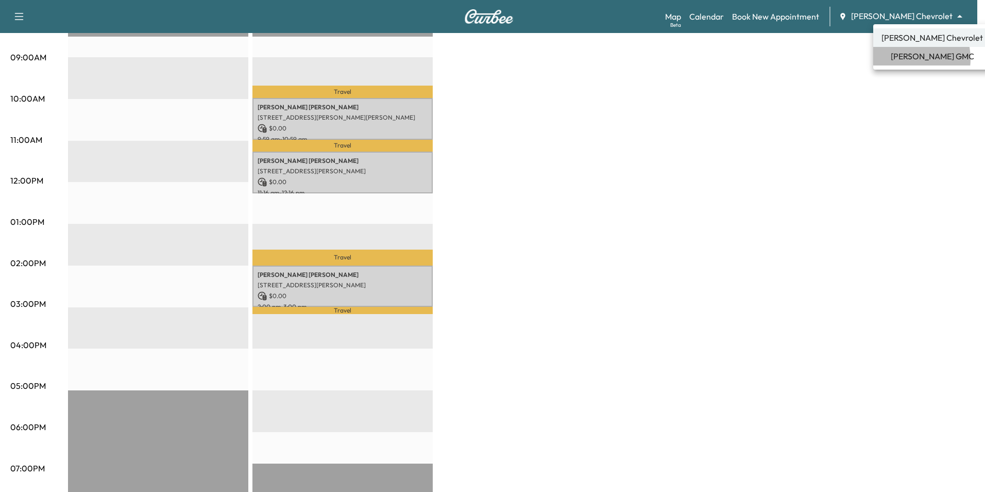
click at [905, 59] on span "[PERSON_NAME] GMC" at bounding box center [932, 56] width 83 height 12
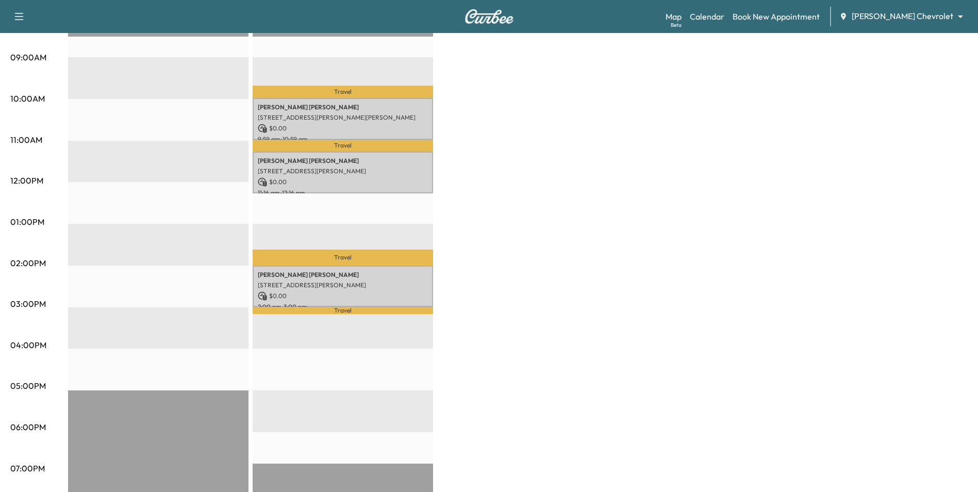
scroll to position [0, 0]
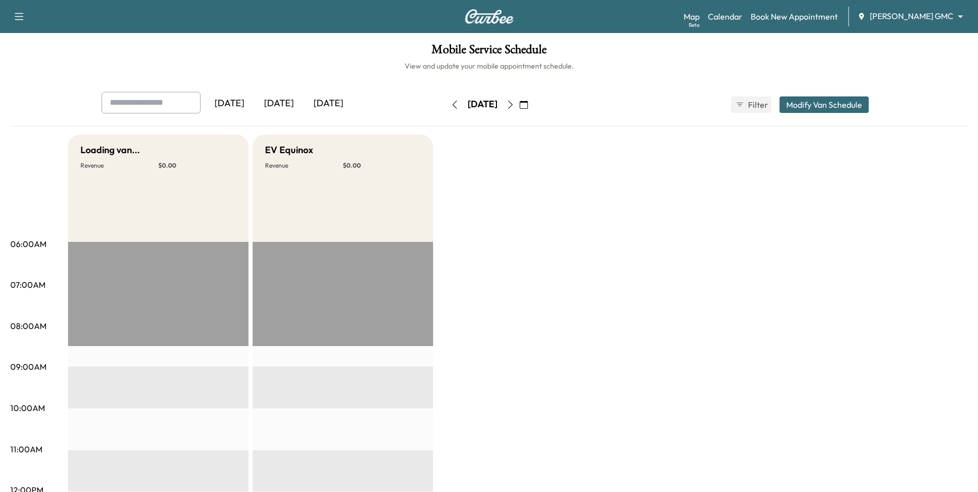
click at [532, 105] on button "button" at bounding box center [524, 104] width 18 height 16
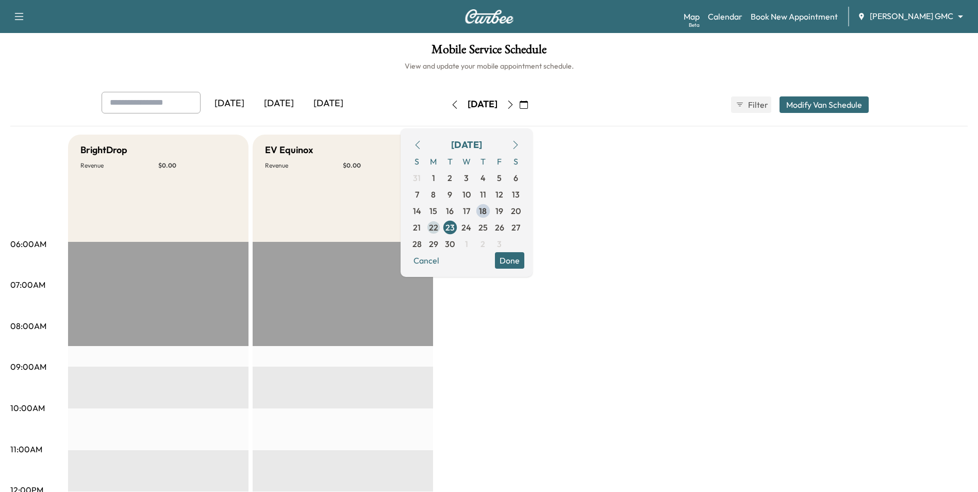
click at [438, 230] on span "22" at bounding box center [433, 227] width 9 height 12
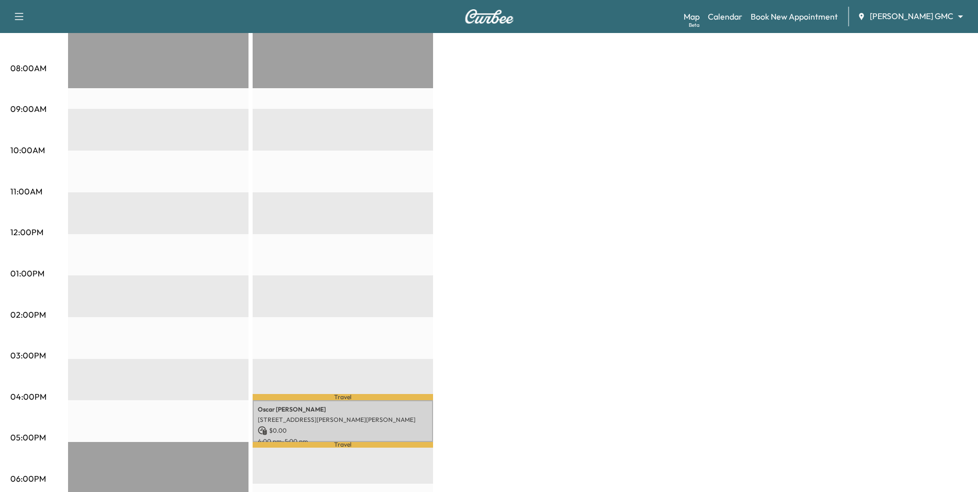
scroll to position [426, 0]
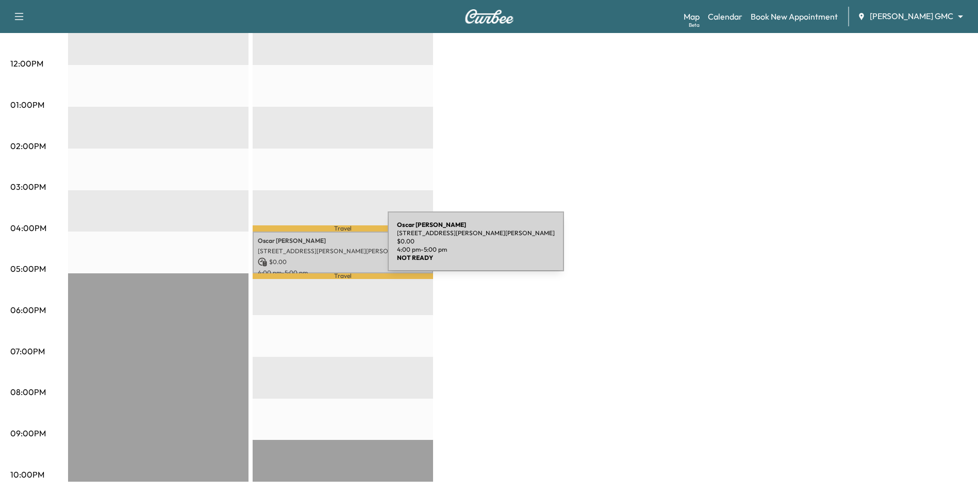
click at [310, 247] on p "[STREET_ADDRESS][PERSON_NAME][PERSON_NAME]" at bounding box center [343, 251] width 170 height 8
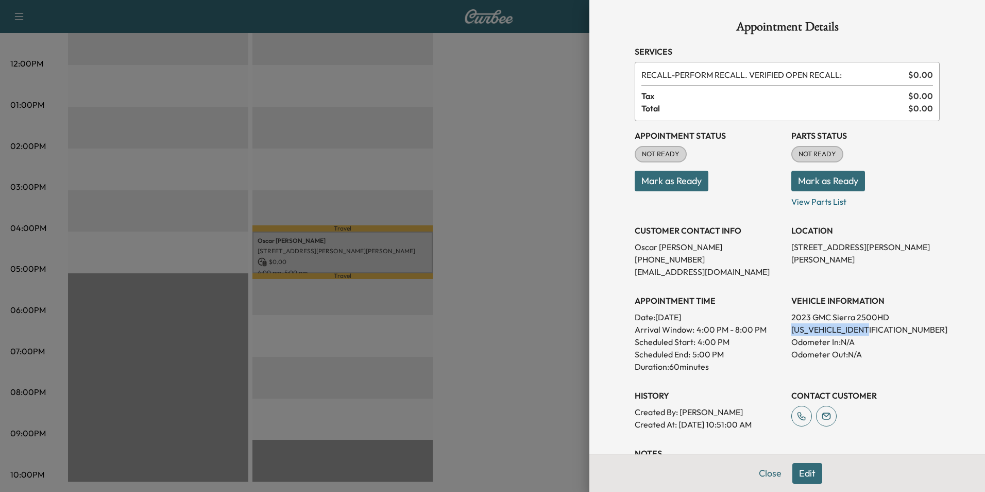
drag, startPoint x: 869, startPoint y: 329, endPoint x: 784, endPoint y: 333, distance: 84.6
click at [792, 333] on p "[US_VEHICLE_IDENTIFICATION_NUMBER]" at bounding box center [866, 329] width 148 height 12
copy p "[US_VEHICLE_IDENTIFICATION_NUMBER]"
click at [493, 269] on div at bounding box center [492, 246] width 985 height 492
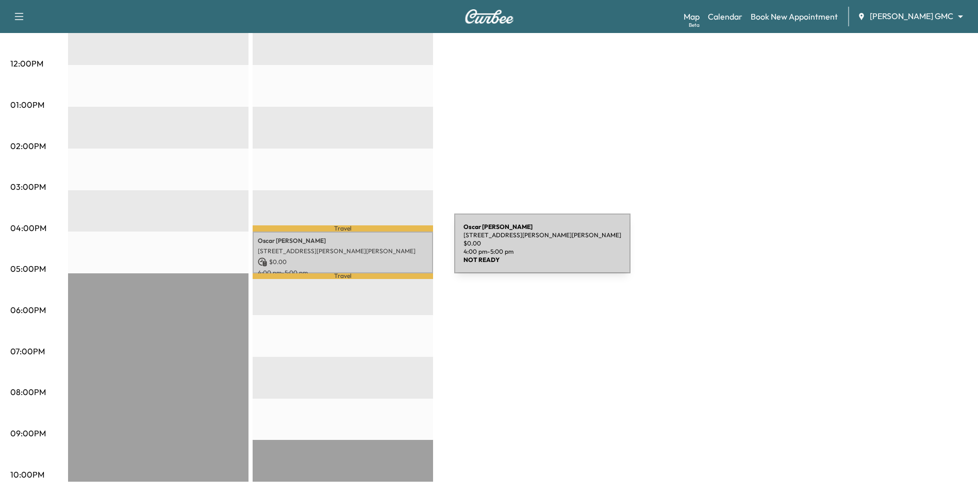
click at [377, 249] on p "[STREET_ADDRESS][PERSON_NAME][PERSON_NAME]" at bounding box center [343, 251] width 170 height 8
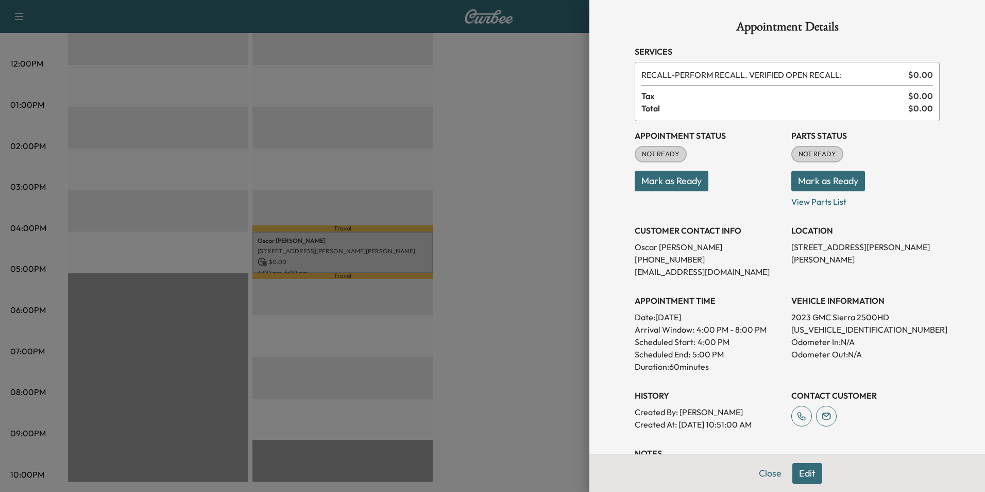
click at [561, 188] on div at bounding box center [492, 246] width 985 height 492
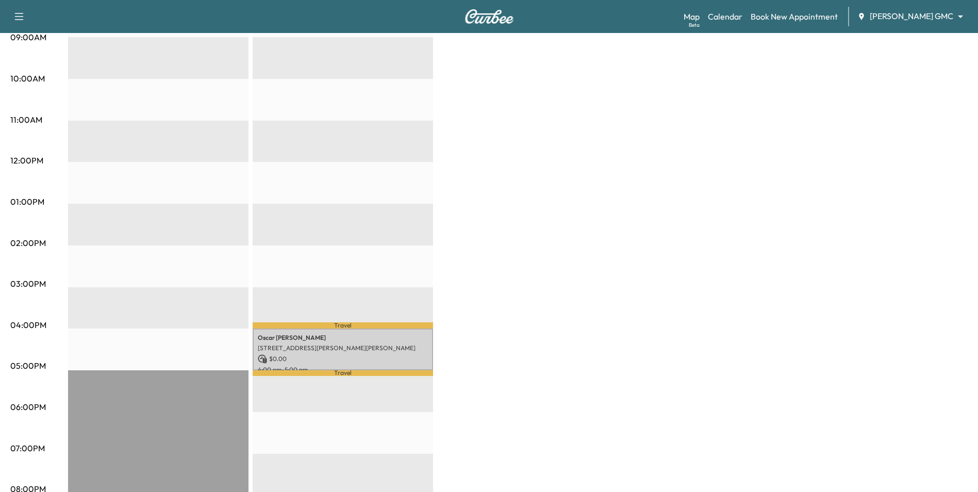
scroll to position [169, 0]
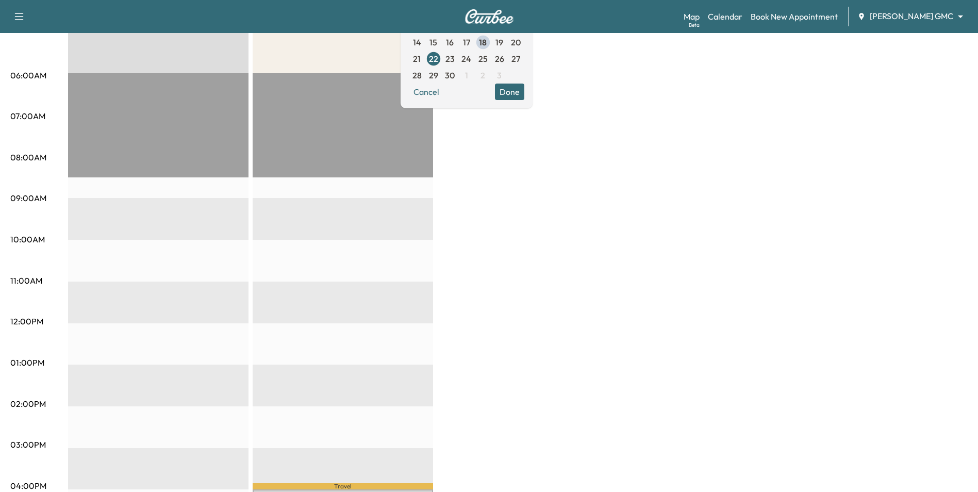
click at [455, 60] on span "23" at bounding box center [449, 59] width 9 height 12
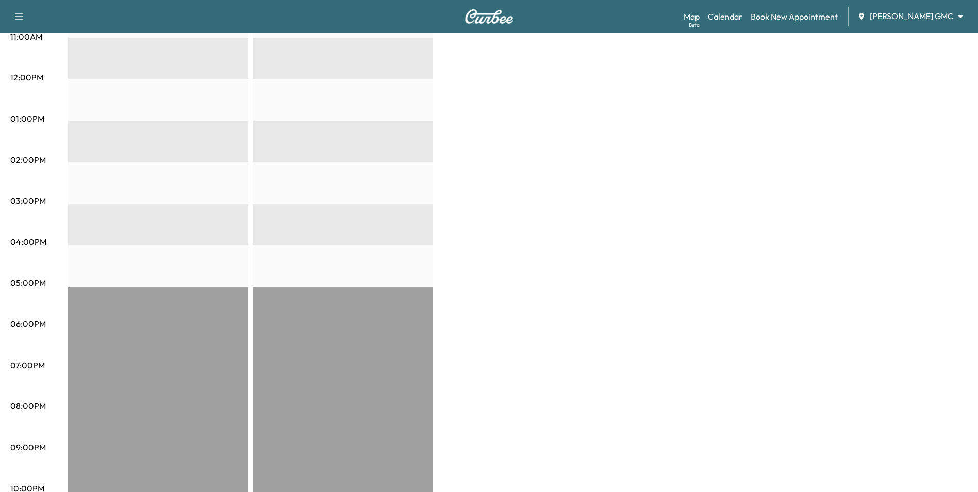
scroll to position [309, 0]
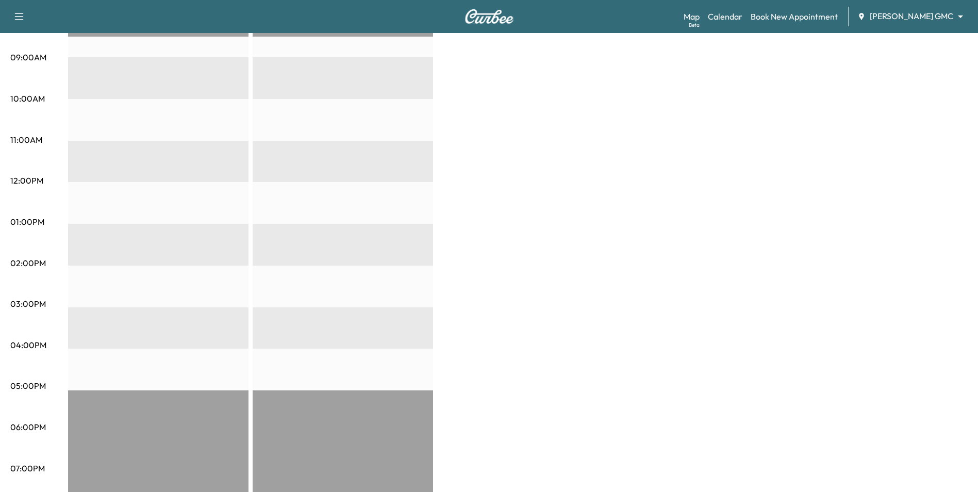
click at [913, 7] on div "Map Beta Calendar Book New Appointment [PERSON_NAME] GMC ******** ​" at bounding box center [826, 17] width 286 height 20
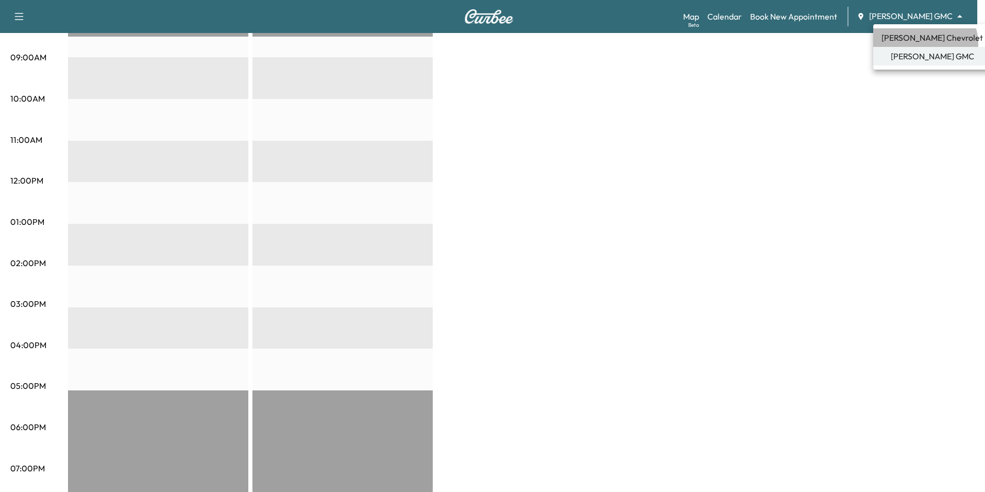
click at [925, 44] on li "[PERSON_NAME] Chevrolet" at bounding box center [933, 37] width 118 height 19
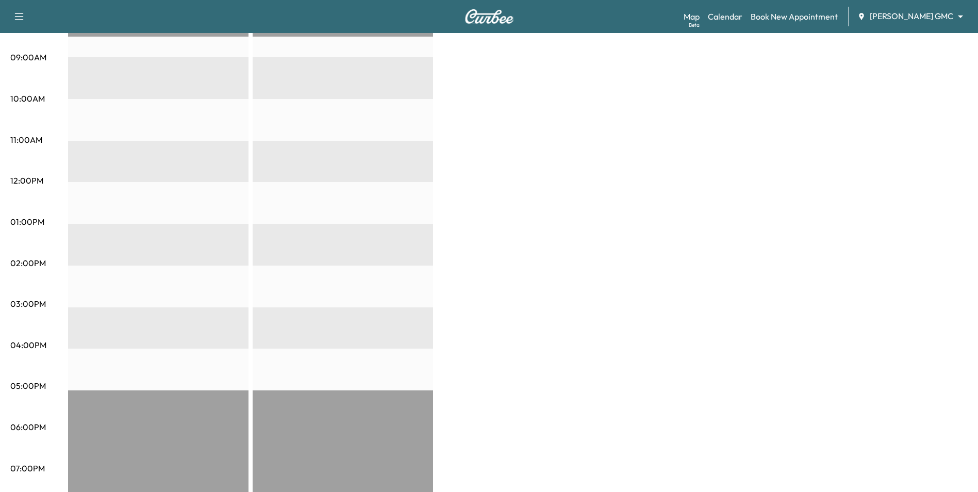
scroll to position [0, 0]
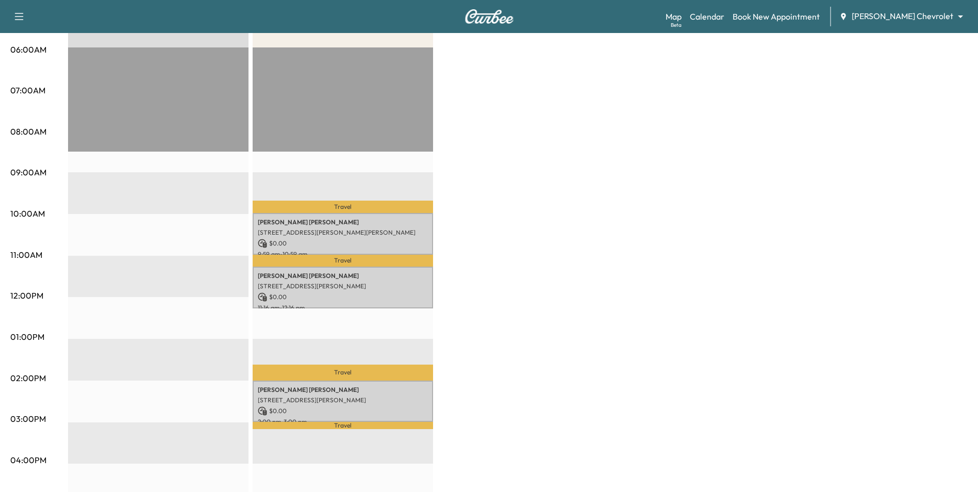
scroll to position [361, 0]
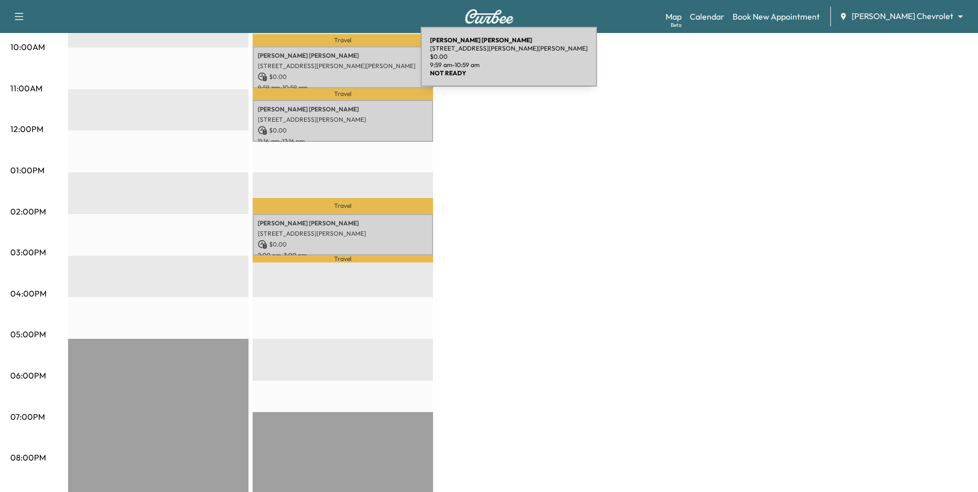
click at [343, 63] on p "[STREET_ADDRESS][PERSON_NAME][PERSON_NAME]" at bounding box center [343, 66] width 170 height 8
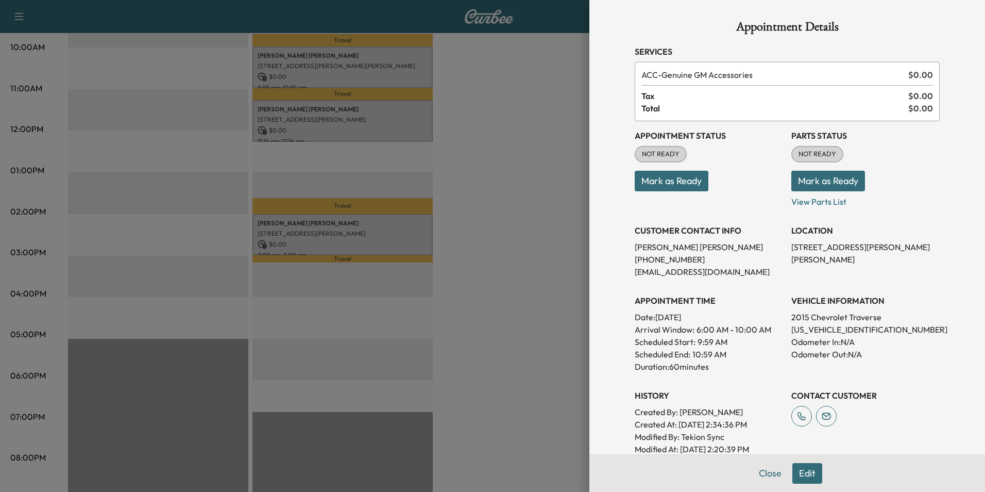
click at [486, 374] on div at bounding box center [492, 246] width 985 height 492
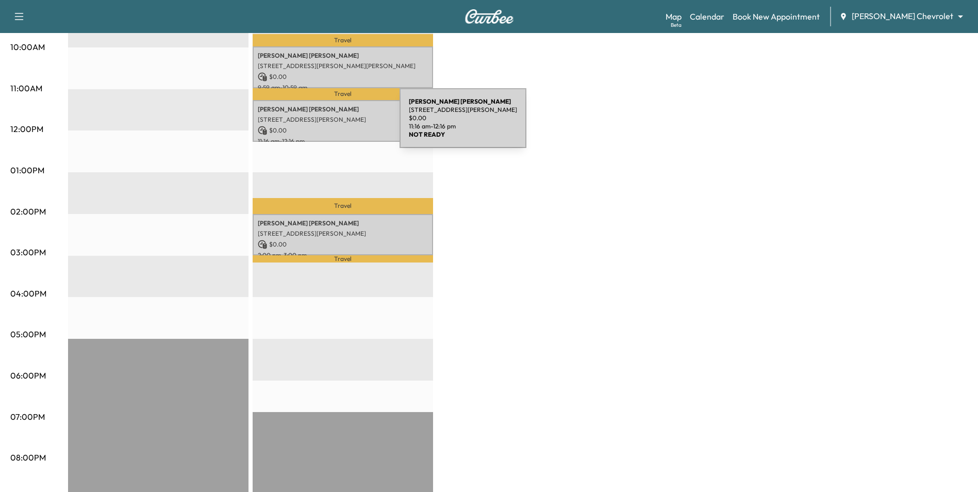
click at [323, 126] on p "$ 0.00" at bounding box center [343, 130] width 170 height 9
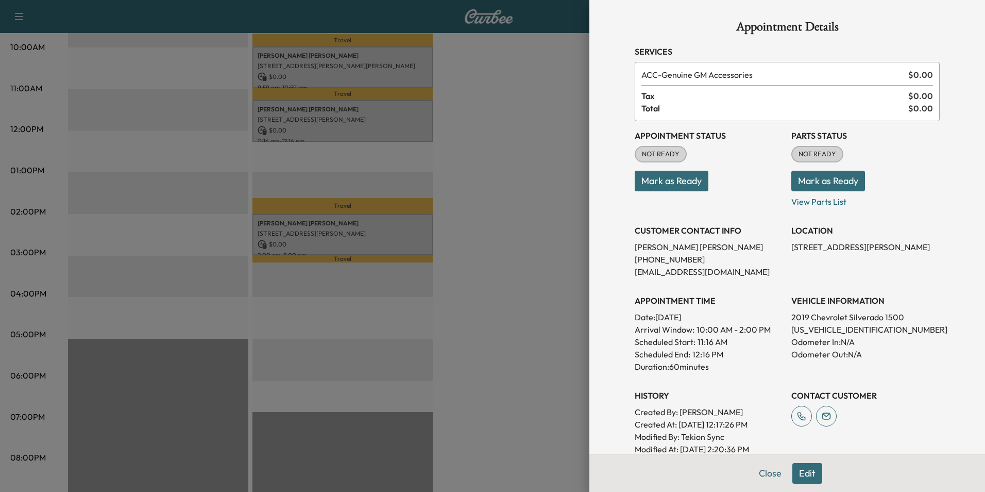
click at [515, 312] on div at bounding box center [492, 246] width 985 height 492
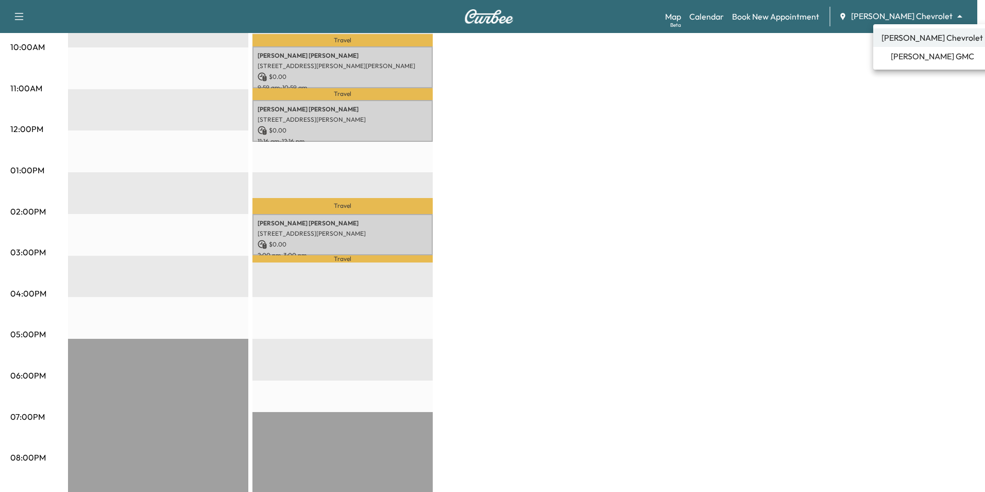
click at [918, 49] on li "[PERSON_NAME] GMC" at bounding box center [933, 56] width 118 height 19
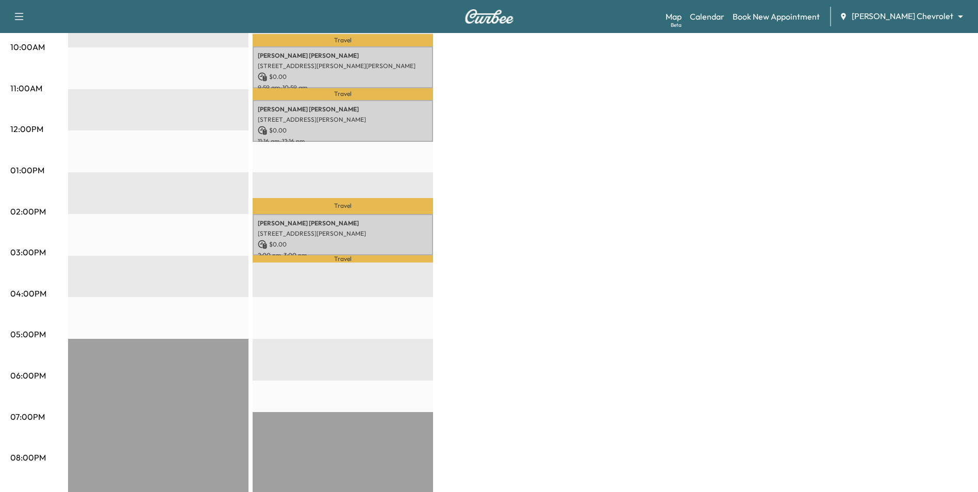
scroll to position [0, 0]
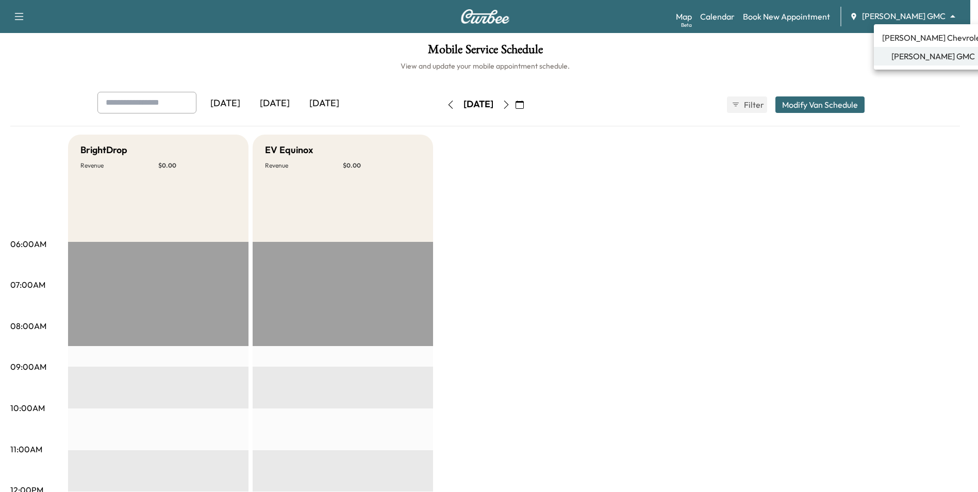
click at [912, 18] on body "Support Log Out Map Beta Calendar Book New Appointment [PERSON_NAME] GMC ******…" at bounding box center [489, 246] width 978 height 492
click at [925, 40] on span "[PERSON_NAME] Chevrolet" at bounding box center [933, 37] width 102 height 12
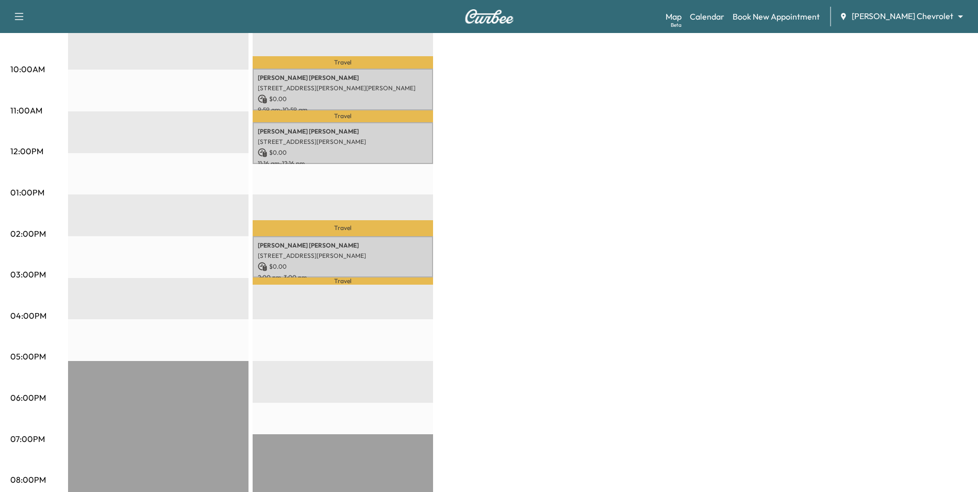
scroll to position [361, 0]
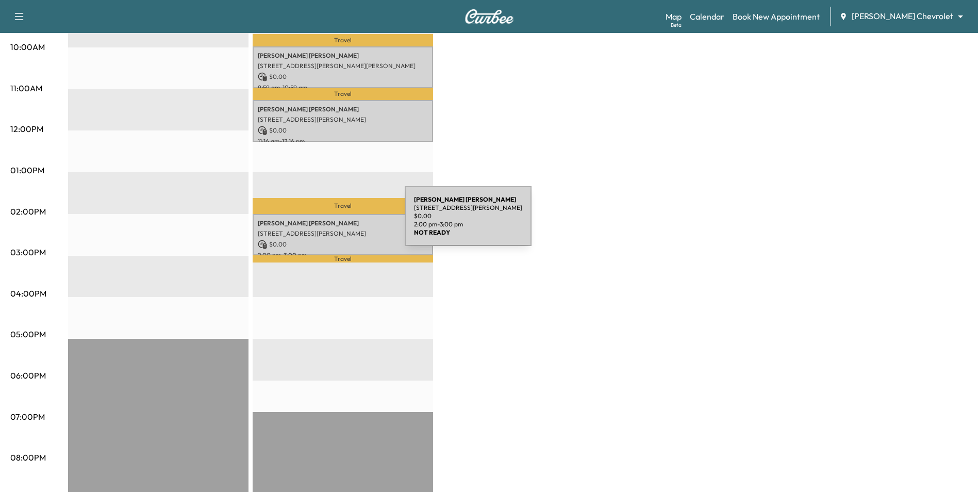
click at [327, 222] on p "[PERSON_NAME]" at bounding box center [343, 223] width 170 height 8
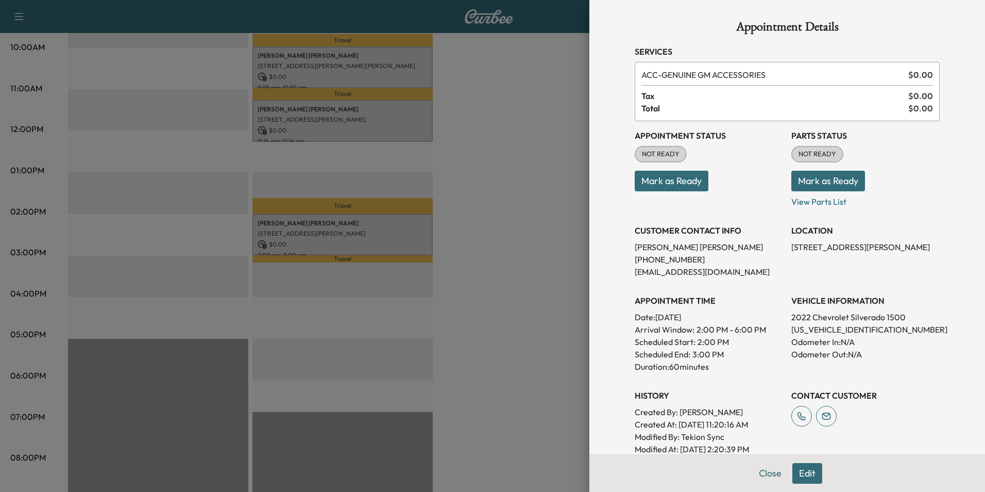
click at [523, 297] on div at bounding box center [492, 246] width 985 height 492
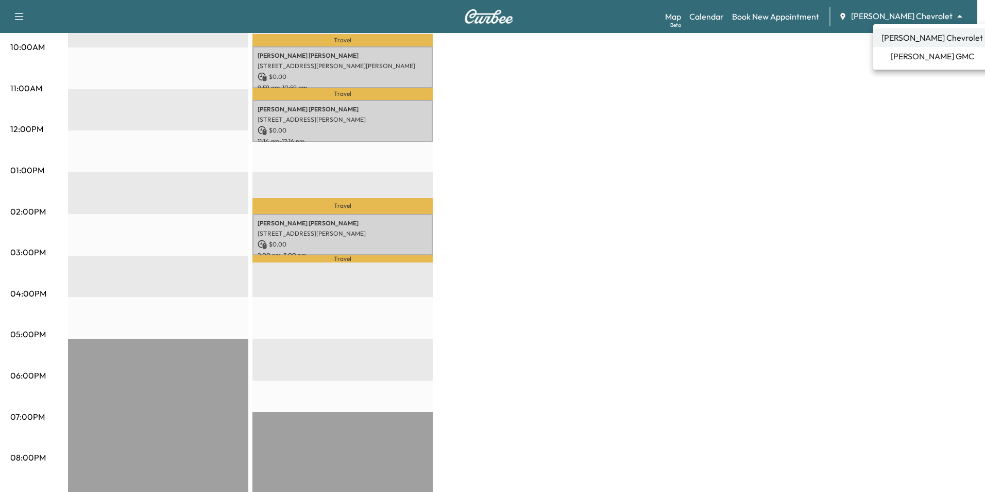
click at [740, 91] on div at bounding box center [492, 246] width 985 height 492
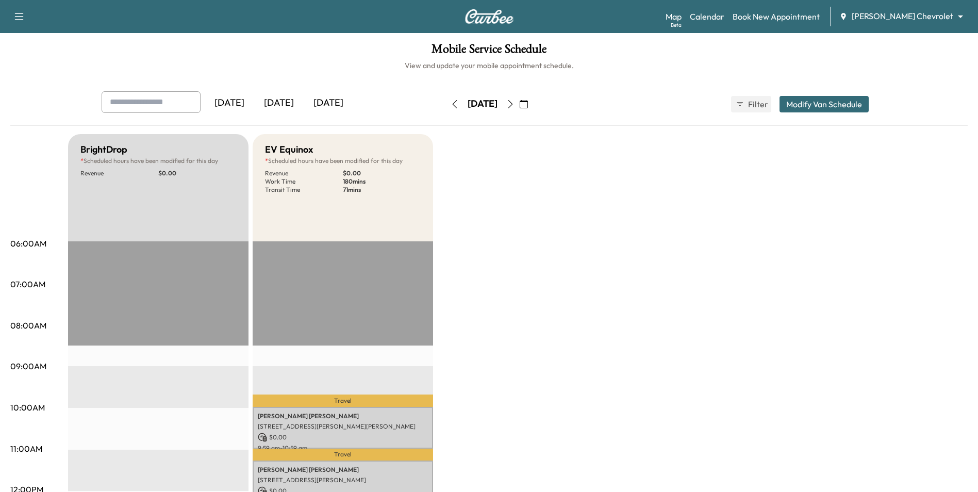
scroll to position [0, 0]
click at [514, 104] on icon "button" at bounding box center [510, 105] width 8 height 8
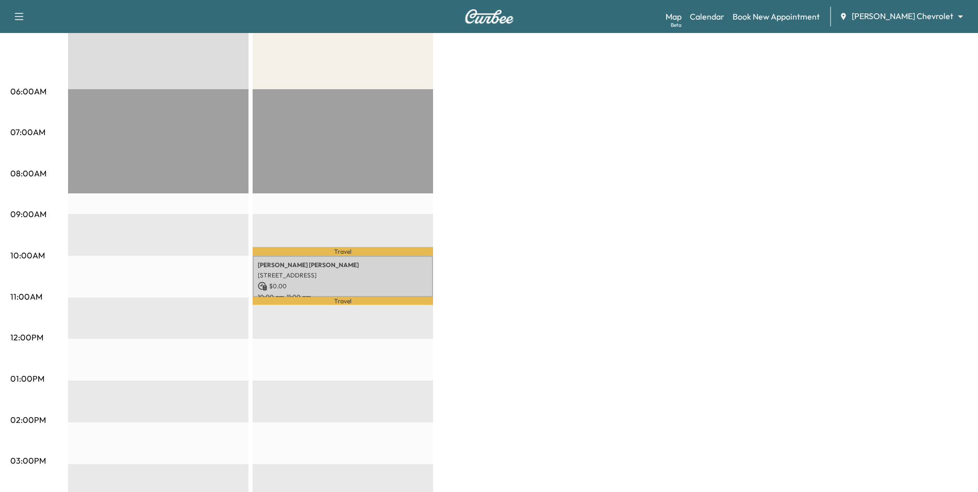
scroll to position [309, 0]
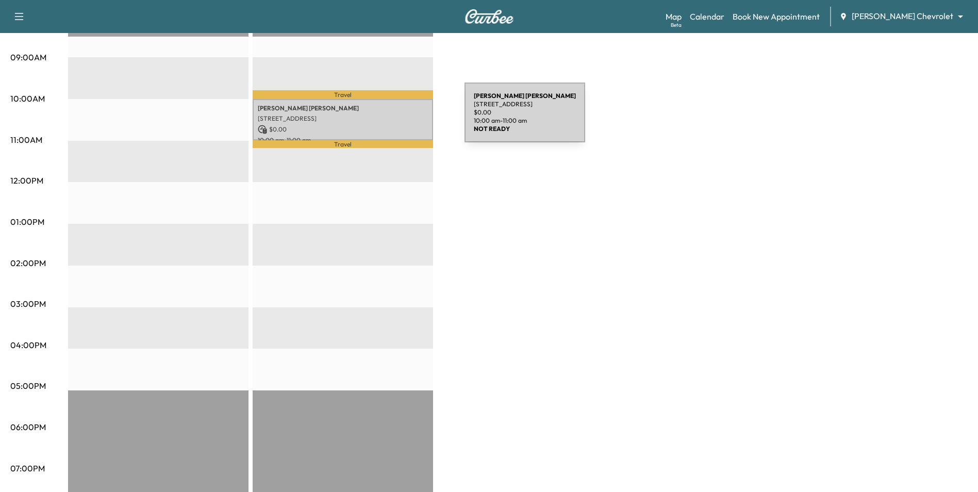
click at [387, 119] on p "[STREET_ADDRESS]" at bounding box center [343, 118] width 170 height 8
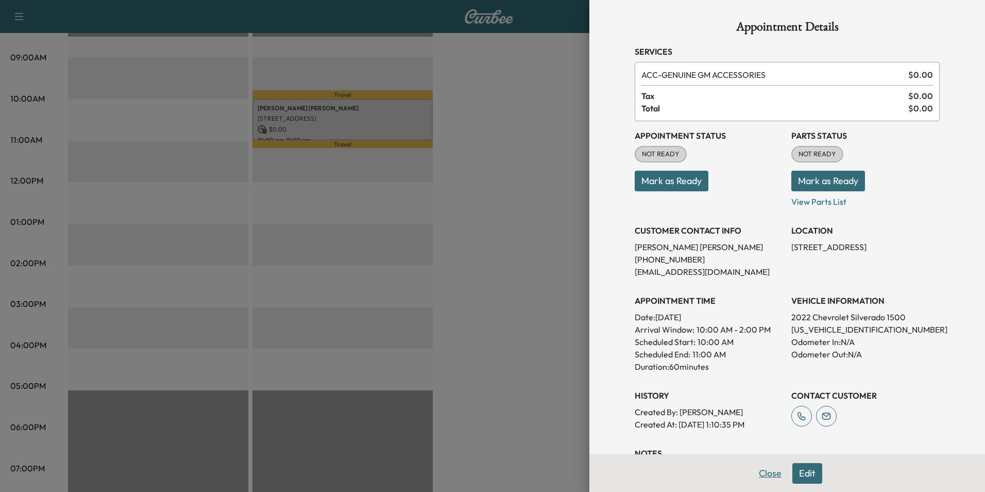
click at [767, 474] on button "Close" at bounding box center [770, 473] width 36 height 21
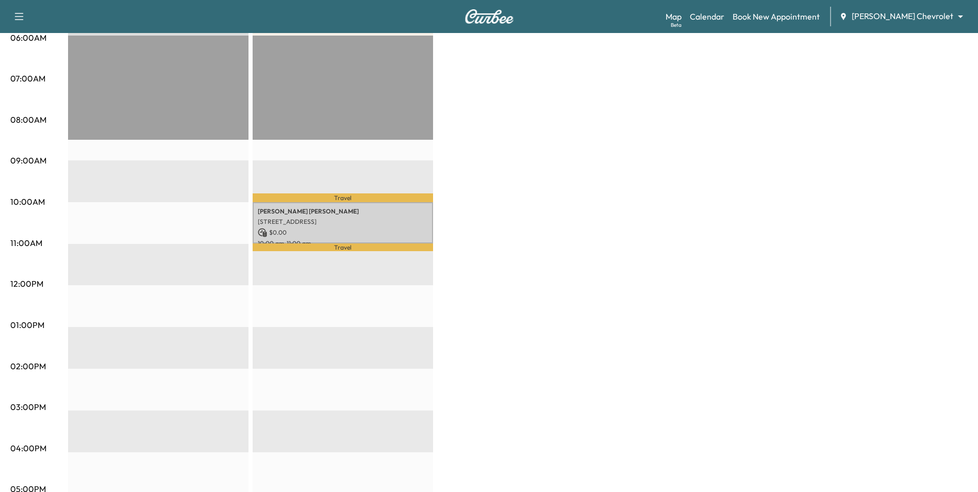
scroll to position [52, 0]
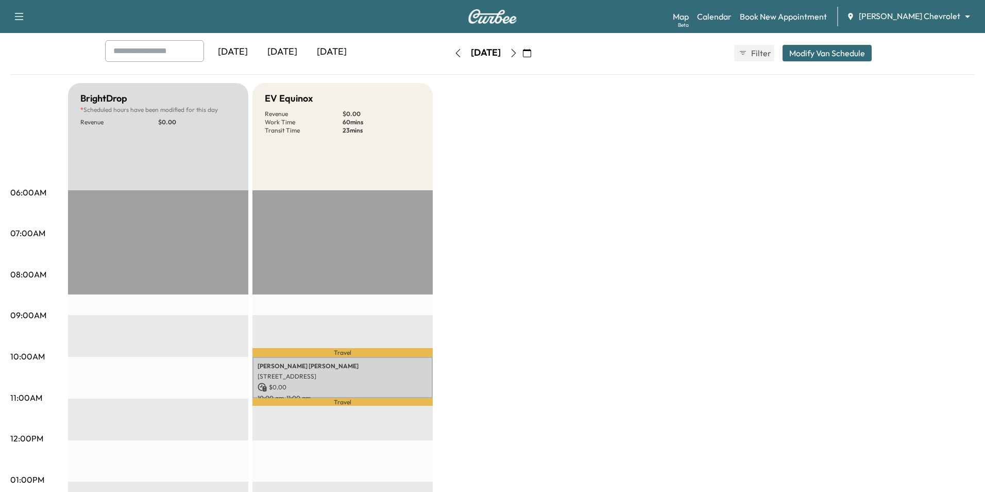
click at [918, 14] on body "Support Log Out Map Beta Calendar Book New Appointment [PERSON_NAME] Chevrolet …" at bounding box center [492, 194] width 985 height 492
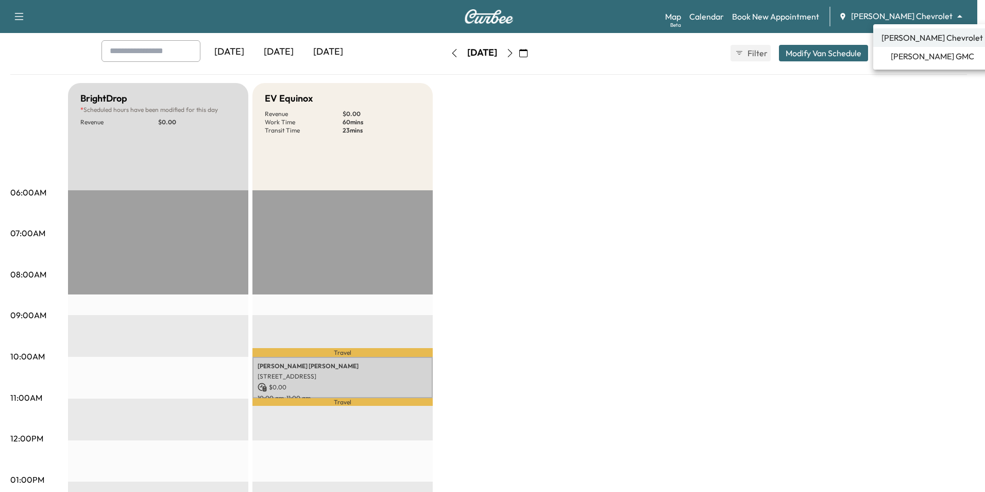
click at [919, 35] on span "[PERSON_NAME] Chevrolet" at bounding box center [933, 37] width 102 height 12
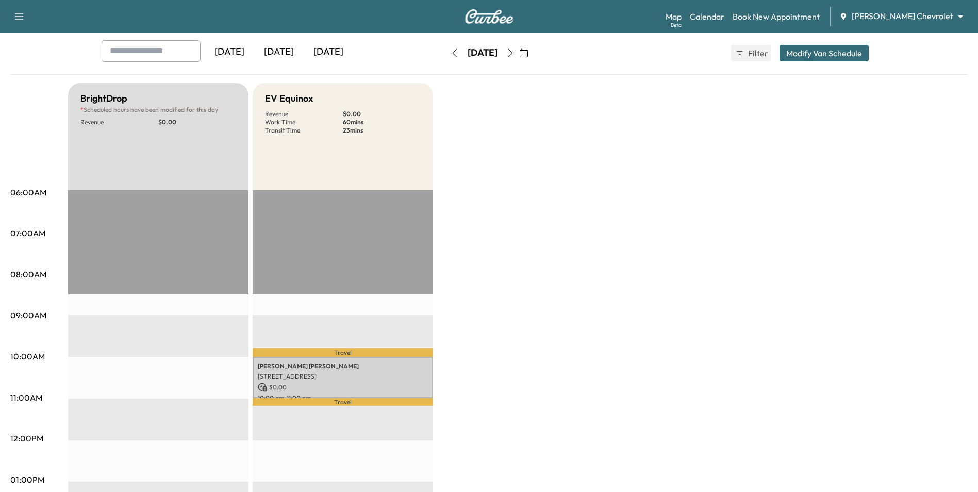
click at [956, 13] on body "Support Log Out Map Beta Calendar Book New Appointment [PERSON_NAME] Chevrolet …" at bounding box center [489, 194] width 978 height 492
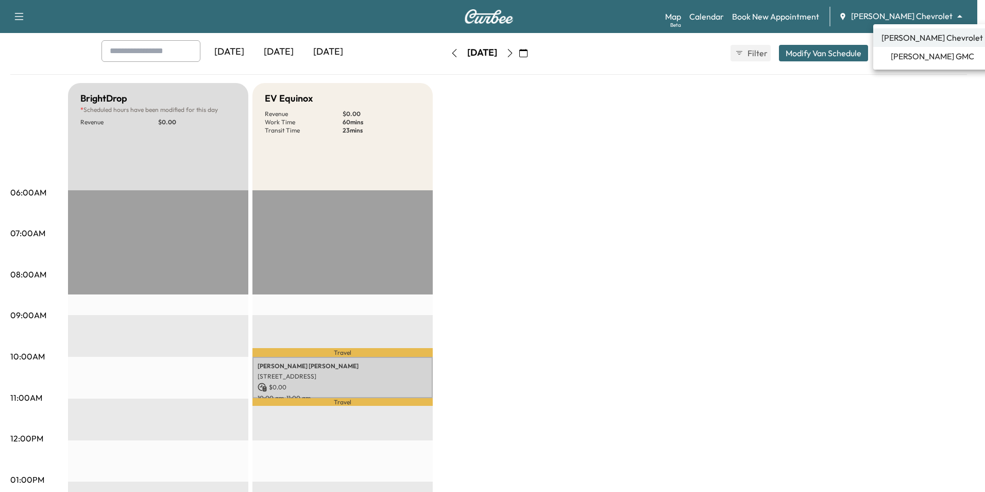
click at [927, 50] on span "[PERSON_NAME] GMC" at bounding box center [932, 56] width 83 height 12
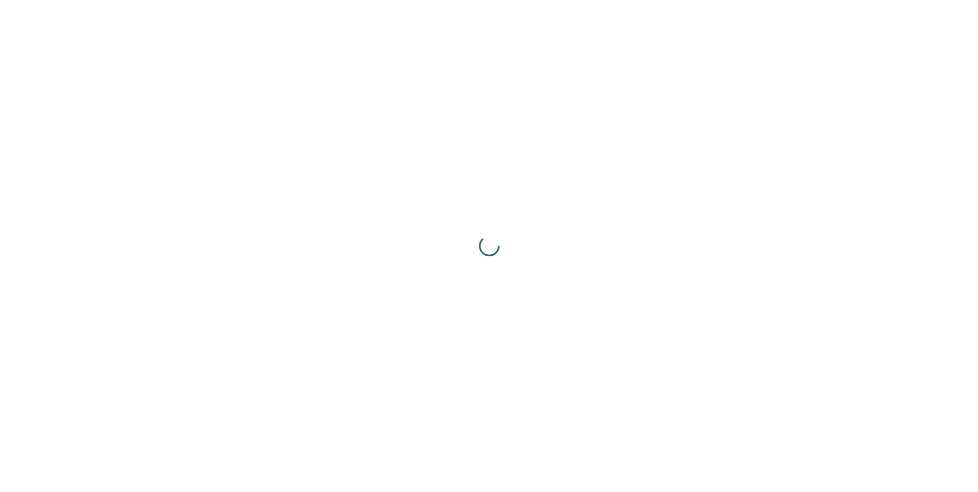
scroll to position [0, 0]
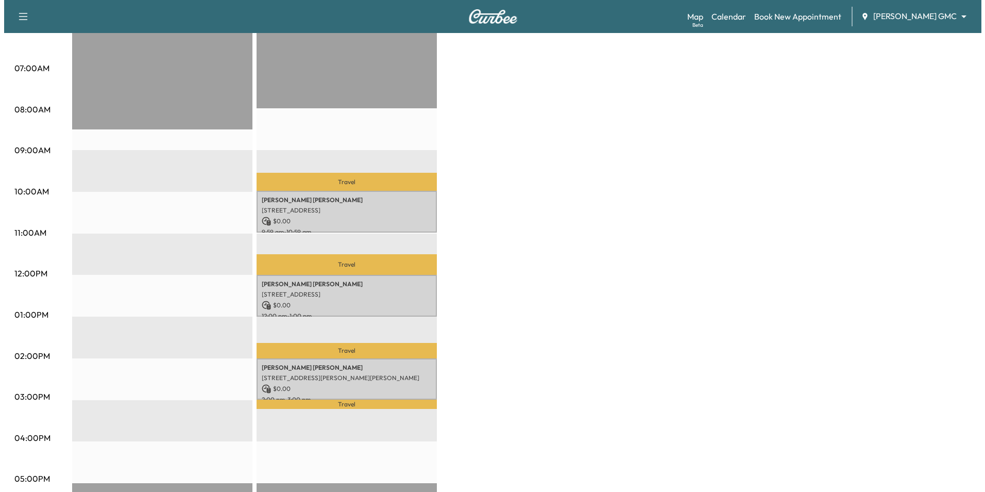
scroll to position [258, 0]
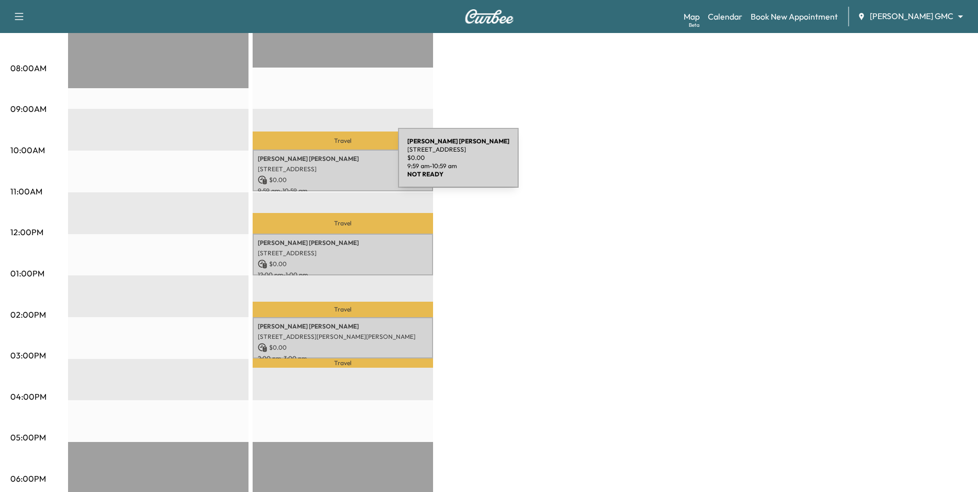
click at [316, 162] on div "[PERSON_NAME] [STREET_ADDRESS] $ 0.00 9:59 am - 10:59 am" at bounding box center [343, 170] width 180 height 42
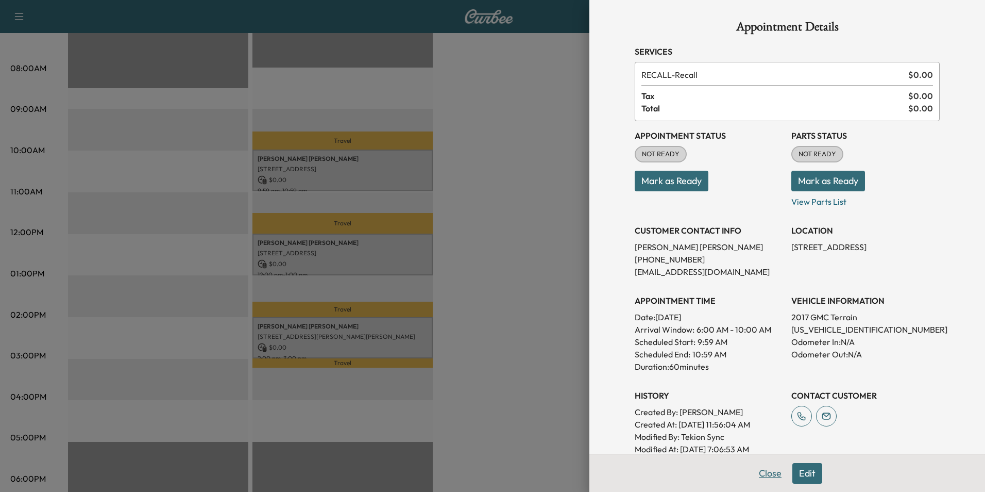
click at [767, 476] on button "Close" at bounding box center [770, 473] width 36 height 21
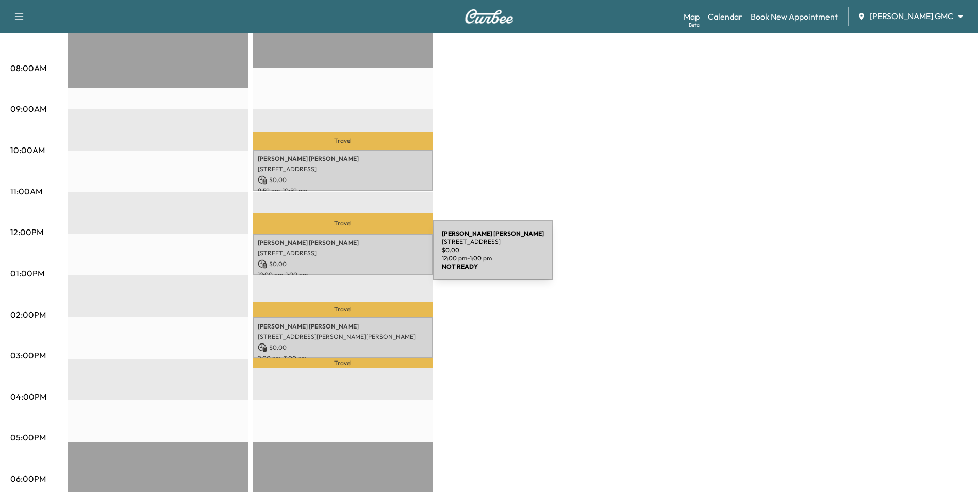
click at [355, 259] on p "$ 0.00" at bounding box center [343, 263] width 170 height 9
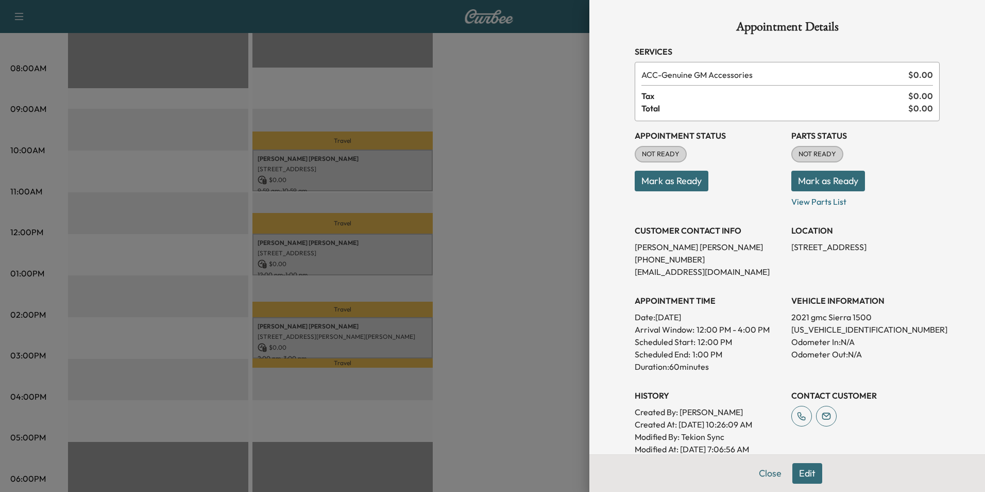
click at [499, 291] on div at bounding box center [492, 246] width 985 height 492
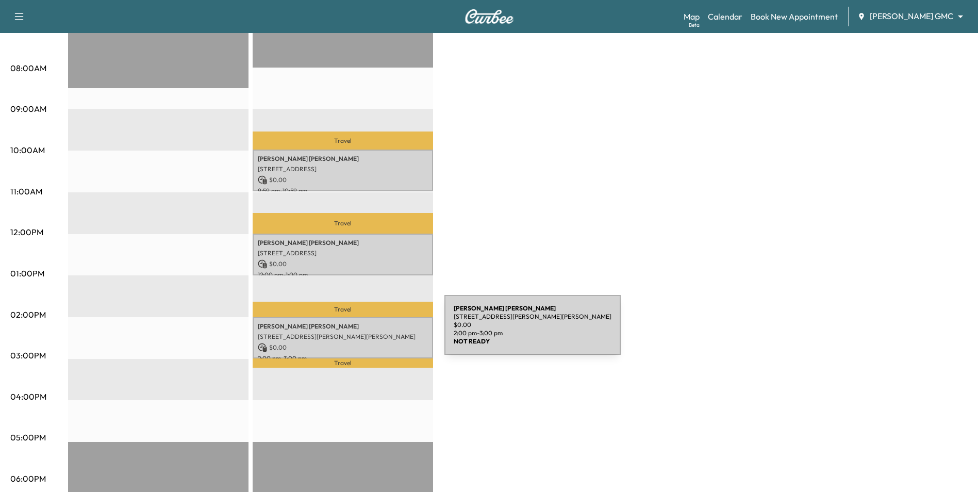
click at [369, 332] on p "[STREET_ADDRESS][PERSON_NAME][PERSON_NAME]" at bounding box center [343, 336] width 170 height 8
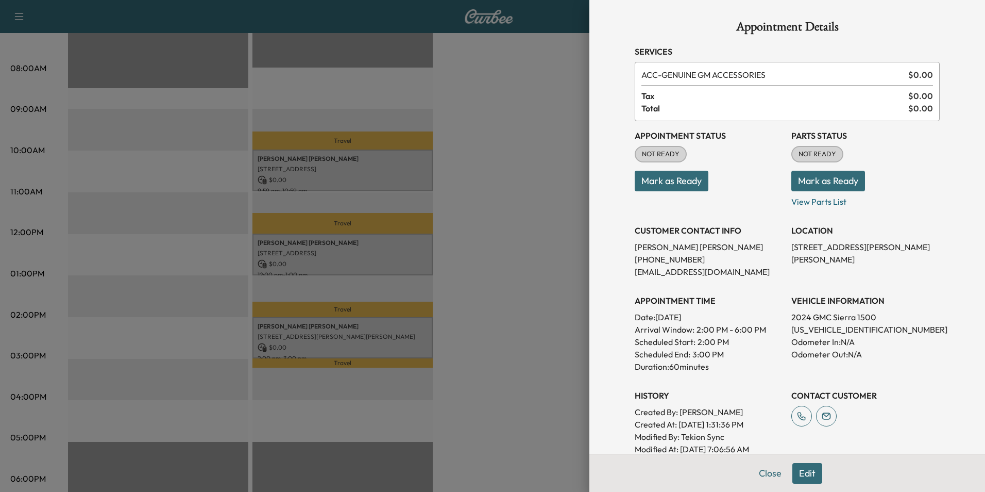
drag, startPoint x: 497, startPoint y: 333, endPoint x: 491, endPoint y: 334, distance: 6.2
click at [495, 334] on div at bounding box center [492, 246] width 985 height 492
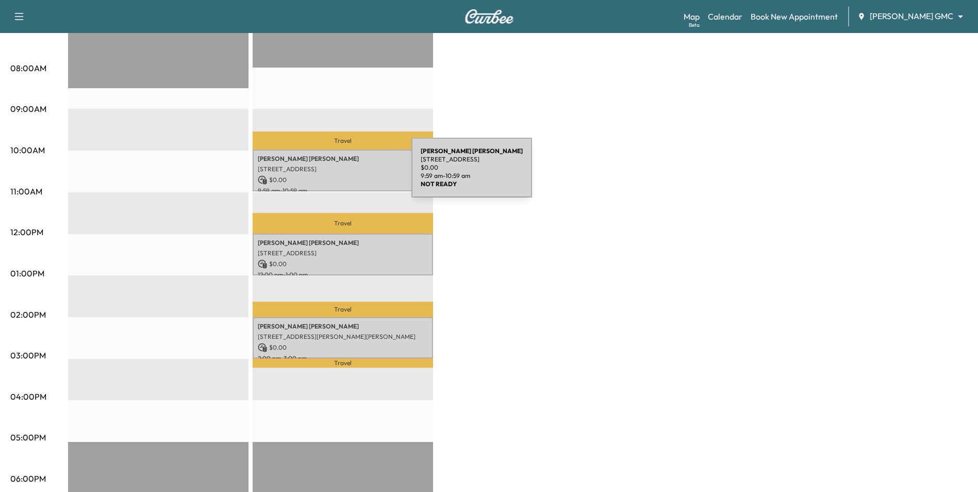
click at [334, 175] on p "$ 0.00" at bounding box center [343, 179] width 170 height 9
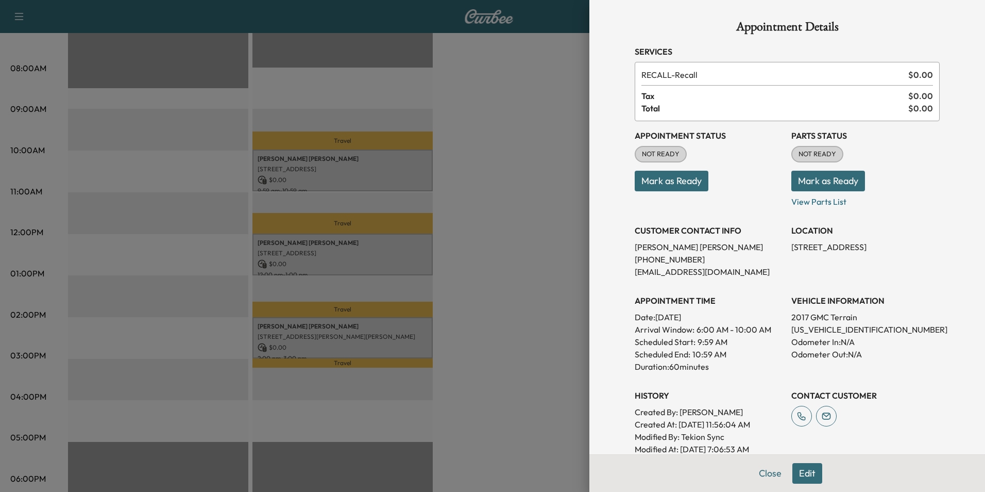
click at [810, 472] on button "Edit" at bounding box center [808, 473] width 30 height 21
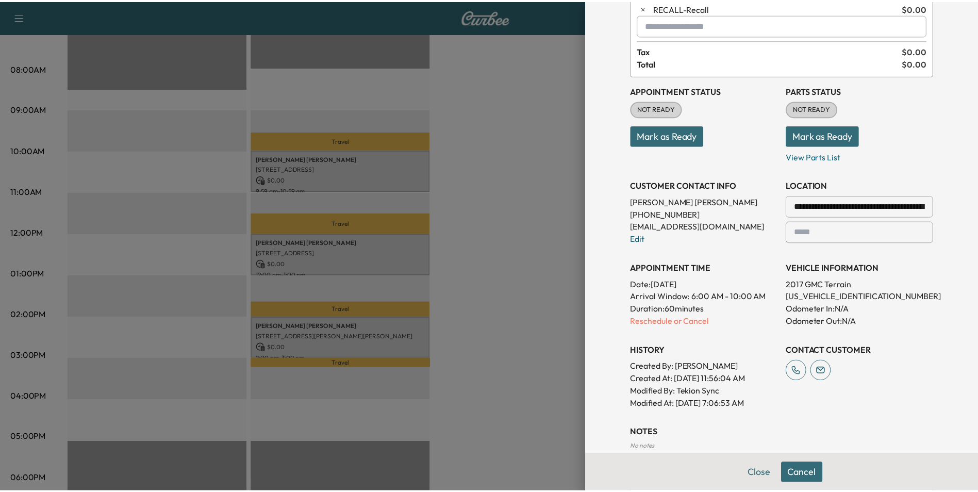
scroll to position [188, 0]
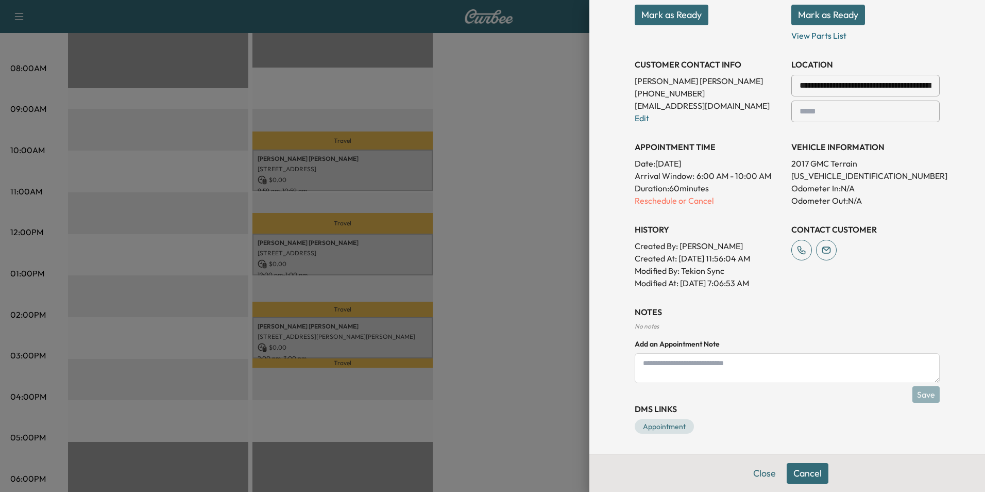
click at [684, 366] on textarea at bounding box center [787, 368] width 305 height 30
click at [511, 274] on div at bounding box center [492, 246] width 985 height 492
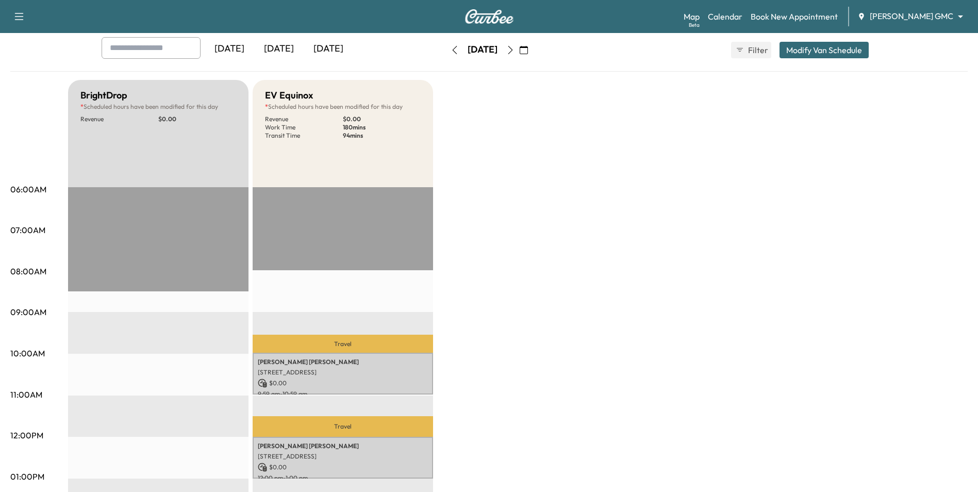
scroll to position [52, 0]
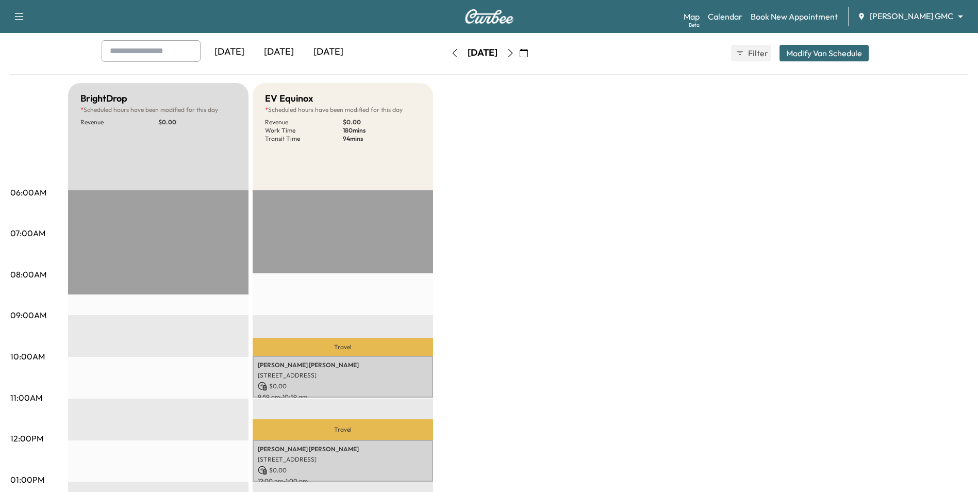
click at [514, 52] on icon "button" at bounding box center [510, 53] width 8 height 8
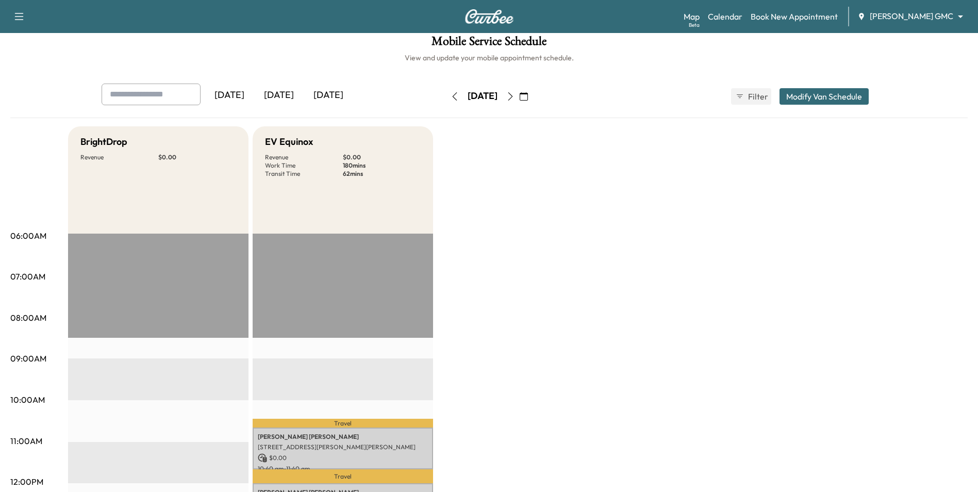
scroll to position [155, 0]
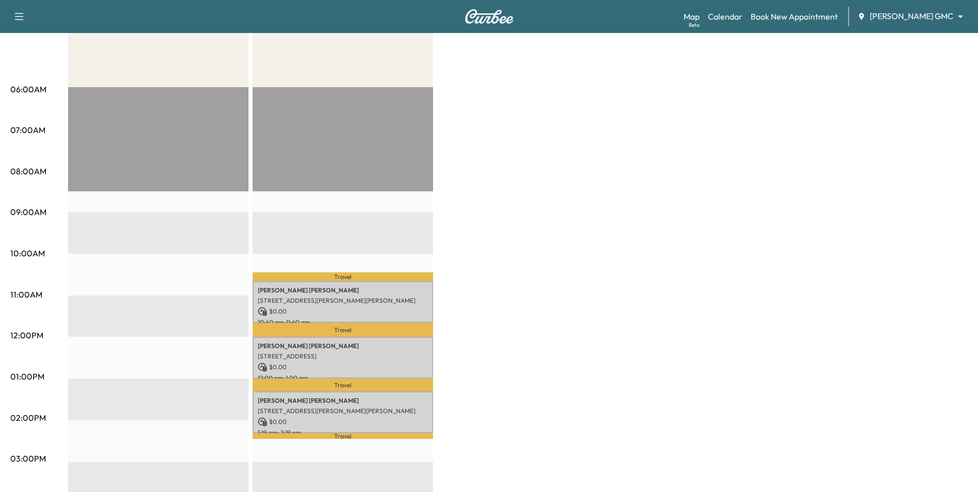
click at [905, 15] on body "Support Log Out Map Beta Calendar Book New Appointment [PERSON_NAME] GMC ******…" at bounding box center [489, 91] width 978 height 492
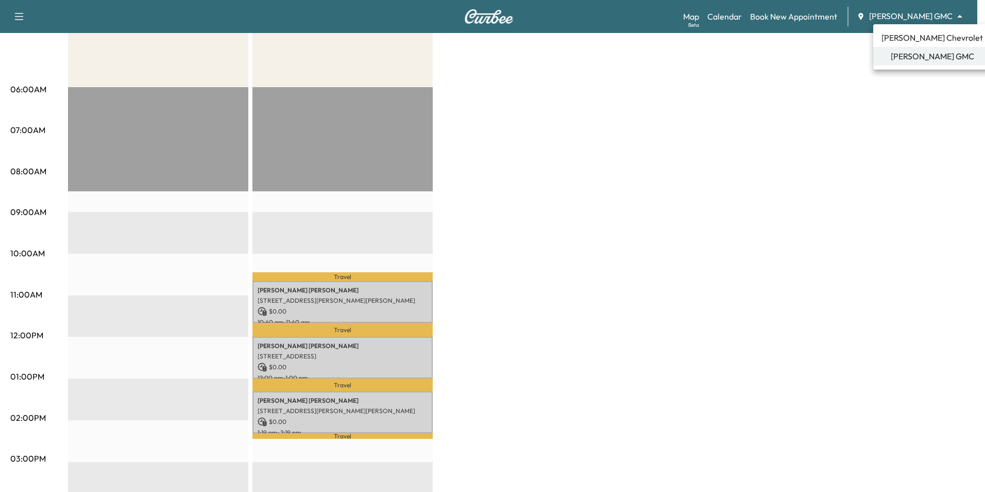
click at [901, 35] on span "[PERSON_NAME] Chevrolet" at bounding box center [933, 37] width 102 height 12
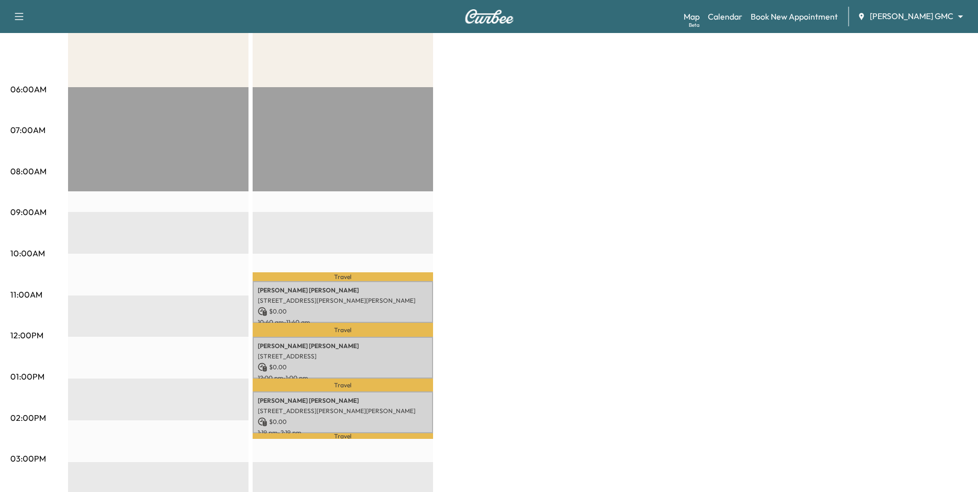
scroll to position [0, 0]
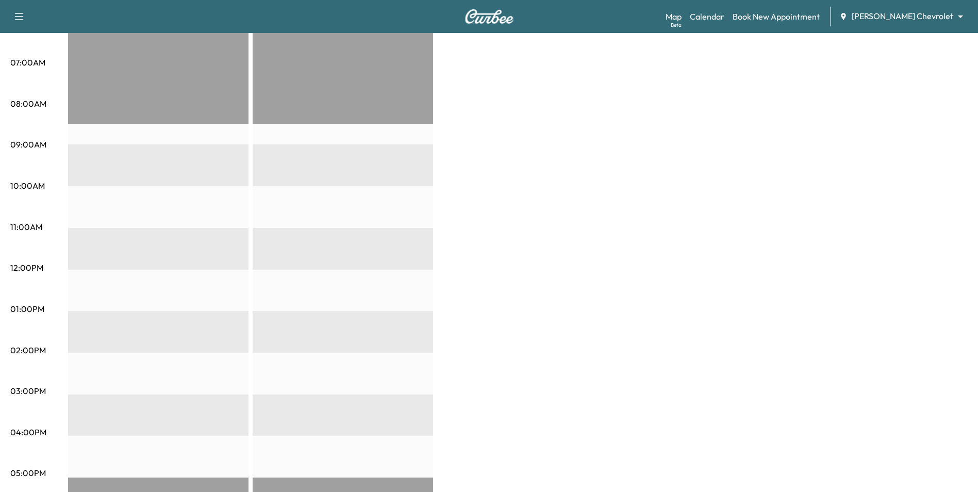
scroll to position [258, 0]
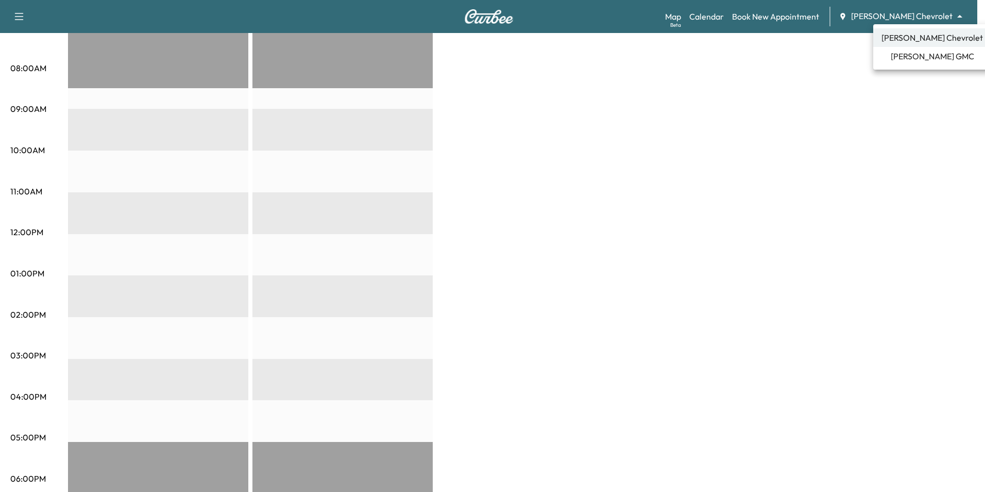
click at [910, 49] on li "[PERSON_NAME] GMC" at bounding box center [933, 56] width 118 height 19
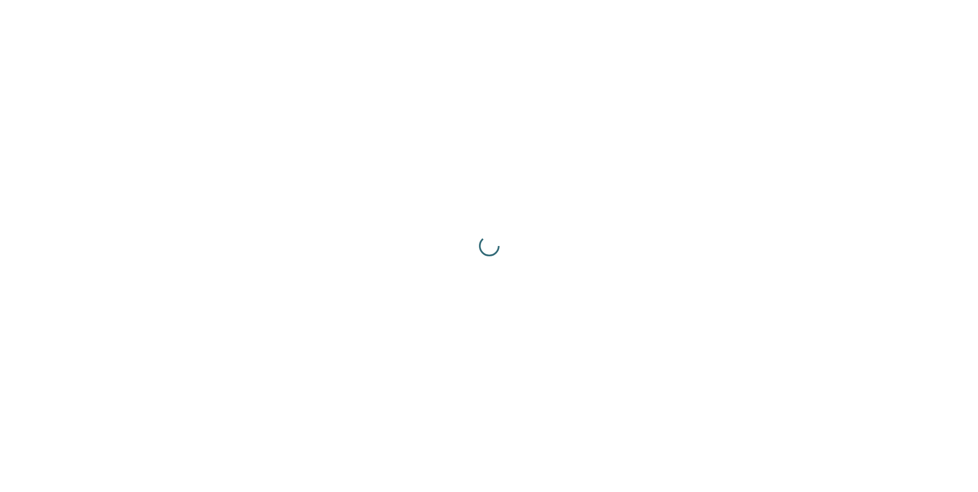
scroll to position [0, 0]
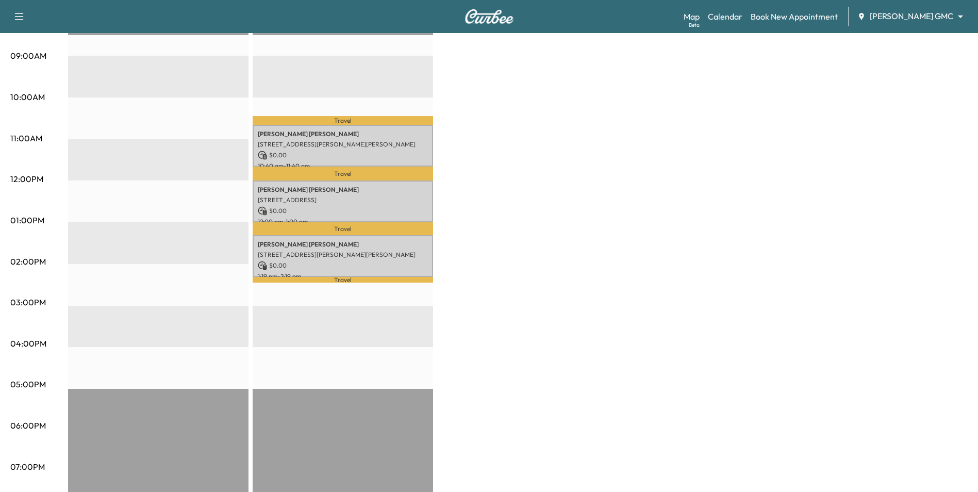
scroll to position [361, 0]
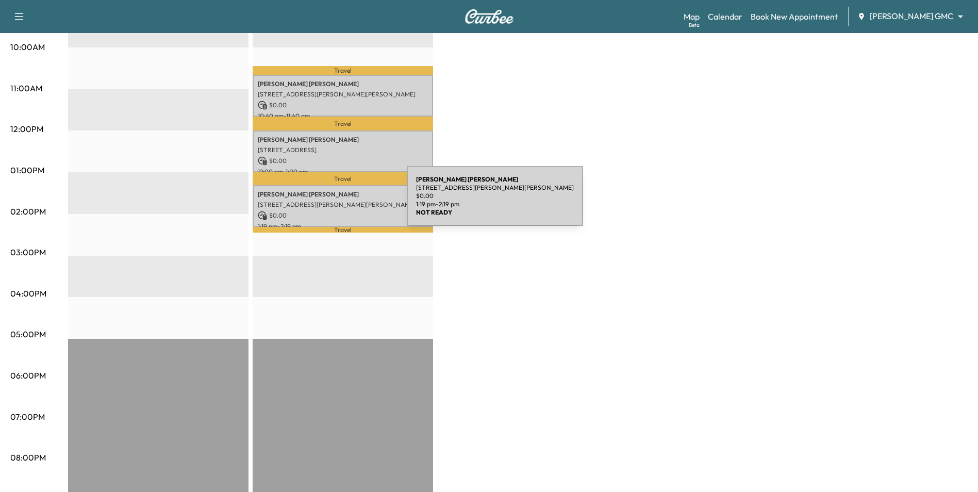
click at [329, 202] on p "[STREET_ADDRESS][PERSON_NAME][PERSON_NAME]" at bounding box center [343, 204] width 170 height 8
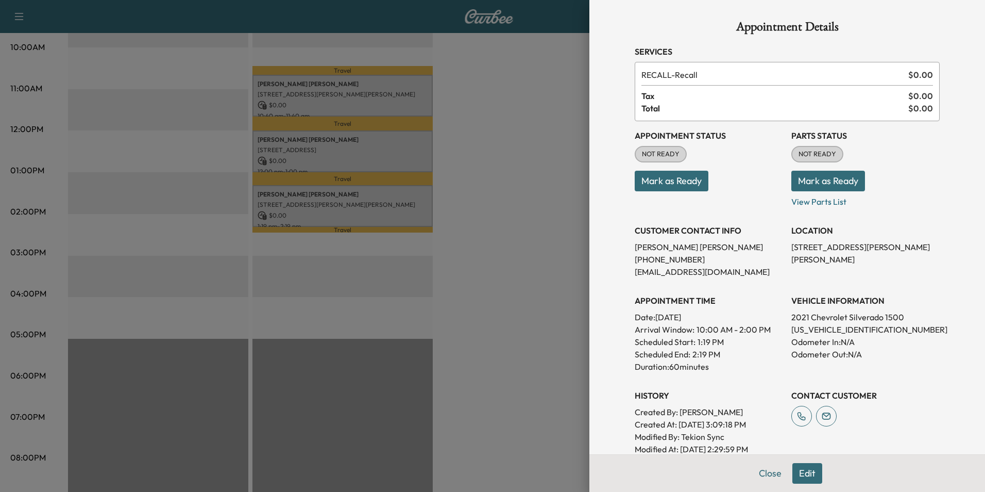
click at [446, 226] on div at bounding box center [492, 246] width 985 height 492
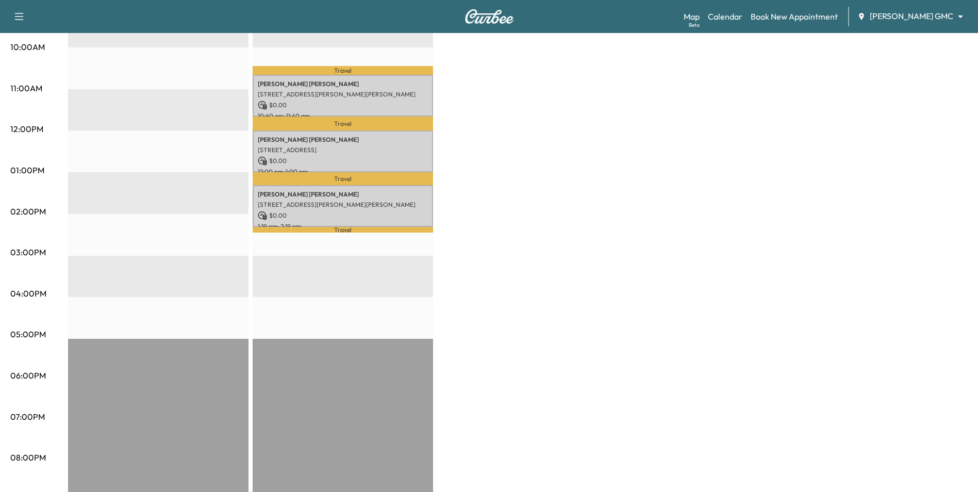
drag, startPoint x: 227, startPoint y: 199, endPoint x: 274, endPoint y: 202, distance: 47.5
click at [227, 199] on div "EST Start" at bounding box center [158, 214] width 180 height 666
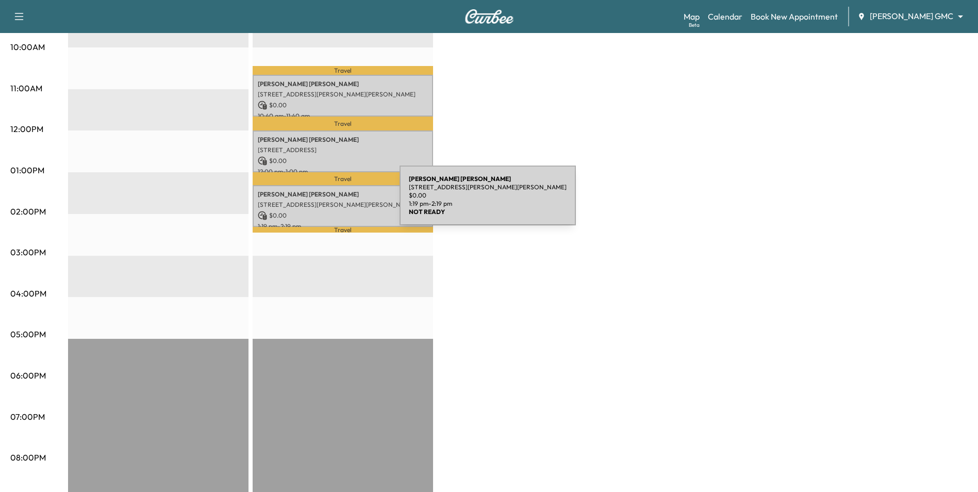
click at [322, 202] on p "[STREET_ADDRESS][PERSON_NAME][PERSON_NAME]" at bounding box center [343, 204] width 170 height 8
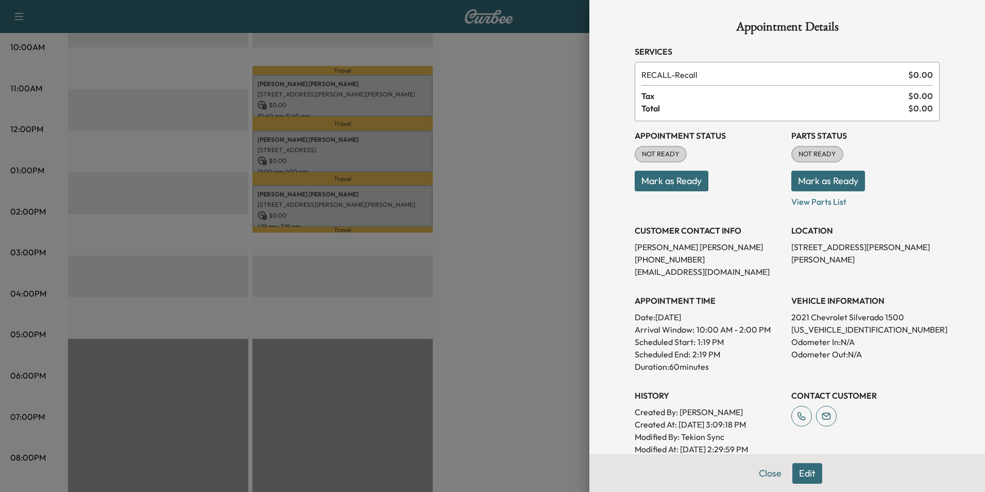
drag, startPoint x: 484, startPoint y: 323, endPoint x: 347, endPoint y: 219, distance: 172.1
click at [482, 322] on div at bounding box center [492, 246] width 985 height 492
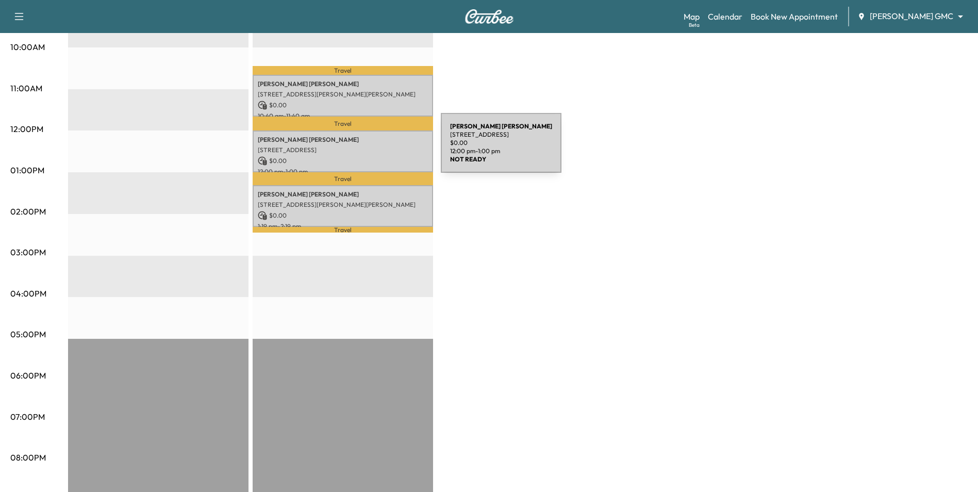
click at [363, 146] on p "[STREET_ADDRESS]" at bounding box center [343, 150] width 170 height 8
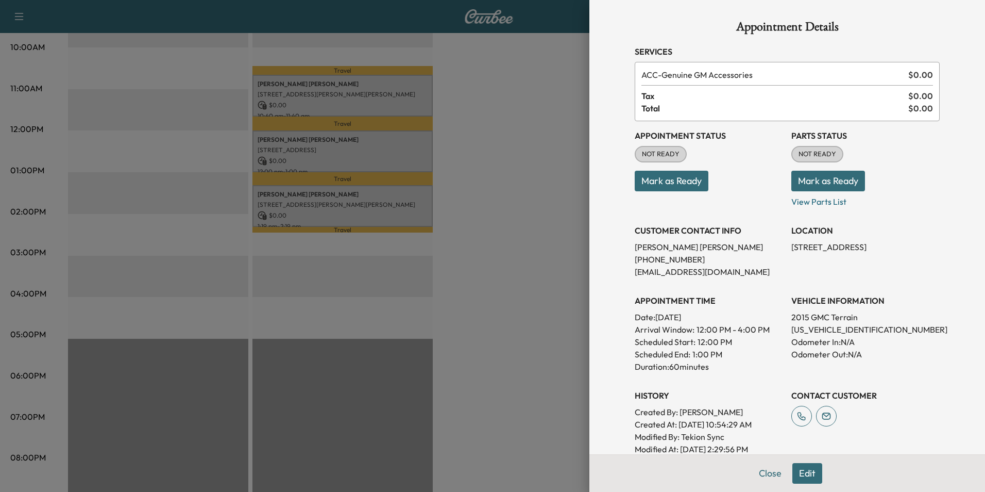
drag, startPoint x: 522, startPoint y: 180, endPoint x: 449, endPoint y: 138, distance: 84.5
click at [523, 179] on div at bounding box center [492, 246] width 985 height 492
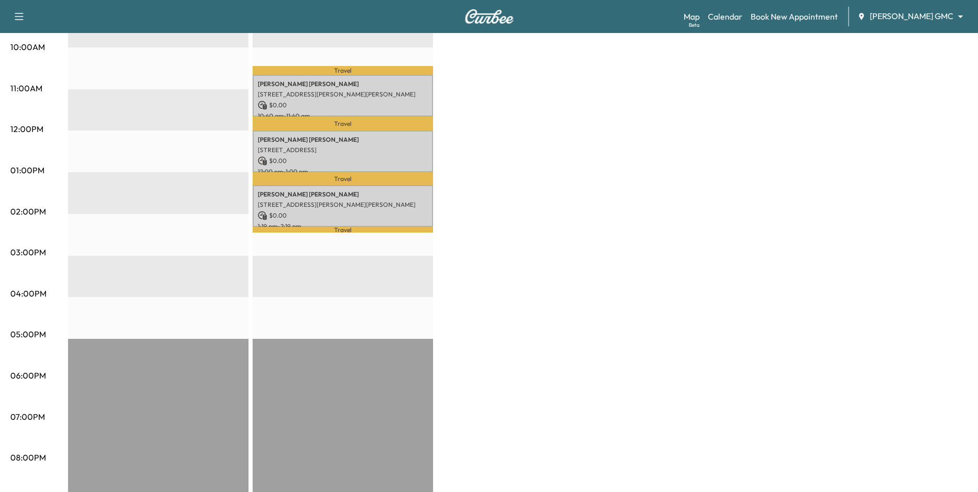
click at [390, 105] on p "$ 0.00" at bounding box center [343, 105] width 170 height 9
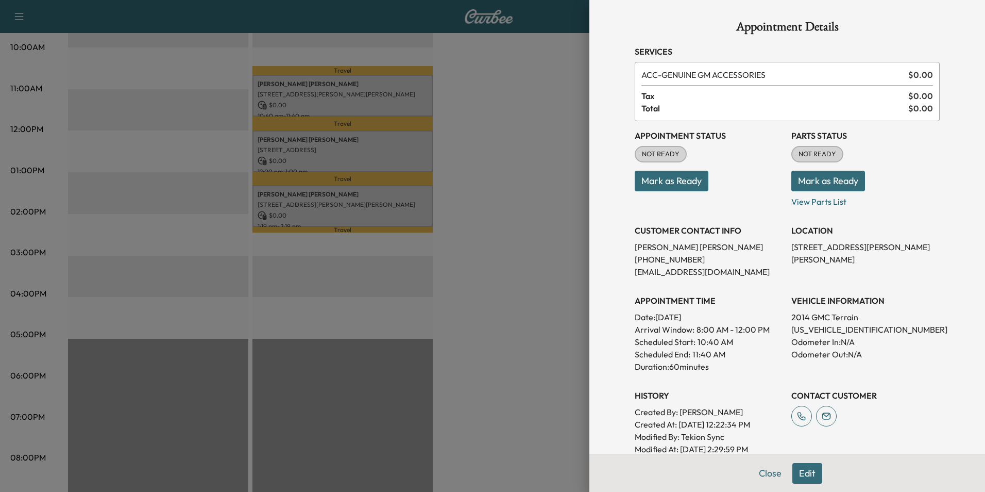
click at [350, 200] on div at bounding box center [492, 246] width 985 height 492
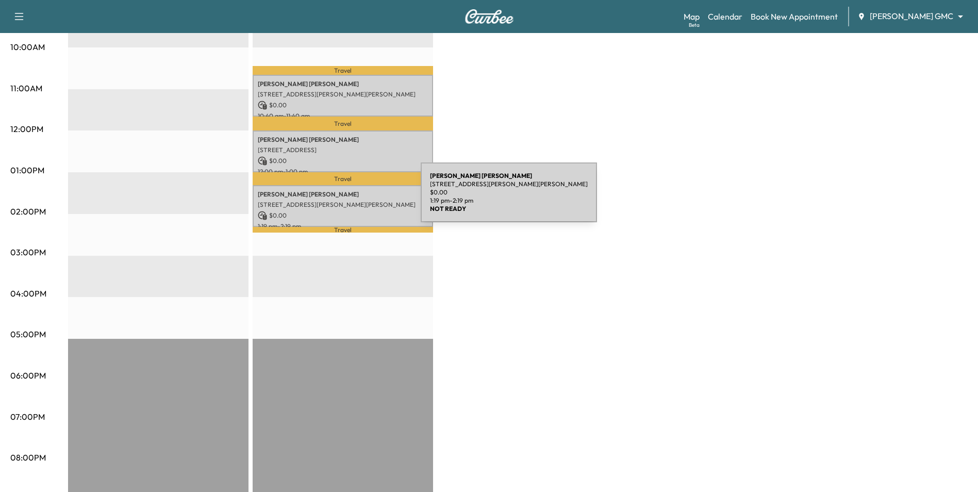
click at [343, 200] on p "[STREET_ADDRESS][PERSON_NAME][PERSON_NAME]" at bounding box center [343, 204] width 170 height 8
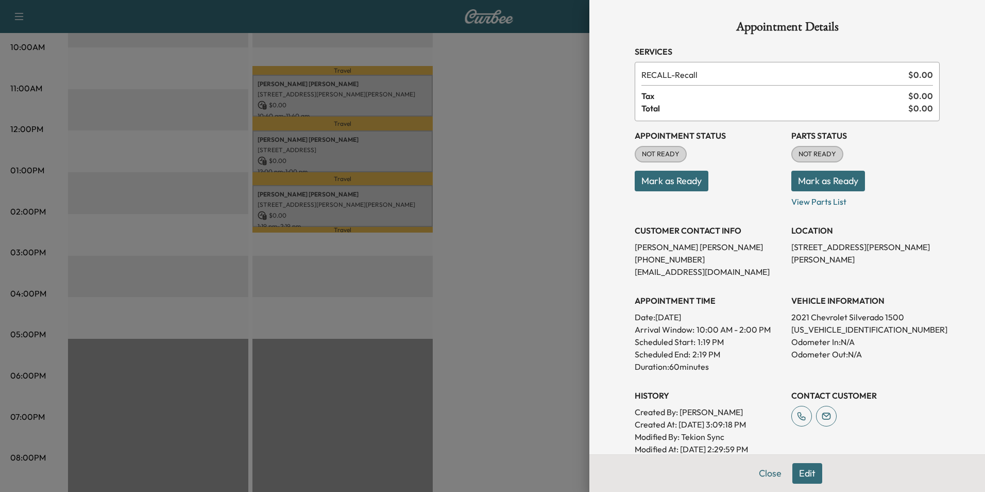
click at [540, 320] on div at bounding box center [492, 246] width 985 height 492
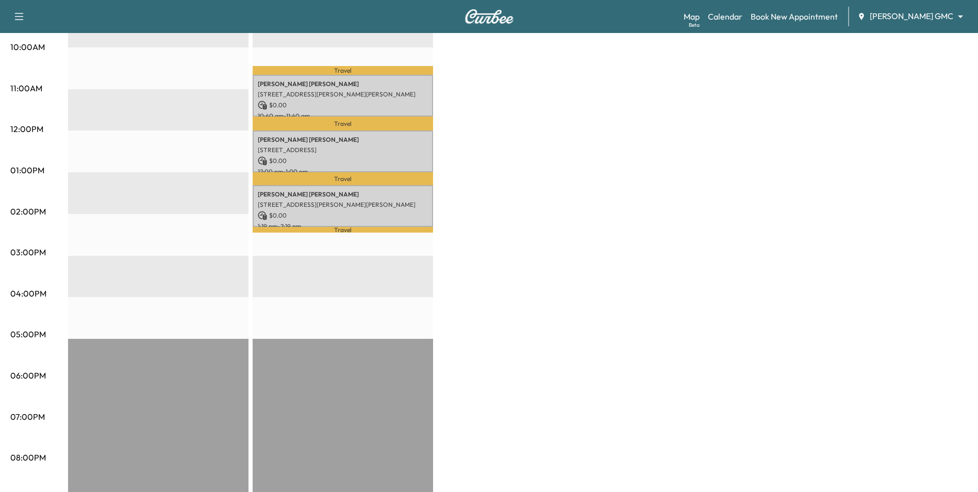
click at [935, 2] on div "Support Log Out Map Beta Calendar Book New Appointment [PERSON_NAME] GMC ******…" at bounding box center [489, 16] width 978 height 33
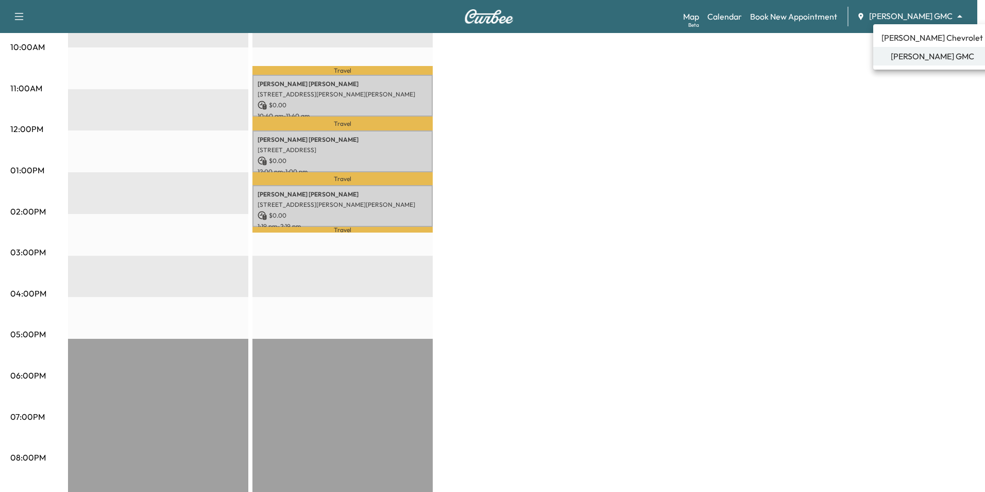
click at [849, 128] on div at bounding box center [492, 246] width 985 height 492
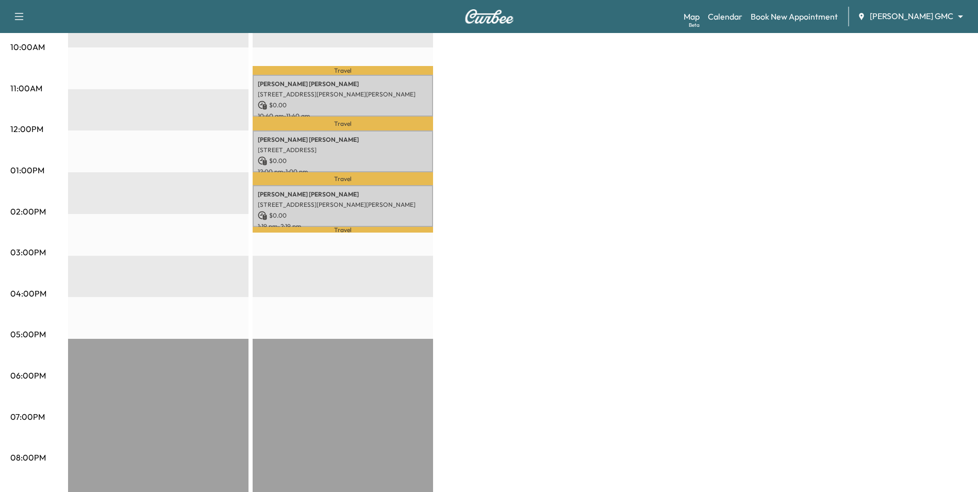
click at [759, 261] on div "BrightDrop Revenue $ 0.00 EST Start EV Equinox Revenue $ 0.00 Work Time 180 min…" at bounding box center [517, 160] width 899 height 773
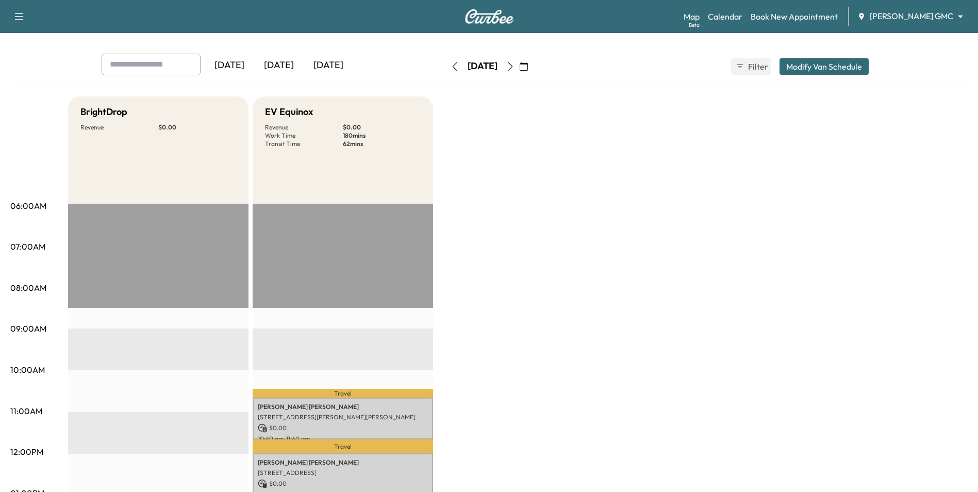
scroll to position [0, 0]
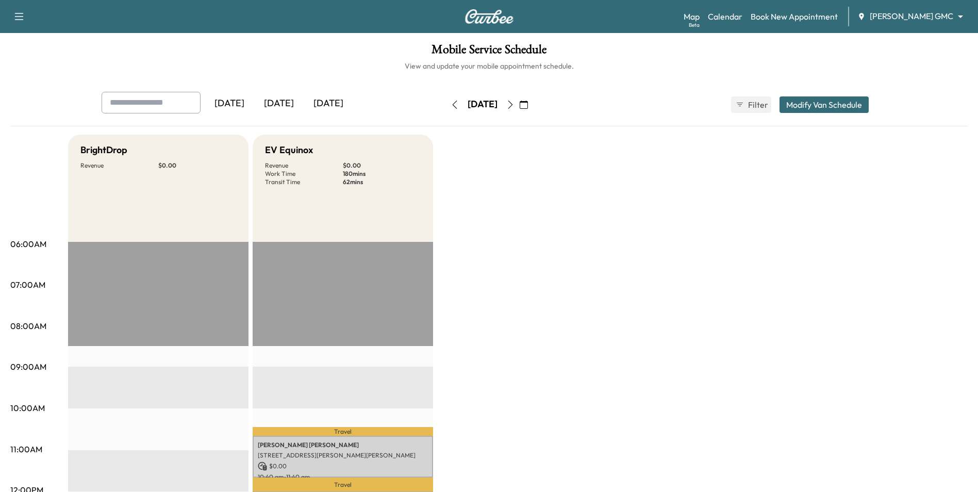
click at [323, 105] on div "[DATE]" at bounding box center [328, 104] width 49 height 24
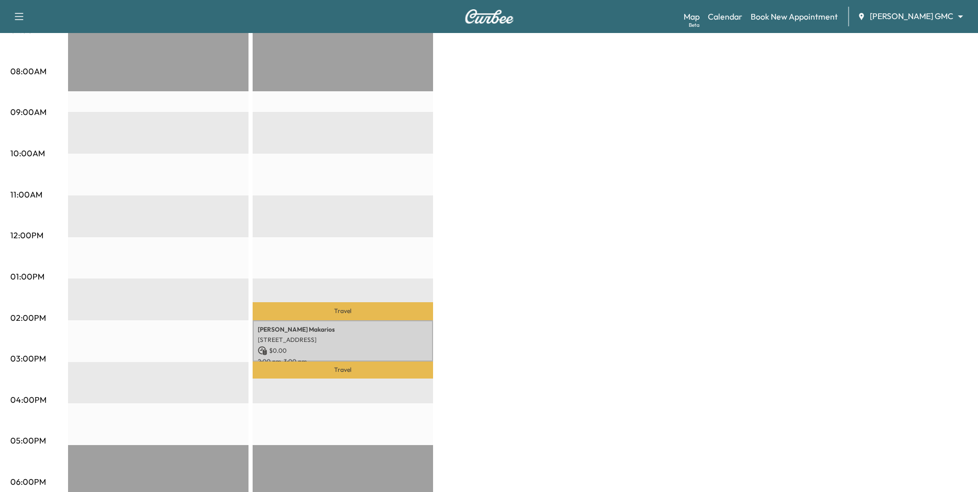
scroll to position [258, 0]
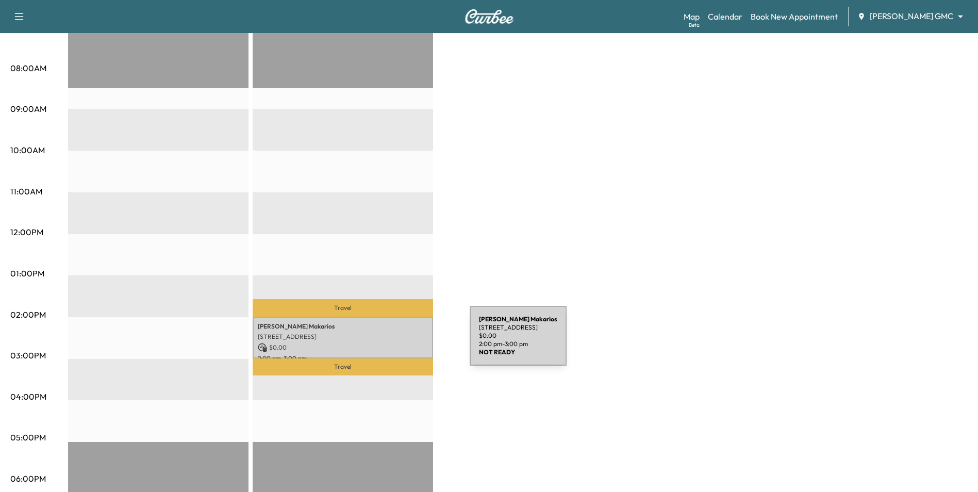
click at [392, 343] on p "$ 0.00" at bounding box center [343, 347] width 170 height 9
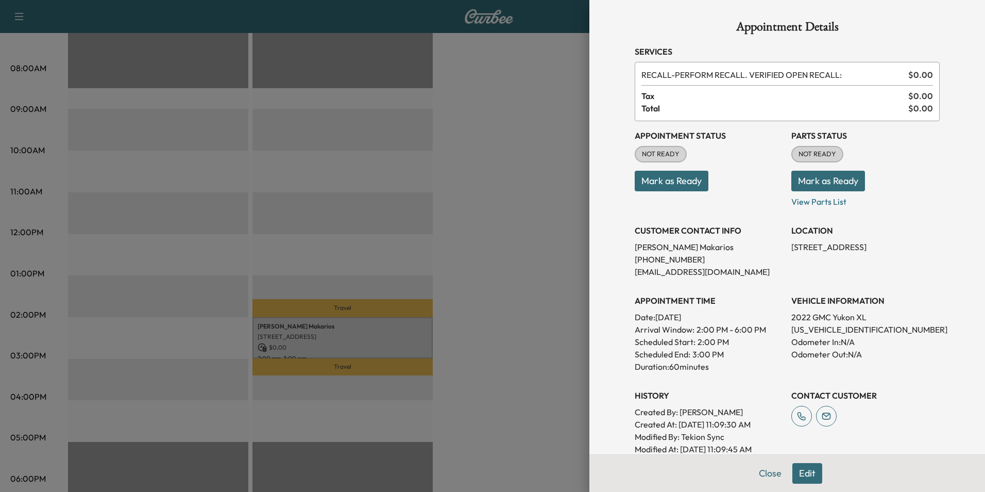
click at [492, 296] on div at bounding box center [492, 246] width 985 height 492
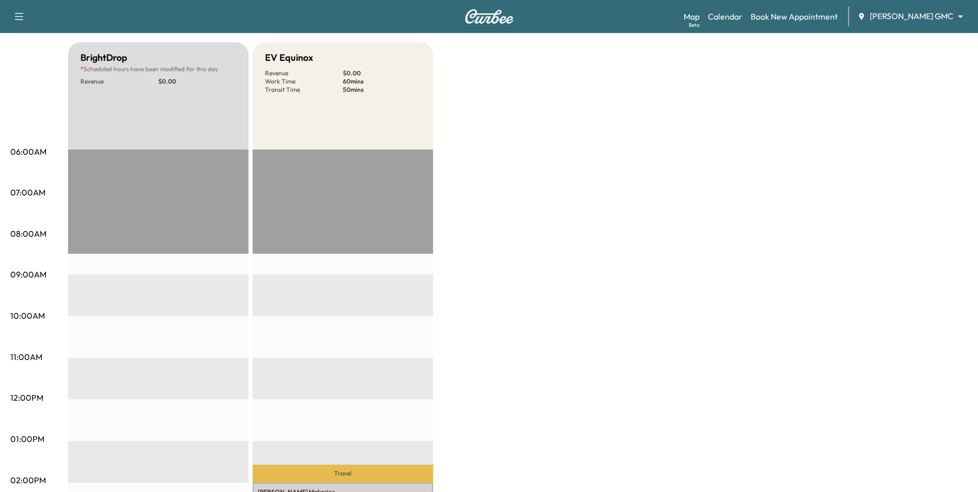
scroll to position [52, 0]
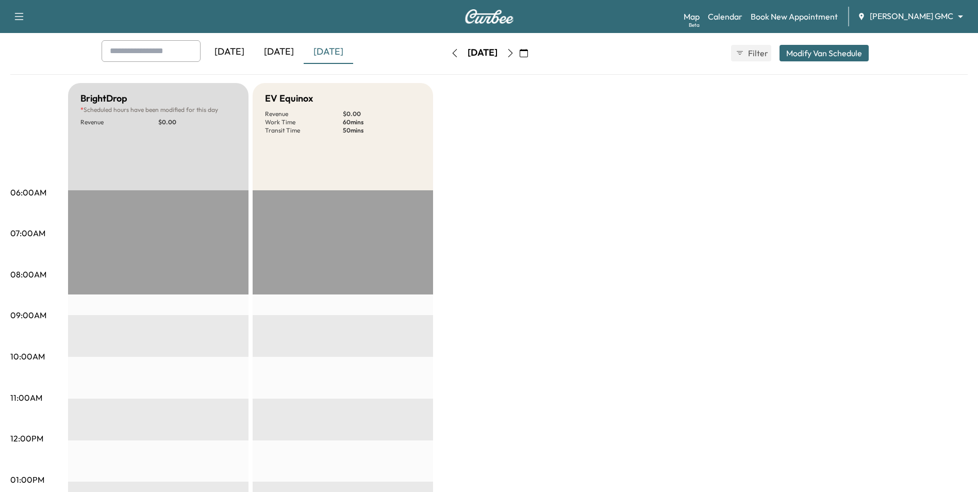
click at [890, 7] on div "Map Beta Calendar Book New Appointment [PERSON_NAME] GMC ******** ​" at bounding box center [826, 17] width 286 height 20
click at [894, 11] on body "Support Log Out Map Beta Calendar Book New Appointment [PERSON_NAME] GMC ******…" at bounding box center [492, 194] width 985 height 492
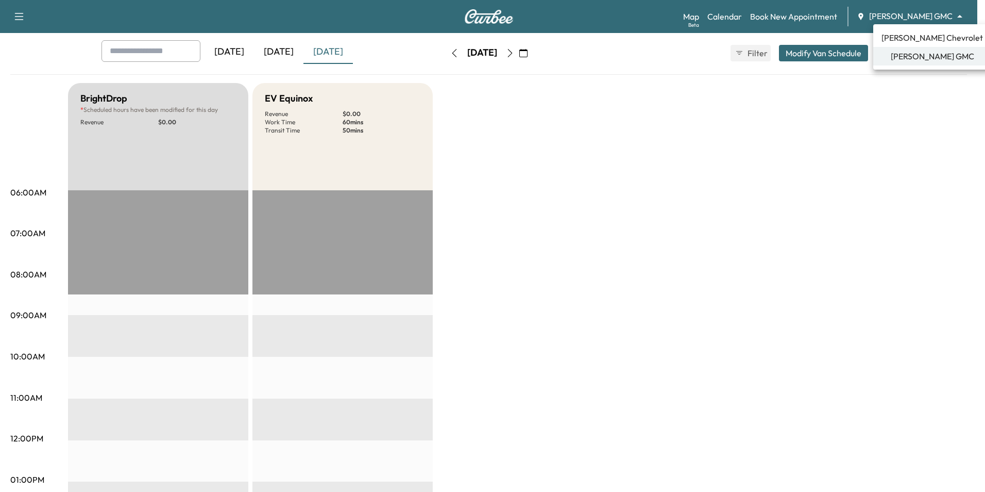
click at [910, 38] on span "[PERSON_NAME] Chevrolet" at bounding box center [933, 37] width 102 height 12
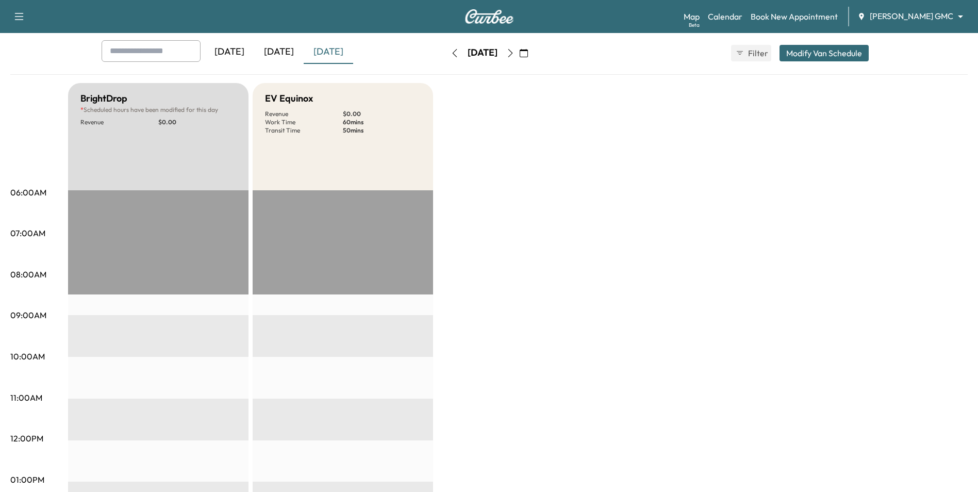
scroll to position [0, 0]
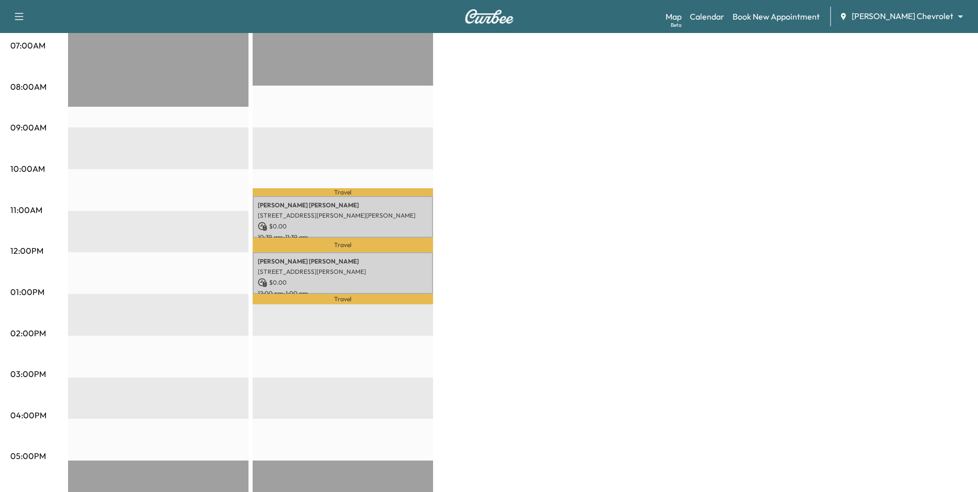
scroll to position [258, 0]
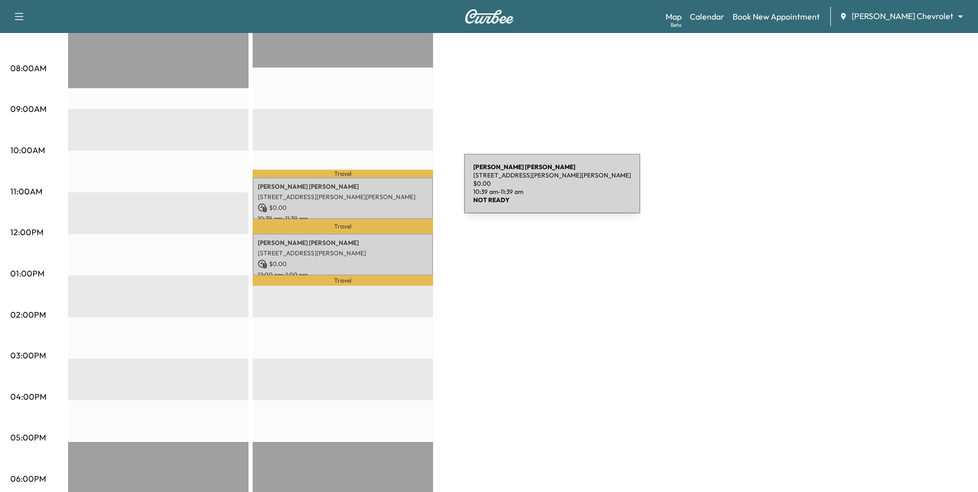
click at [387, 190] on div "[PERSON_NAME] [STREET_ADDRESS][PERSON_NAME][PERSON_NAME] $ 0.00 10:39 am - 11:3…" at bounding box center [343, 198] width 180 height 42
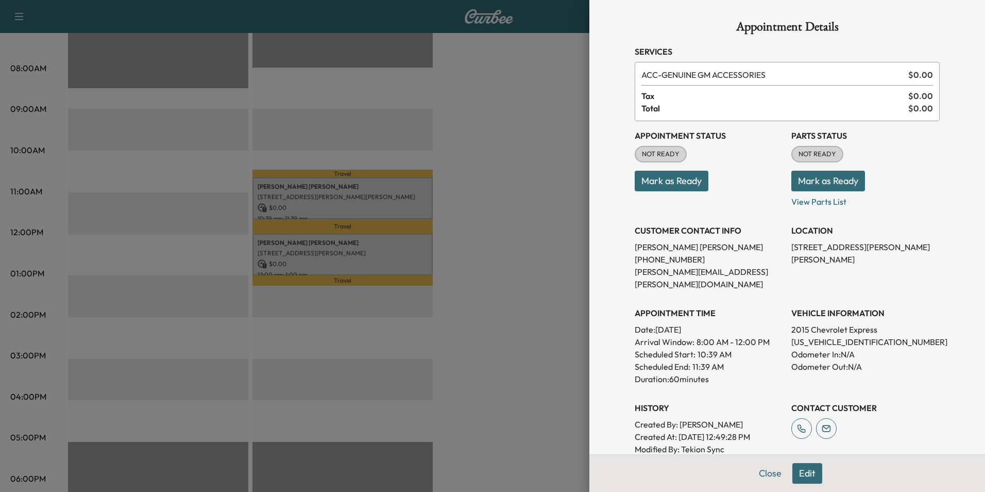
click at [538, 330] on div at bounding box center [492, 246] width 985 height 492
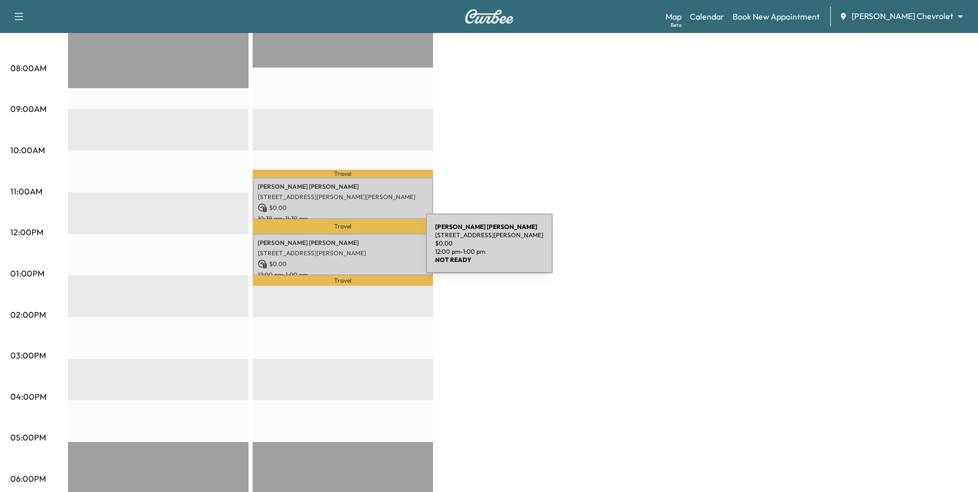
click at [348, 249] on p "[STREET_ADDRESS][PERSON_NAME]" at bounding box center [343, 253] width 170 height 8
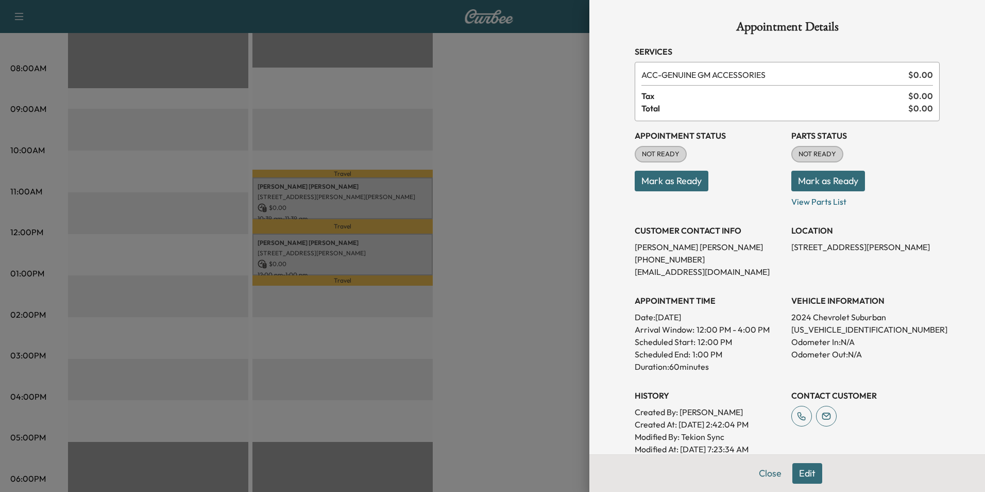
click at [507, 276] on div at bounding box center [492, 246] width 985 height 492
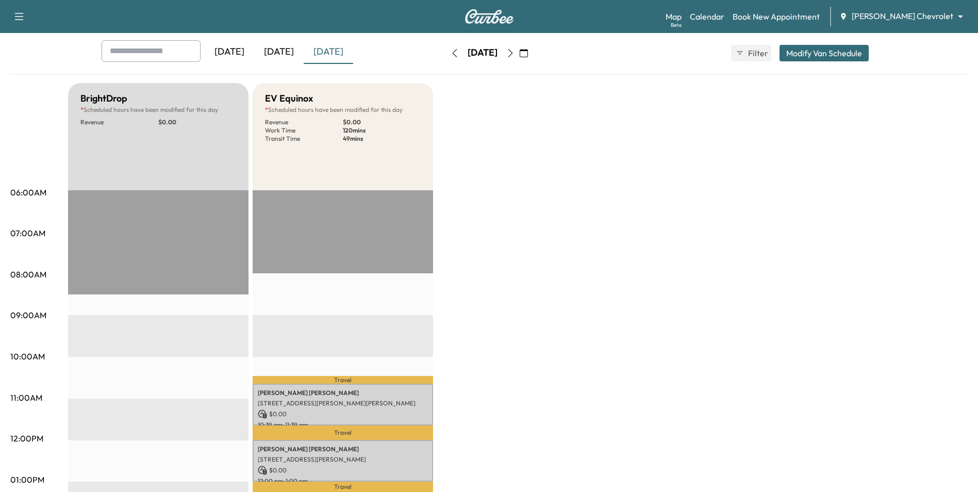
scroll to position [0, 0]
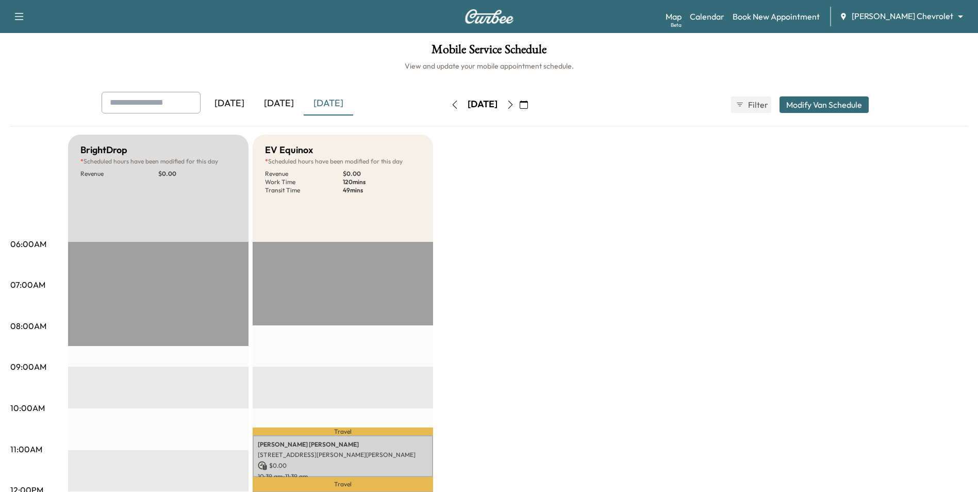
click at [450, 107] on icon "button" at bounding box center [454, 105] width 8 height 8
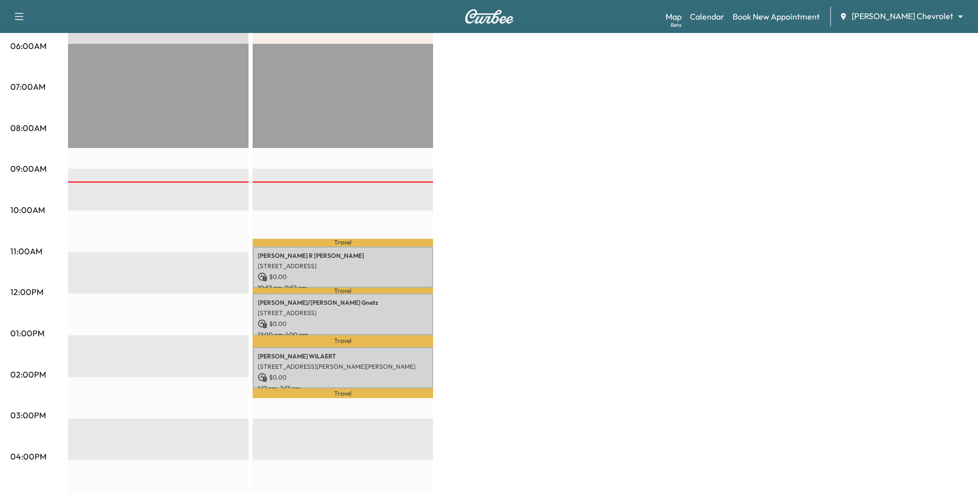
scroll to position [206, 0]
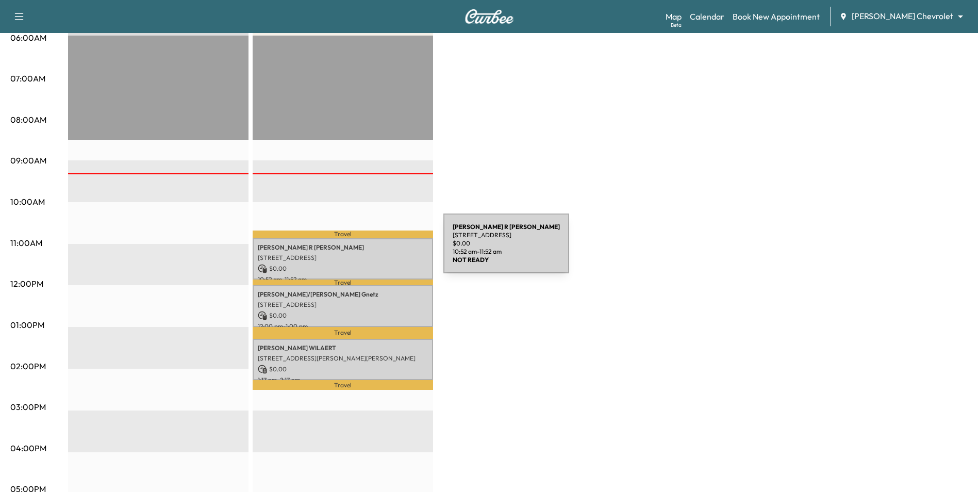
click at [366, 249] on div "[PERSON_NAME] [STREET_ADDRESS] $ 0.00 10:52 am - 11:52 am" at bounding box center [343, 259] width 180 height 42
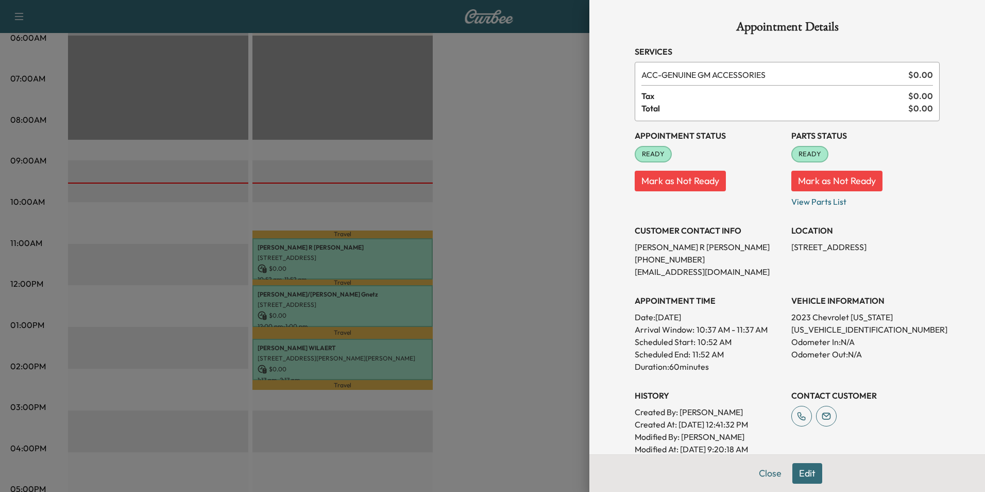
click at [474, 275] on div at bounding box center [492, 246] width 985 height 492
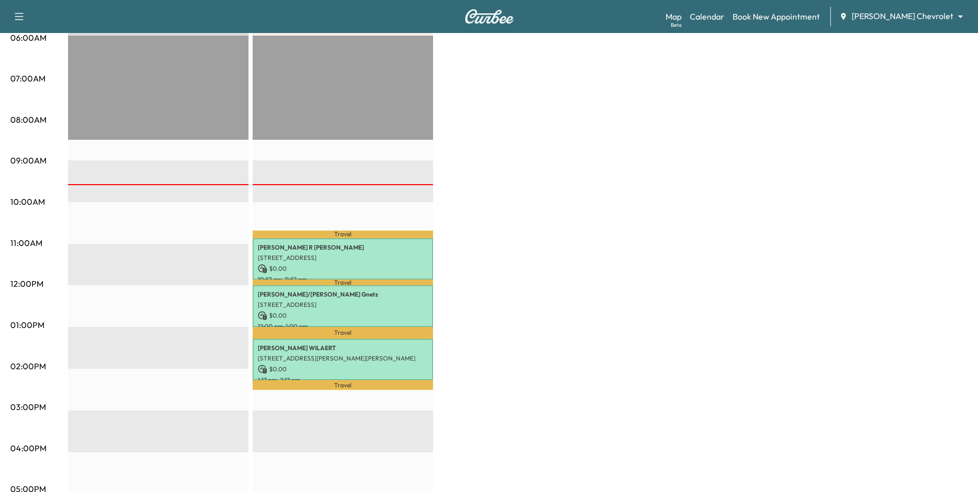
scroll to position [0, 0]
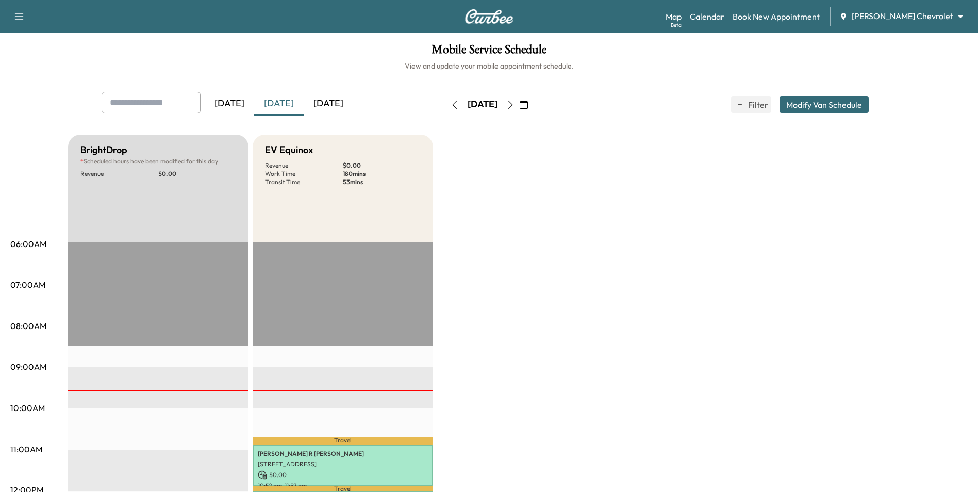
click at [528, 108] on icon "button" at bounding box center [524, 105] width 8 height 8
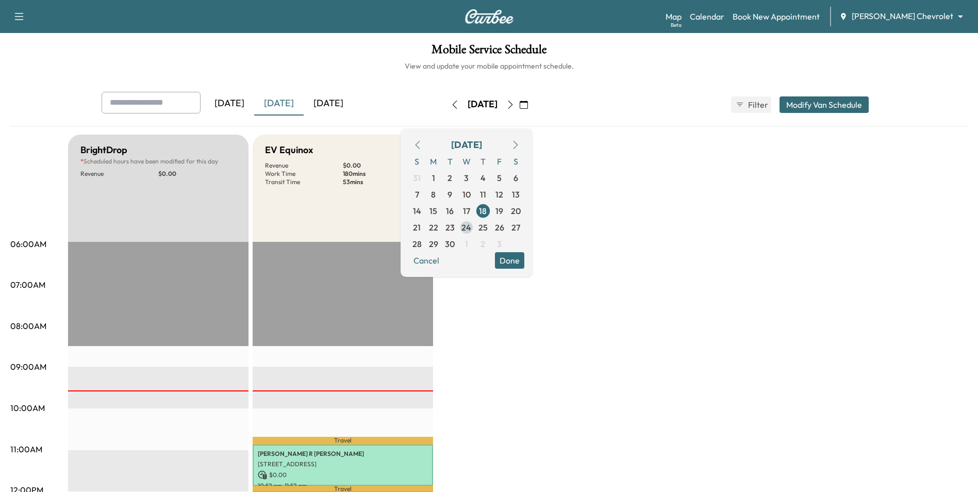
click at [471, 230] on span "24" at bounding box center [466, 227] width 10 height 12
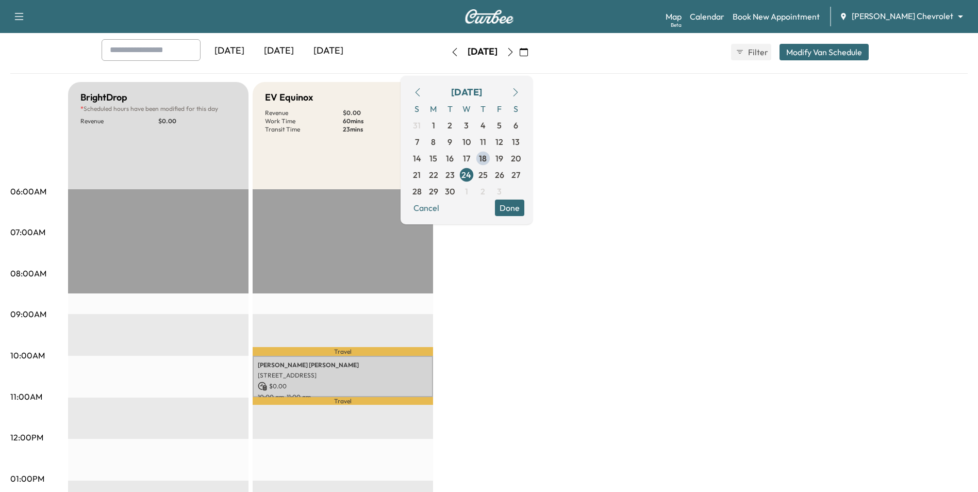
scroll to position [52, 0]
click at [911, 15] on body "Support Log Out Map Beta Calendar Book New Appointment [PERSON_NAME] Chevrolet …" at bounding box center [489, 194] width 978 height 492
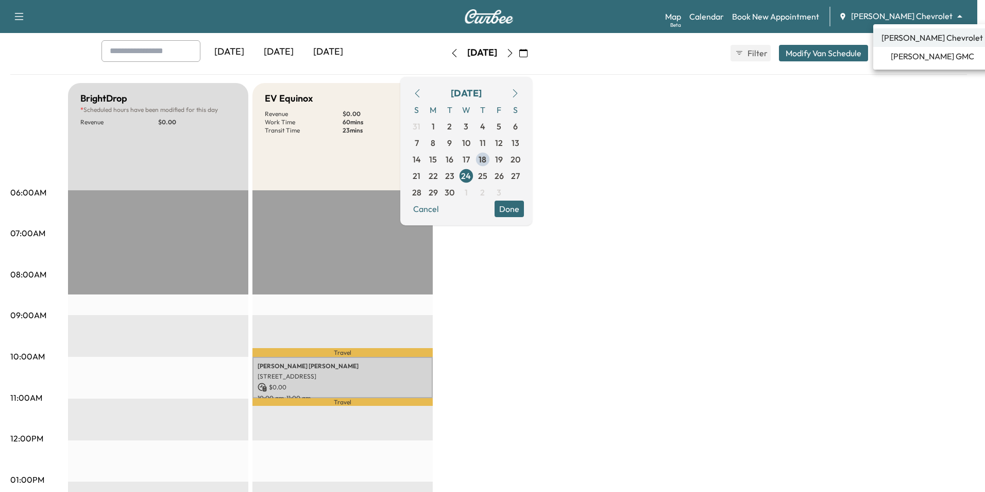
click at [914, 45] on li "[PERSON_NAME] Chevrolet" at bounding box center [933, 37] width 118 height 19
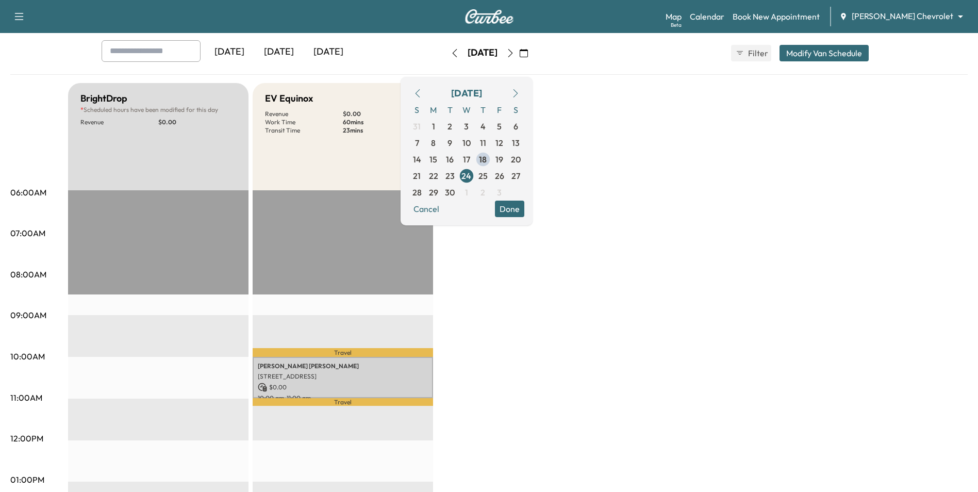
click at [915, 8] on div "Map Beta Calendar Book New Appointment [PERSON_NAME] Chevrolet ******** ​" at bounding box center [817, 17] width 304 height 20
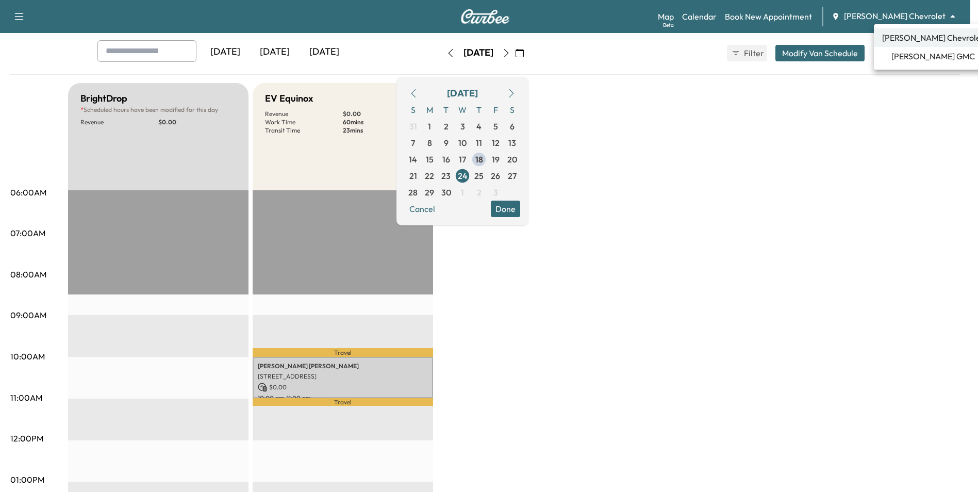
click at [915, 15] on body "Support Log Out Map Beta Calendar Book New Appointment [PERSON_NAME] Chevrolet …" at bounding box center [489, 194] width 978 height 492
click at [913, 56] on span "[PERSON_NAME] GMC" at bounding box center [932, 56] width 83 height 12
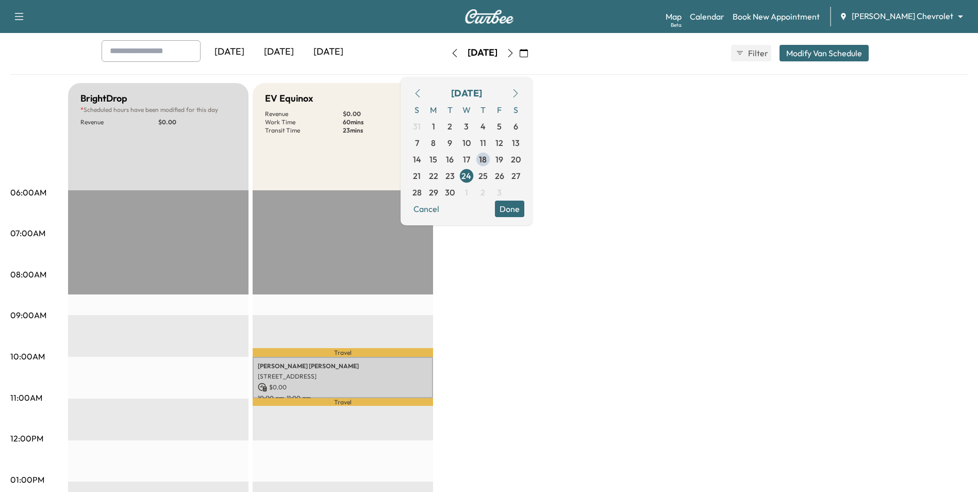
scroll to position [0, 0]
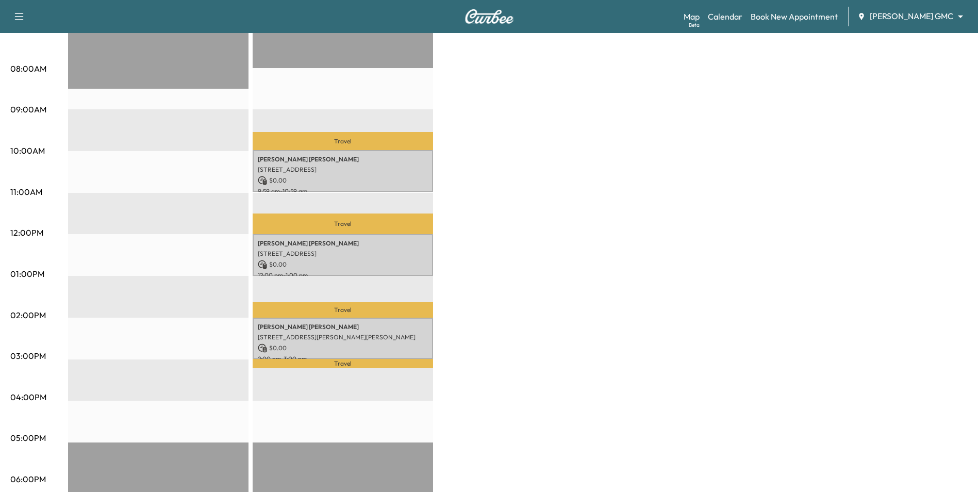
scroll to position [258, 0]
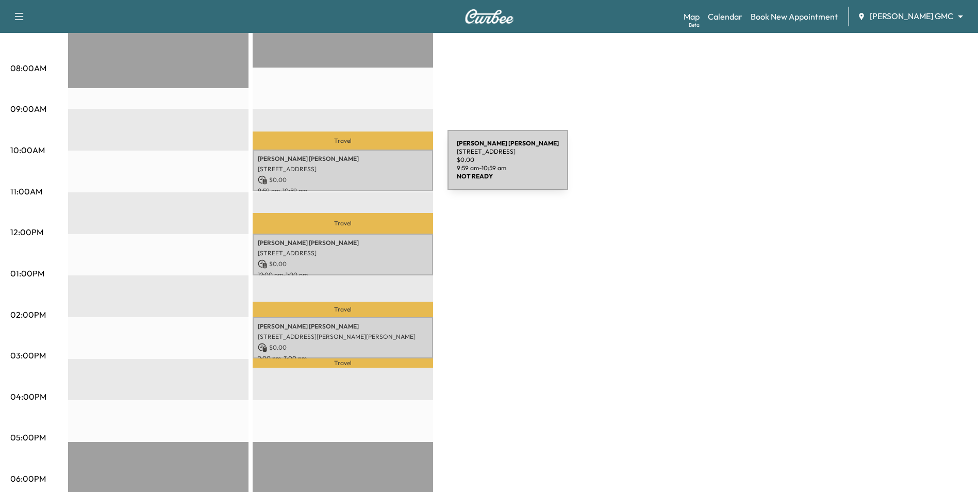
click at [370, 166] on p "[STREET_ADDRESS]" at bounding box center [343, 169] width 170 height 8
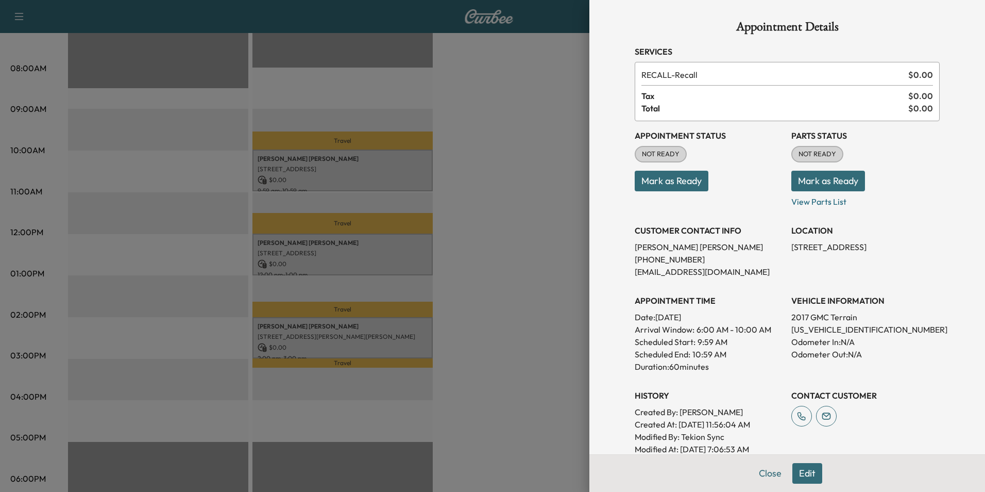
click at [496, 227] on div at bounding box center [492, 246] width 985 height 492
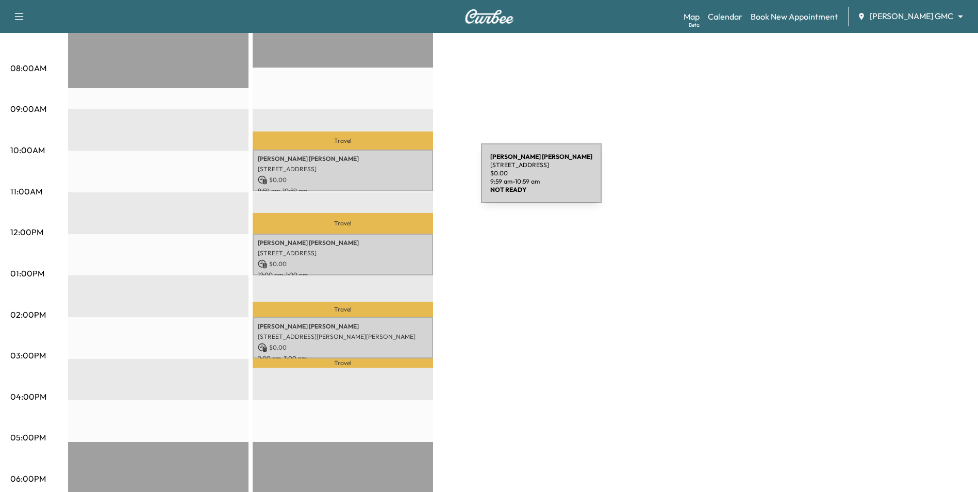
click at [398, 175] on p "$ 0.00" at bounding box center [343, 179] width 170 height 9
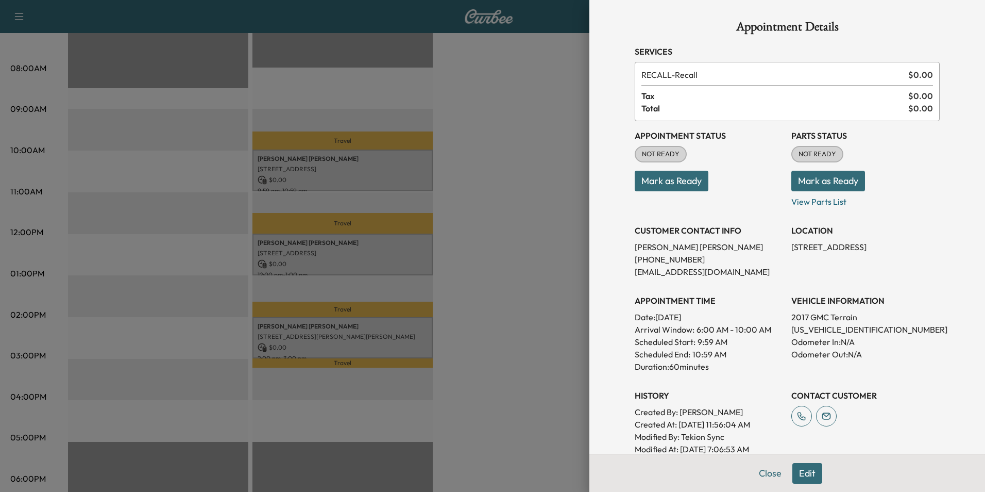
click at [563, 254] on div at bounding box center [492, 246] width 985 height 492
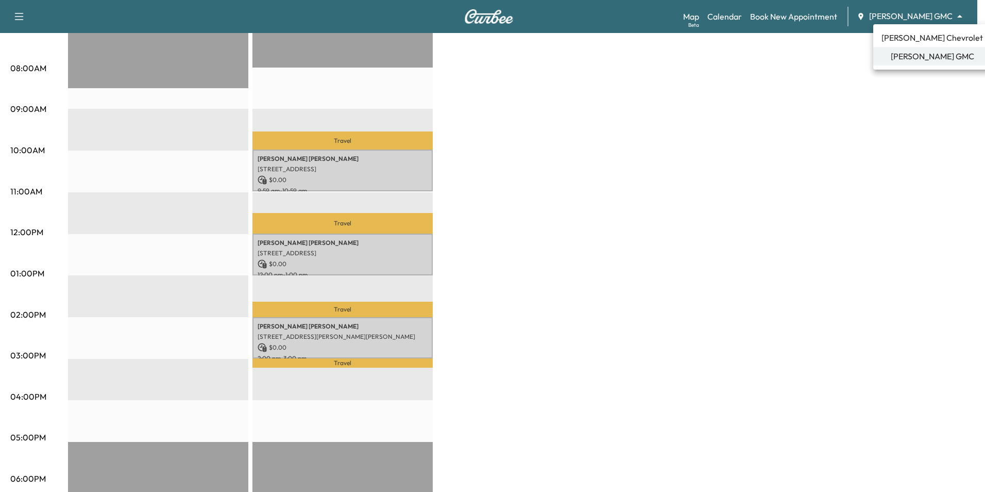
click at [910, 37] on span "[PERSON_NAME] Chevrolet" at bounding box center [933, 37] width 102 height 12
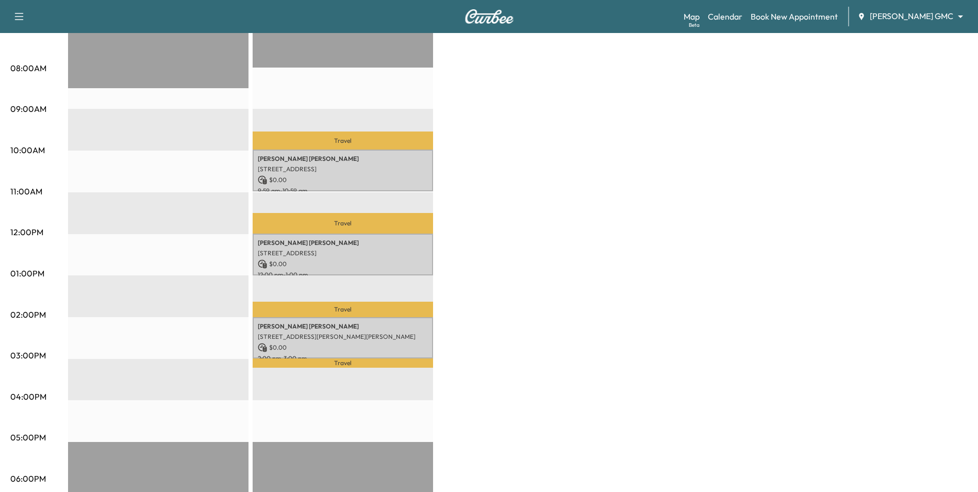
scroll to position [0, 0]
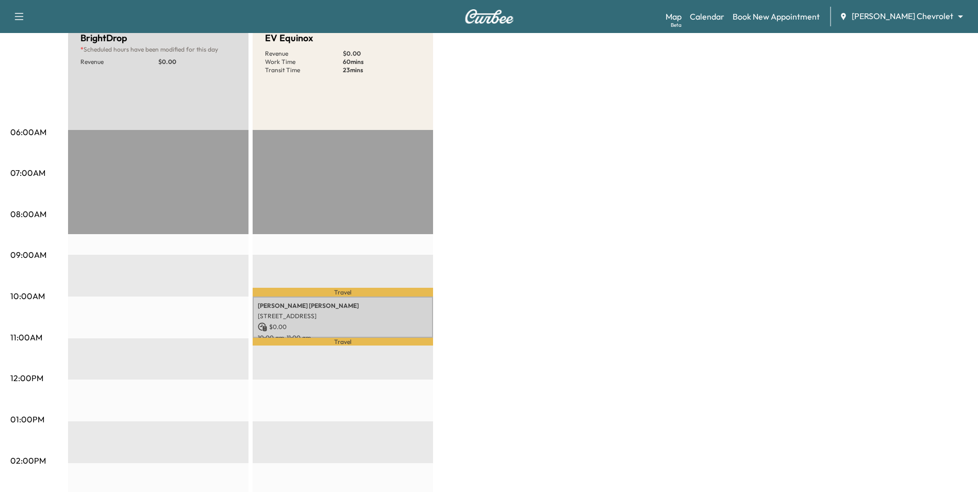
scroll to position [258, 0]
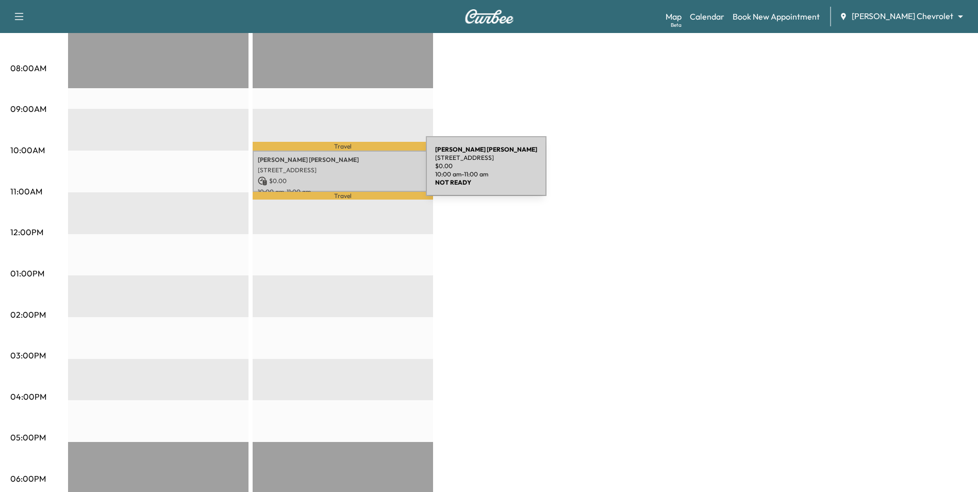
click at [348, 162] on div "[PERSON_NAME] [STREET_ADDRESS] $ 0.00 10:00 am - 11:00 am" at bounding box center [343, 171] width 180 height 42
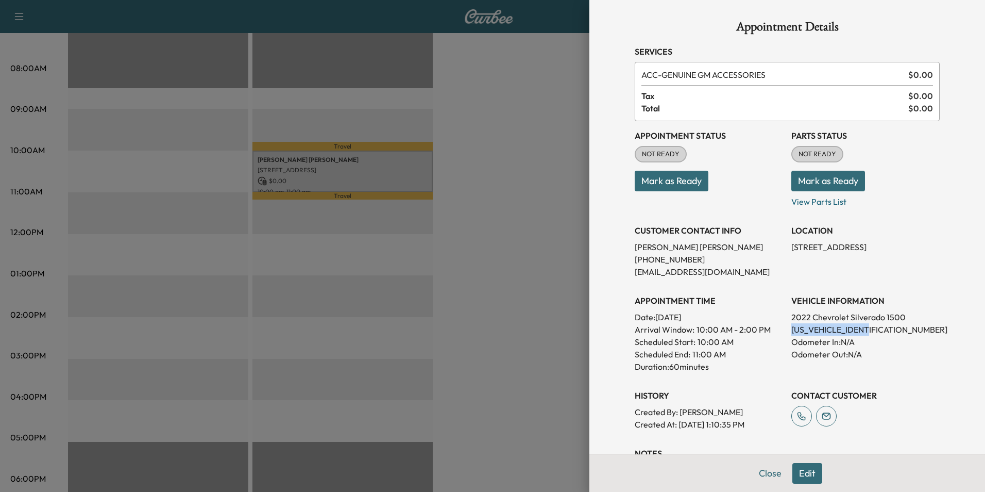
drag, startPoint x: 876, startPoint y: 327, endPoint x: 783, endPoint y: 331, distance: 92.3
click at [783, 331] on div "Appointment Status NOT READY Mark as Ready Parts Status NOT READY Mark as Ready…" at bounding box center [787, 275] width 305 height 309
drag, startPoint x: 783, startPoint y: 331, endPoint x: 773, endPoint y: 353, distance: 23.7
click at [773, 353] on div "Scheduled End: 11:00 AM" at bounding box center [709, 354] width 148 height 12
drag, startPoint x: 640, startPoint y: 257, endPoint x: 614, endPoint y: 257, distance: 25.8
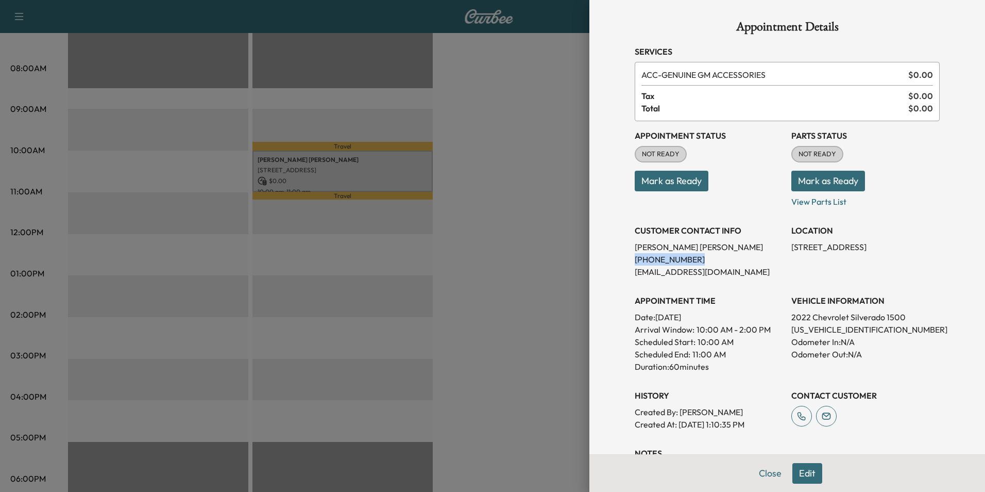
click at [614, 257] on div "Appointment Details Services ACC - GENUINE GM ACCESSORIES $ 0.00 Tax $ 0.00 Tot…" at bounding box center [788, 246] width 396 height 492
drag, startPoint x: 614, startPoint y: 257, endPoint x: 620, endPoint y: 281, distance: 25.0
click at [623, 281] on div "Appointment Details Services ACC - GENUINE GM ACCESSORIES $ 0.00 Tax $ 0.00 Tot…" at bounding box center [788, 290] width 330 height 581
click at [508, 245] on div at bounding box center [492, 246] width 985 height 492
